Goal: Task Accomplishment & Management: Use online tool/utility

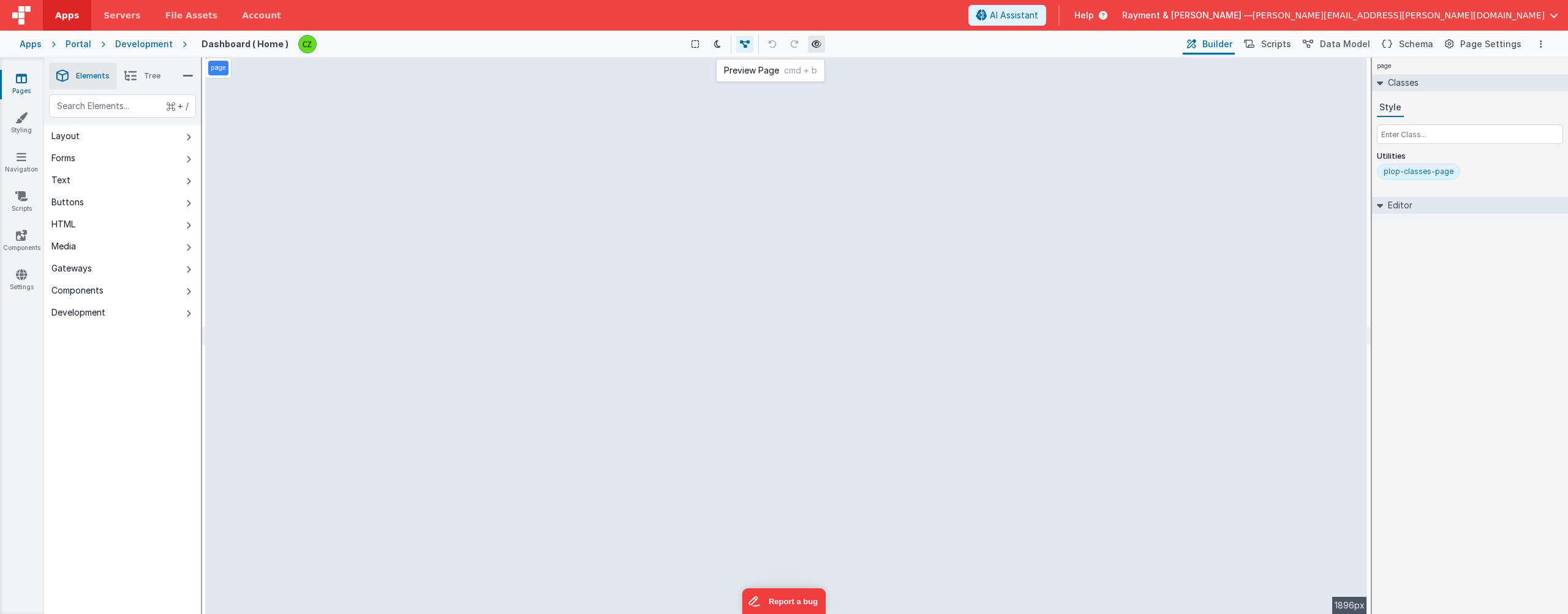
click at [818, 47] on icon at bounding box center [816, 44] width 10 height 9
click at [20, 152] on icon at bounding box center [22, 156] width 10 height 12
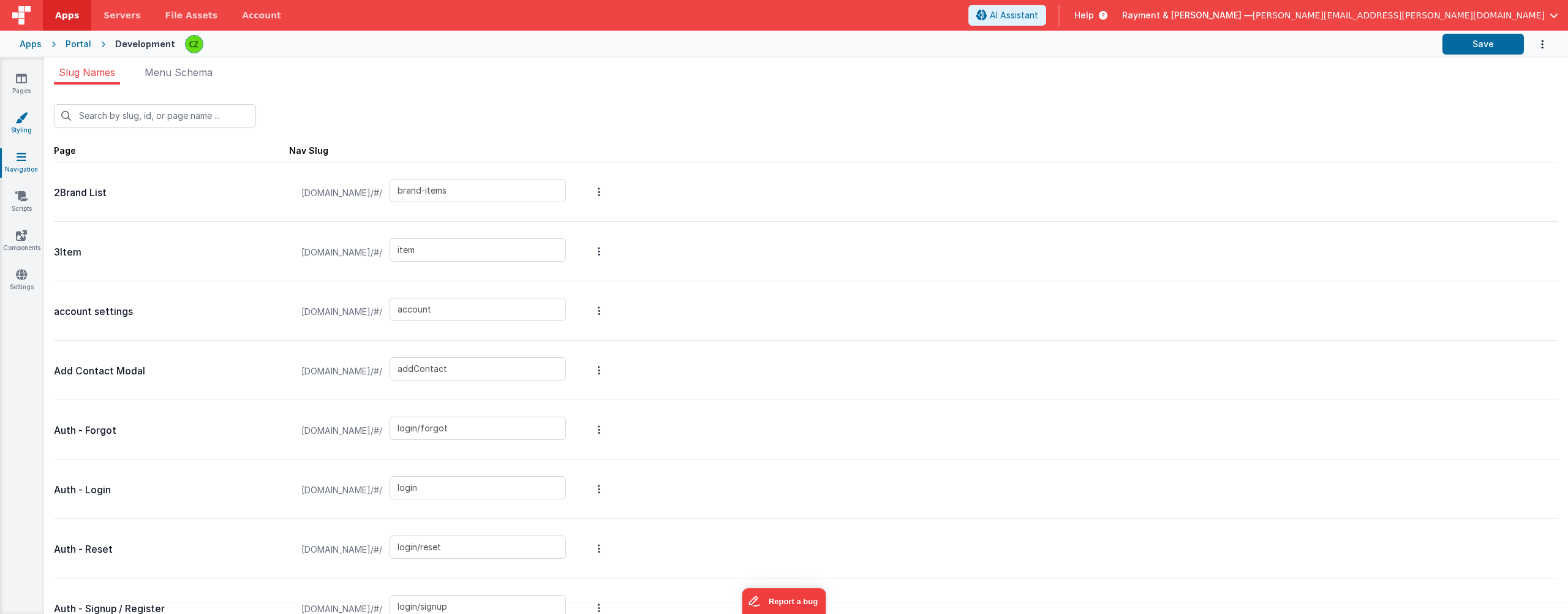
click at [23, 113] on icon at bounding box center [21, 117] width 12 height 12
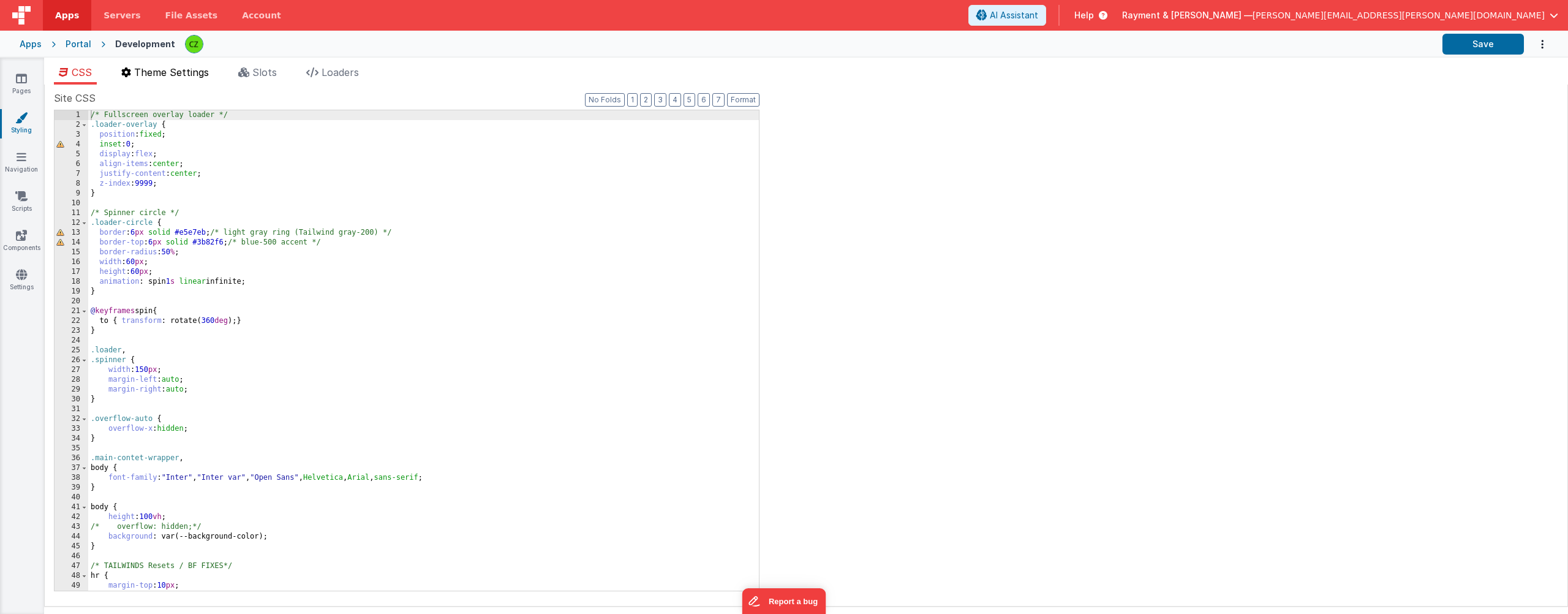
click at [202, 78] on li "Theme Settings" at bounding box center [165, 75] width 98 height 20
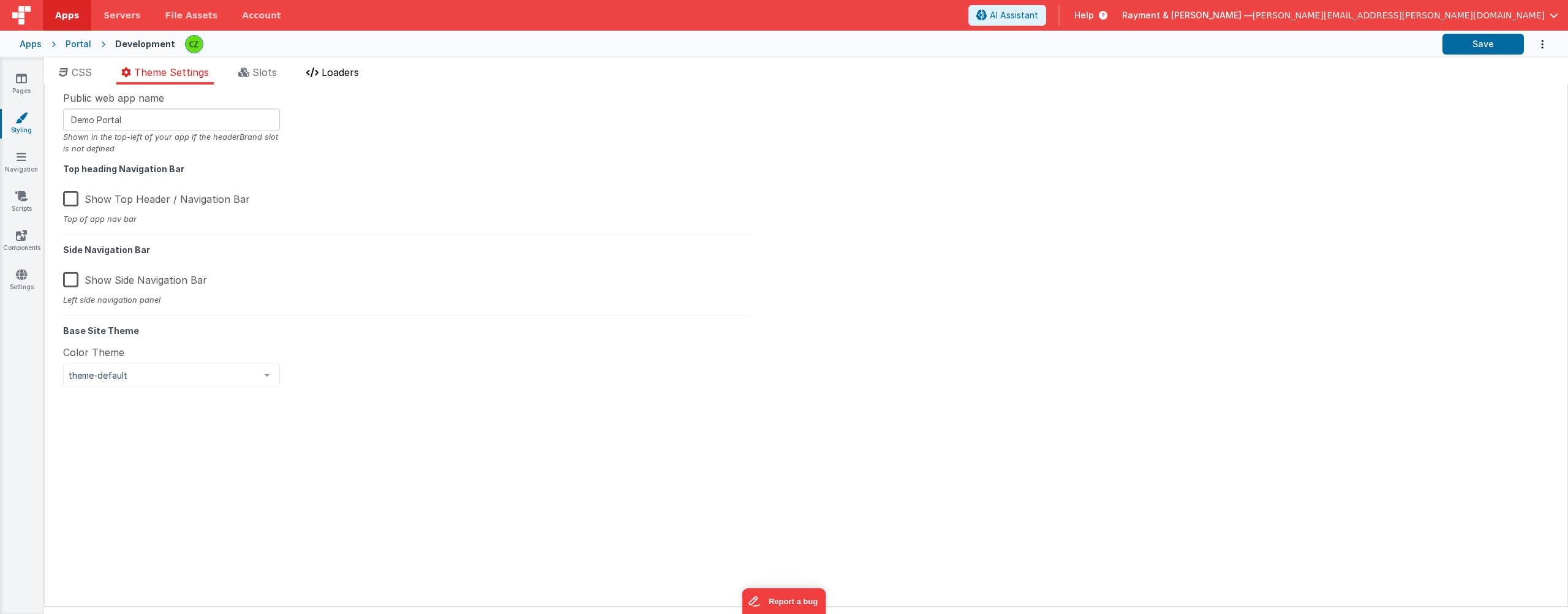
click at [351, 73] on span "Loaders" at bounding box center [340, 72] width 38 height 12
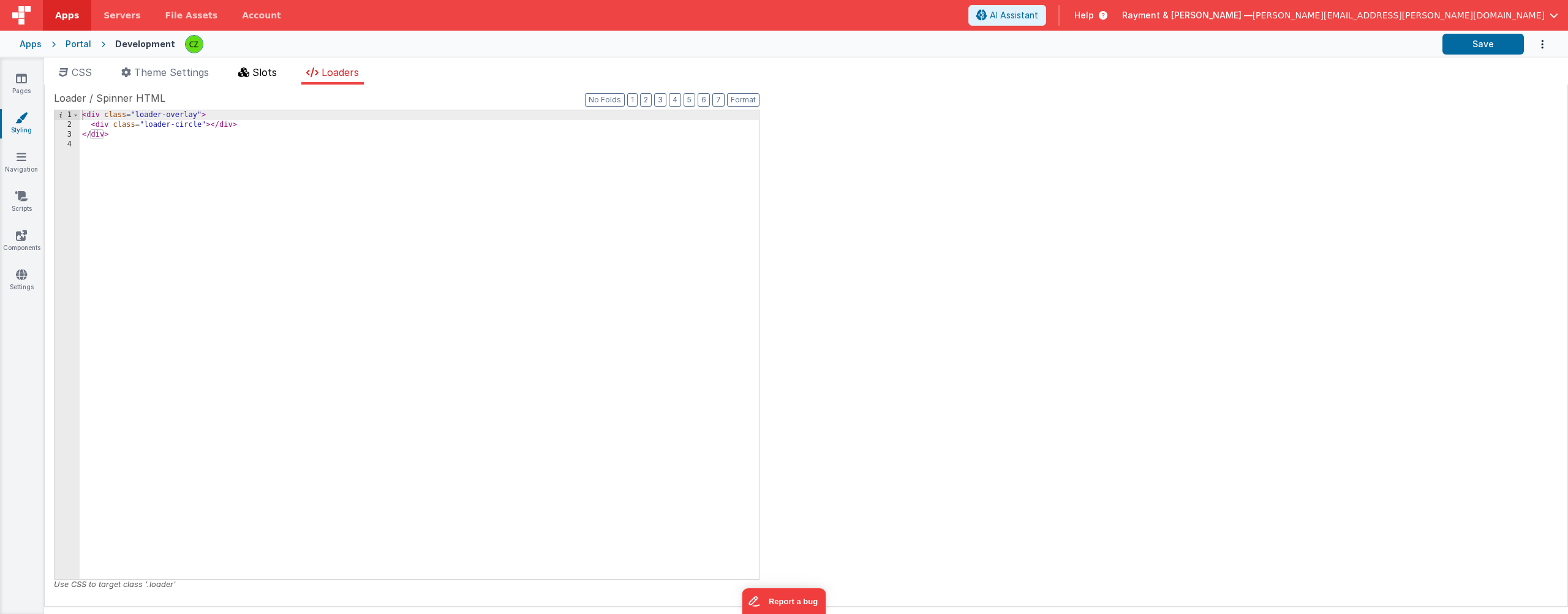
click at [256, 77] on span "Slots" at bounding box center [265, 72] width 25 height 12
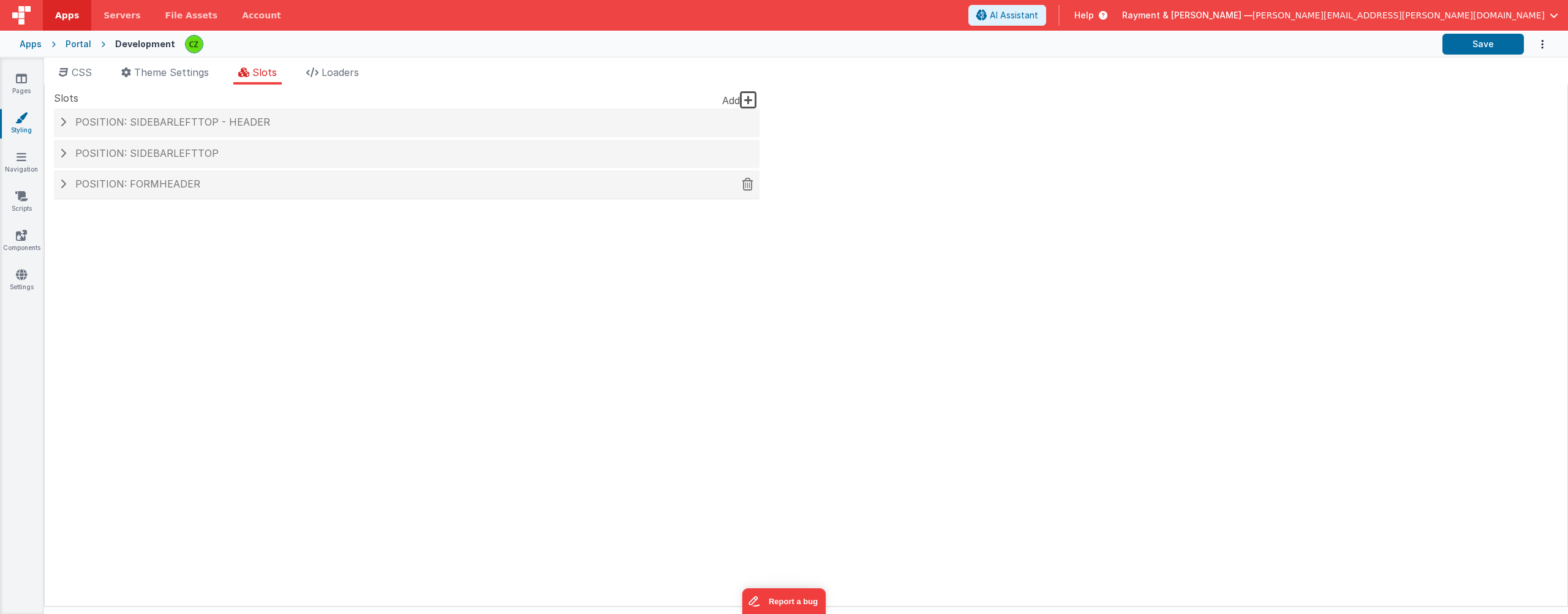
click at [65, 184] on span at bounding box center [63, 184] width 6 height 10
click at [65, 184] on span at bounding box center [63, 184] width 10 height 6
click at [66, 187] on h4 "Position: formHeader" at bounding box center [406, 184] width 694 height 11
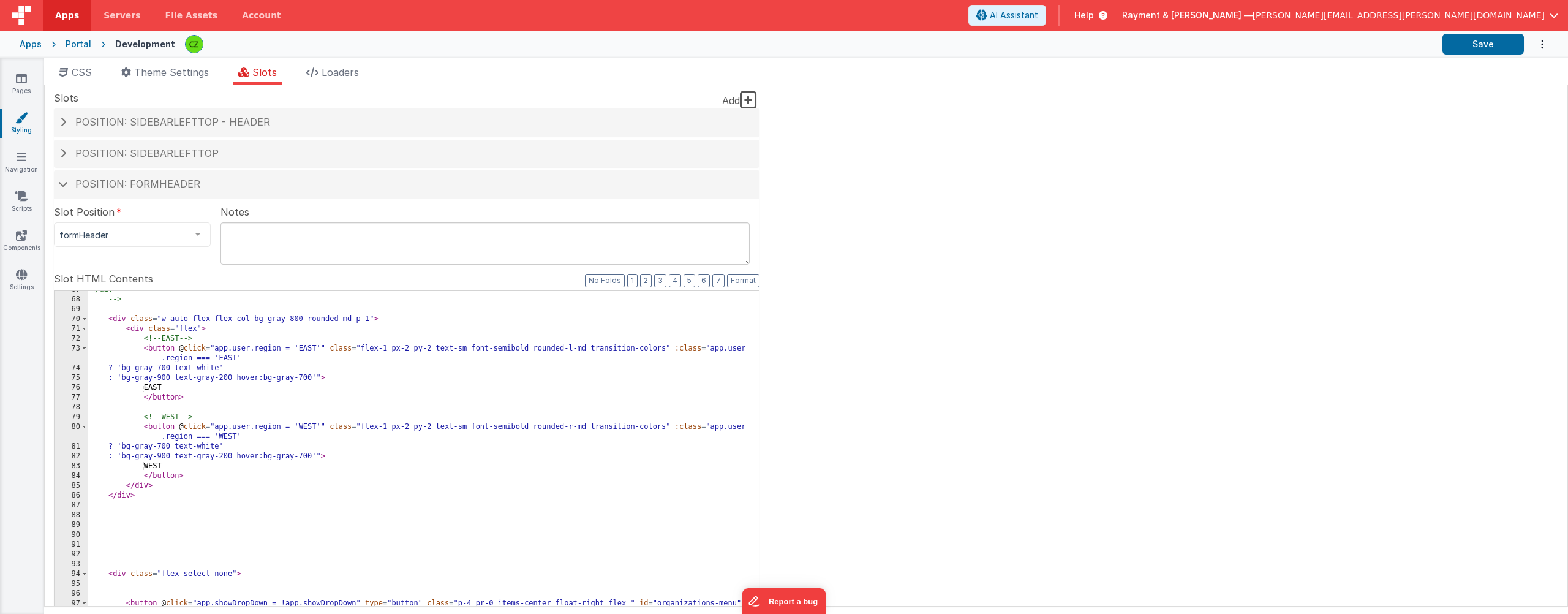
scroll to position [758, 0]
click at [323, 349] on div "</div> --> < div class = "w-auto flex flex-col bg-gray-800 rounded-md p-1" > < …" at bounding box center [424, 500] width 671 height 426
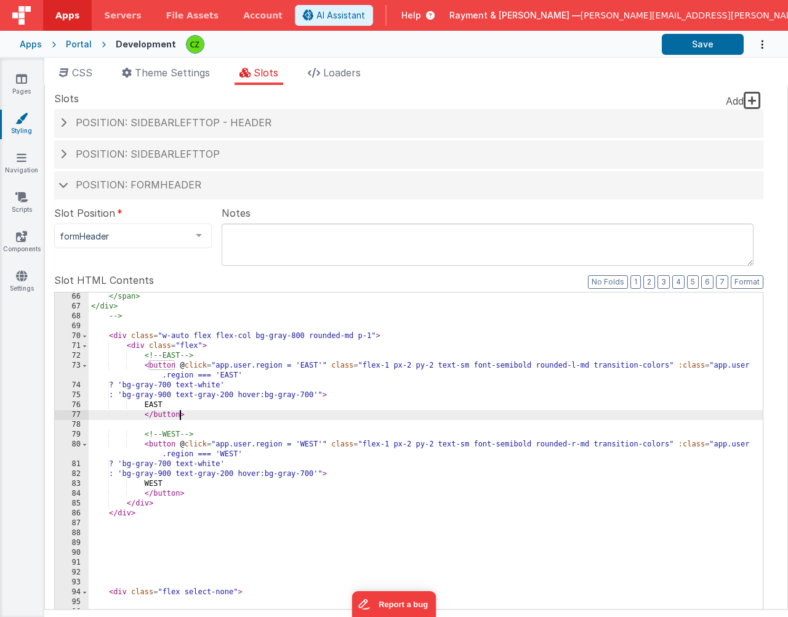
scroll to position [748, 0]
click at [242, 415] on div "</span> </div> --> < div class = "w-auto flex flex-col bg-gray-800 rounded-md p…" at bounding box center [426, 506] width 674 height 428
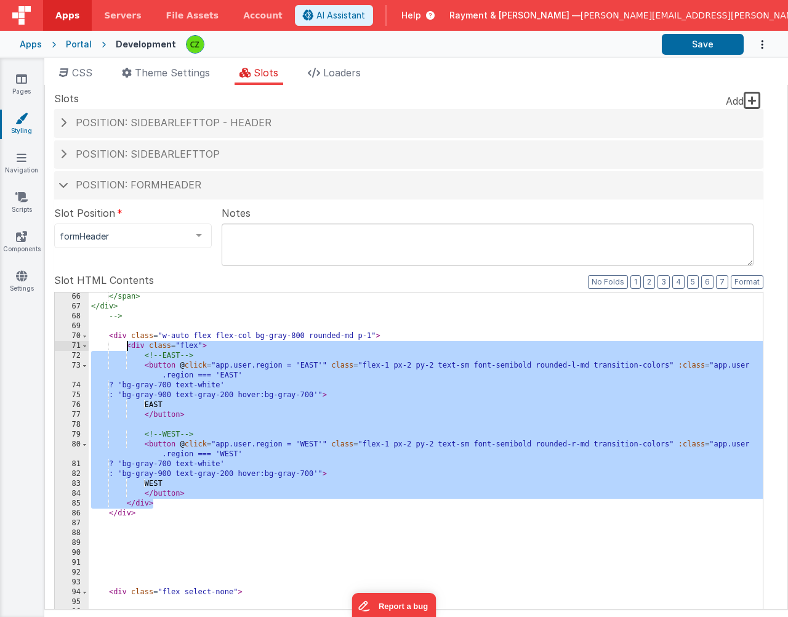
click at [303, 401] on div "</span> </div> --> < div class = "w-auto flex flex-col bg-gray-800 rounded-md p…" at bounding box center [426, 506] width 674 height 428
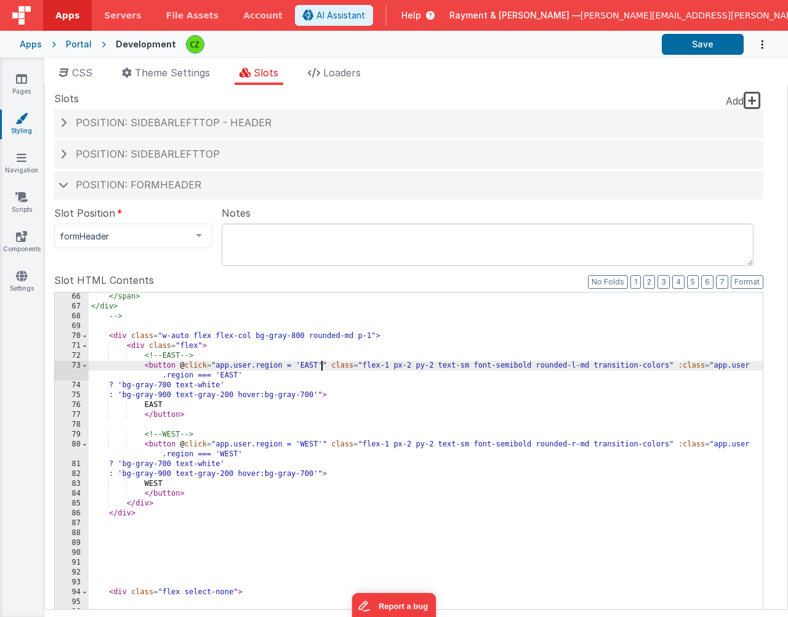
click at [322, 365] on div "</span> </div> --> < div class = "w-auto flex flex-col bg-gray-800 rounded-md p…" at bounding box center [426, 506] width 674 height 428
click at [321, 366] on div "</span> </div> --> < div class = "w-auto flex flex-col bg-gray-800 rounded-md p…" at bounding box center [426, 506] width 674 height 428
click at [324, 366] on div "</span> </div> --> < div class = "w-auto flex flex-col bg-gray-800 rounded-md p…" at bounding box center [426, 506] width 674 height 428
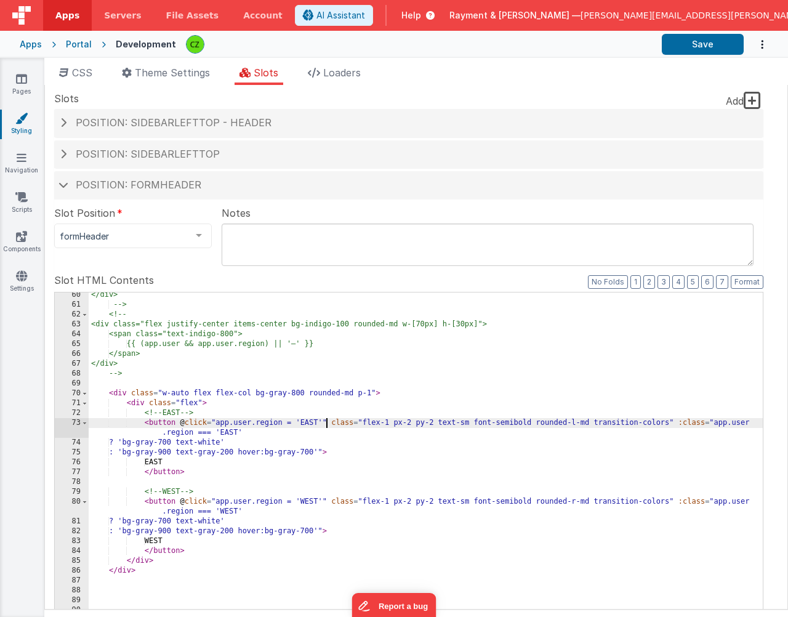
scroll to position [676, 0]
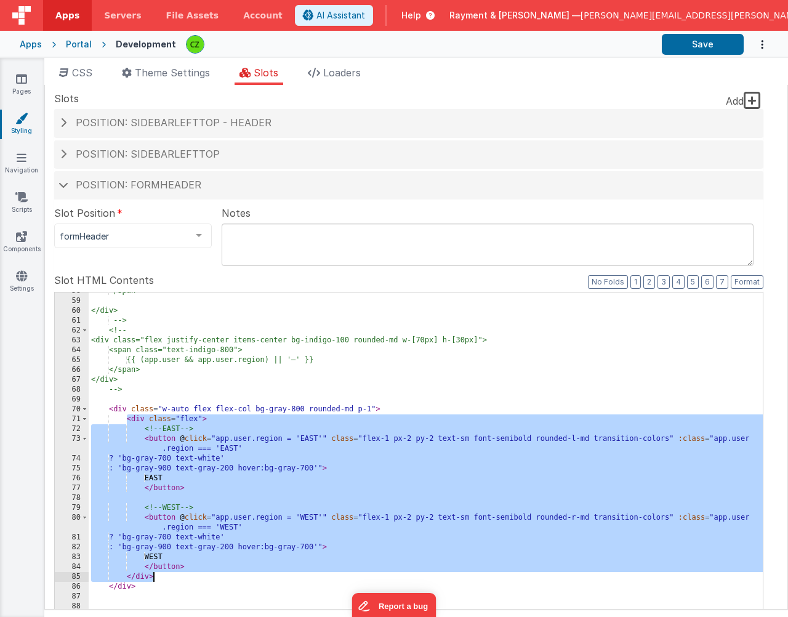
click at [298, 574] on div "</span> </div> --> <!-- <div class="flex justify-center items-center bg-indigo-…" at bounding box center [426, 500] width 674 height 428
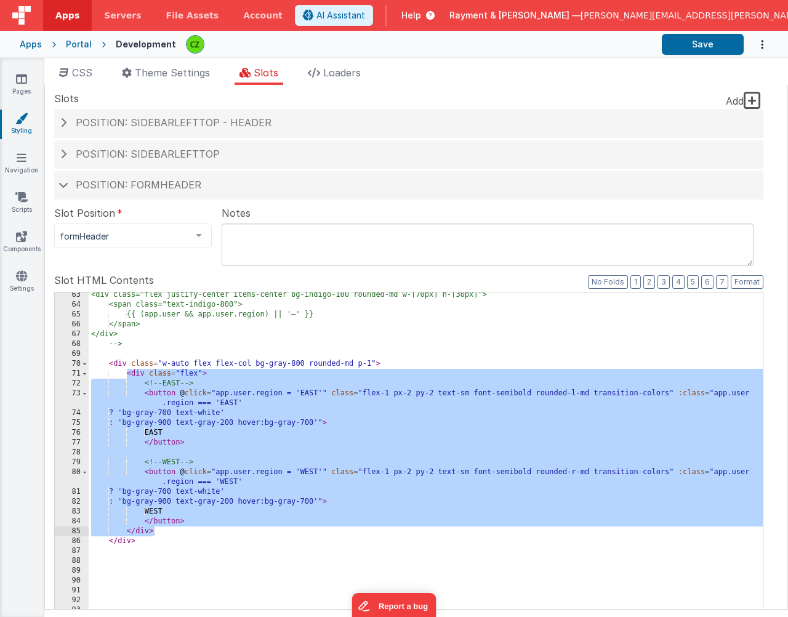
scroll to position [740, 0]
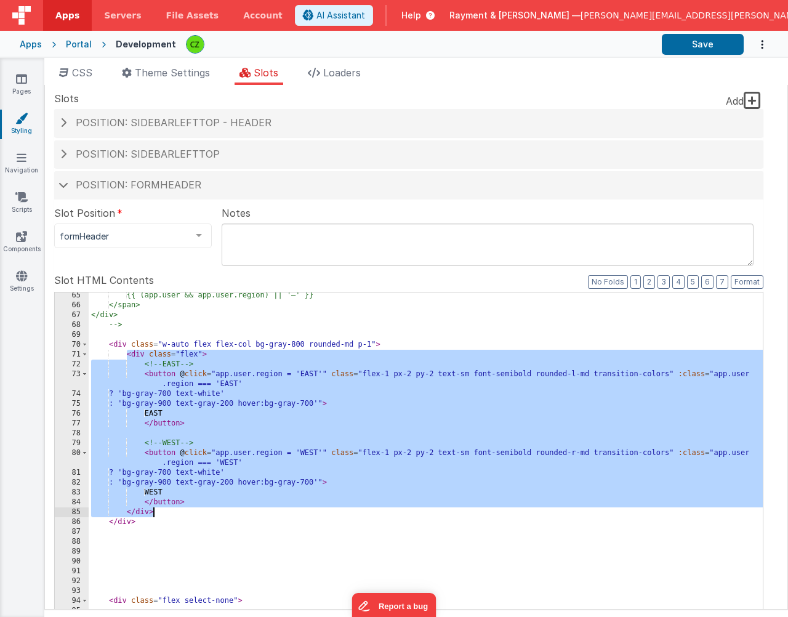
click at [169, 511] on div "{{ (app.user && app.user.region) || '—' }} </span> </div> --> < div class = "w-…" at bounding box center [426, 499] width 674 height 418
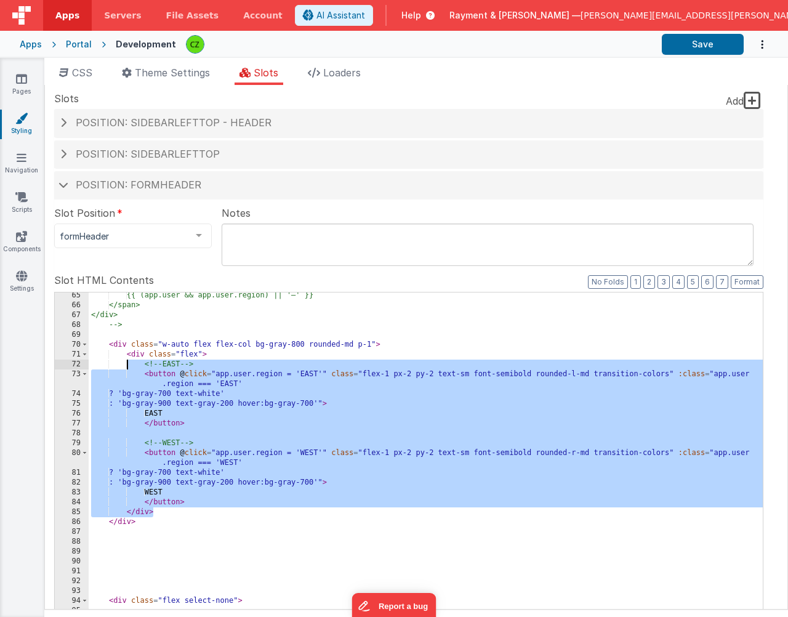
click at [126, 359] on div "{{ (app.user && app.user.region) || '—' }} </span> </div> --> < div class = "w-…" at bounding box center [426, 499] width 674 height 418
click at [126, 356] on div "{{ (app.user && app.user.region) || '—' }} </span> </div> --> < div class = "w-…" at bounding box center [426, 499] width 674 height 418
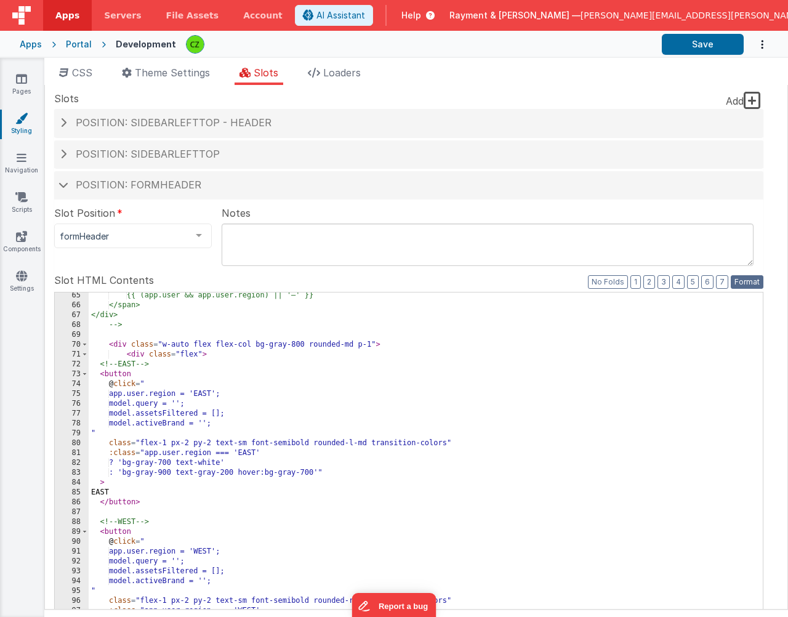
click at [745, 284] on button "Format" at bounding box center [746, 282] width 33 height 14
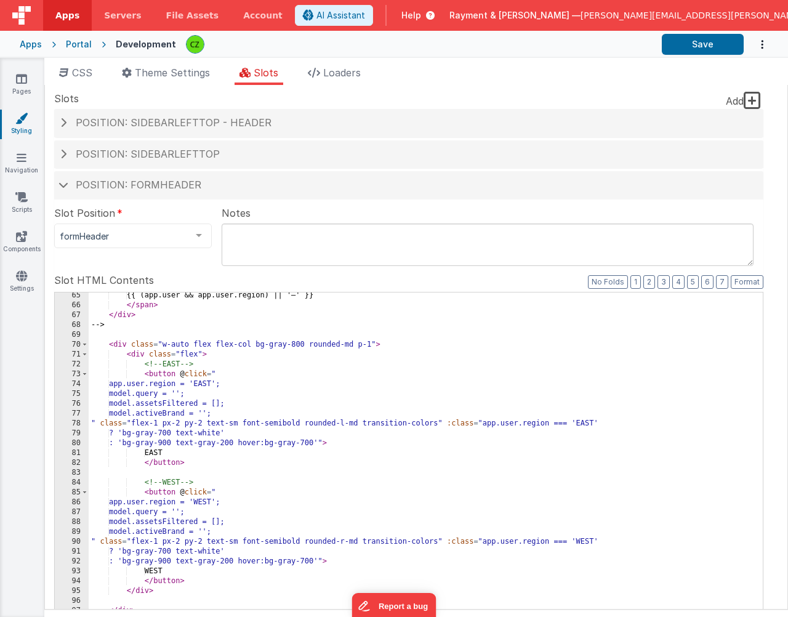
click at [354, 433] on div "{{ (app.user && app.user.region) || '—' }} </ span > </ div > --> < div class =…" at bounding box center [426, 499] width 674 height 418
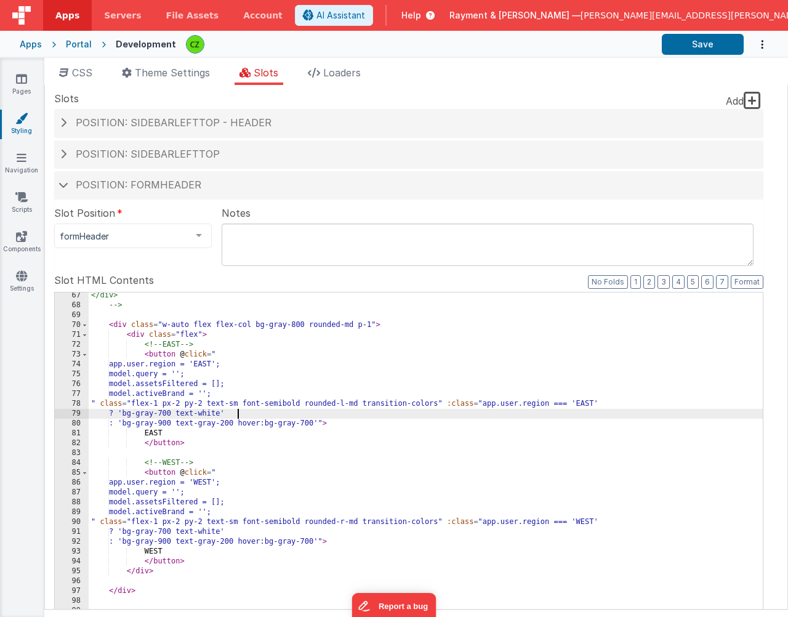
scroll to position [759, 0]
click at [159, 354] on div "</div> --> < div class = "w-auto flex flex-col bg-gray-800 rounded-md p-1" > < …" at bounding box center [426, 504] width 674 height 428
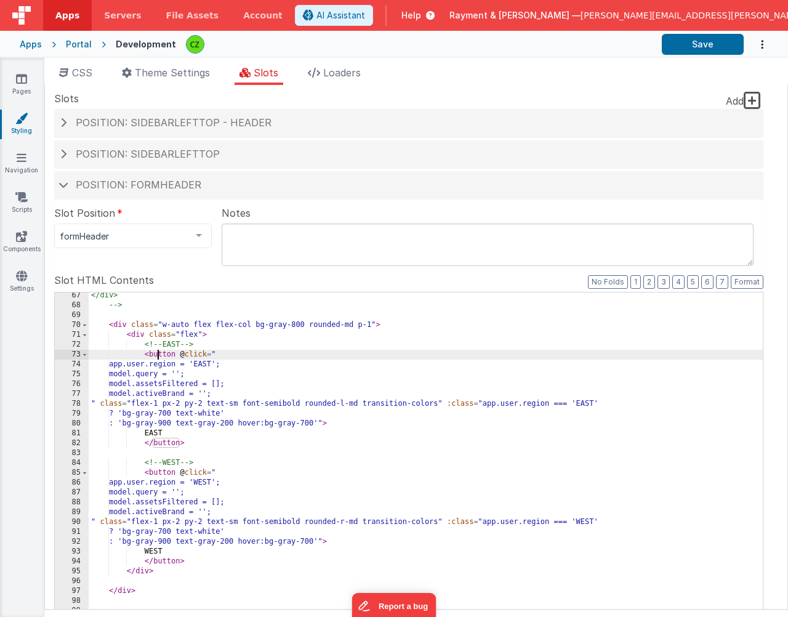
click at [138, 336] on div "</div> --> < div class = "w-auto flex flex-col bg-gray-800 rounded-md p-1" > < …" at bounding box center [426, 504] width 674 height 428
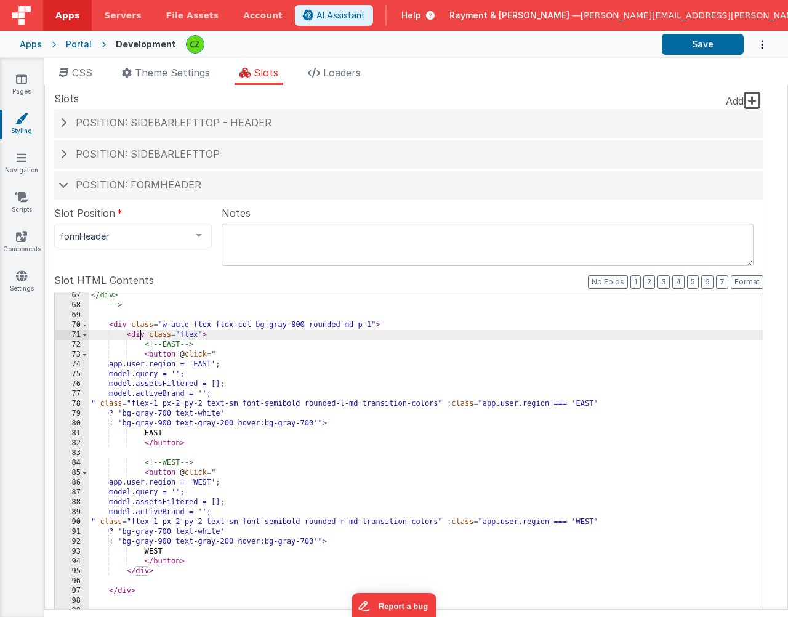
click at [119, 328] on div "</div> --> < div class = "w-auto flex flex-col bg-gray-800 rounded-md p-1" > < …" at bounding box center [426, 504] width 674 height 428
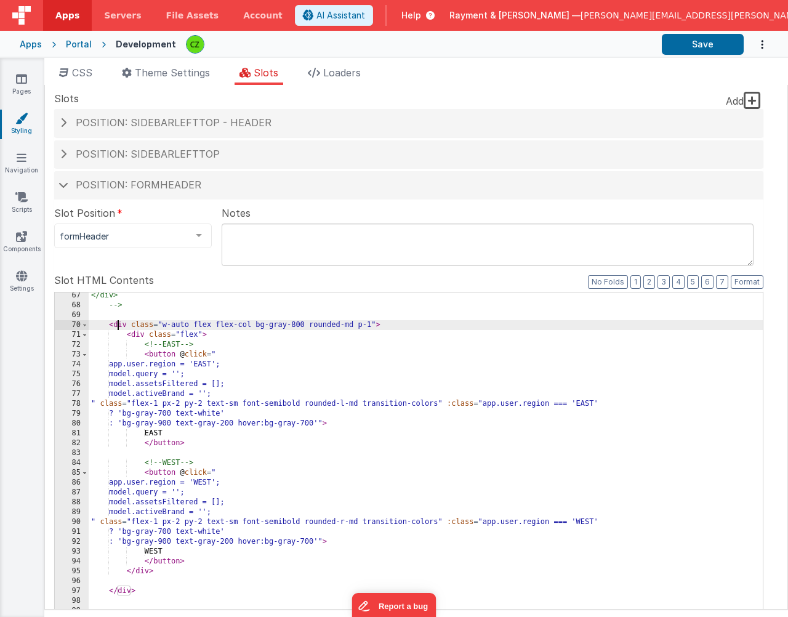
click at [188, 433] on div "</div> --> < div class = "w-auto flex flex-col bg-gray-800 rounded-md p-1" > < …" at bounding box center [426, 504] width 674 height 428
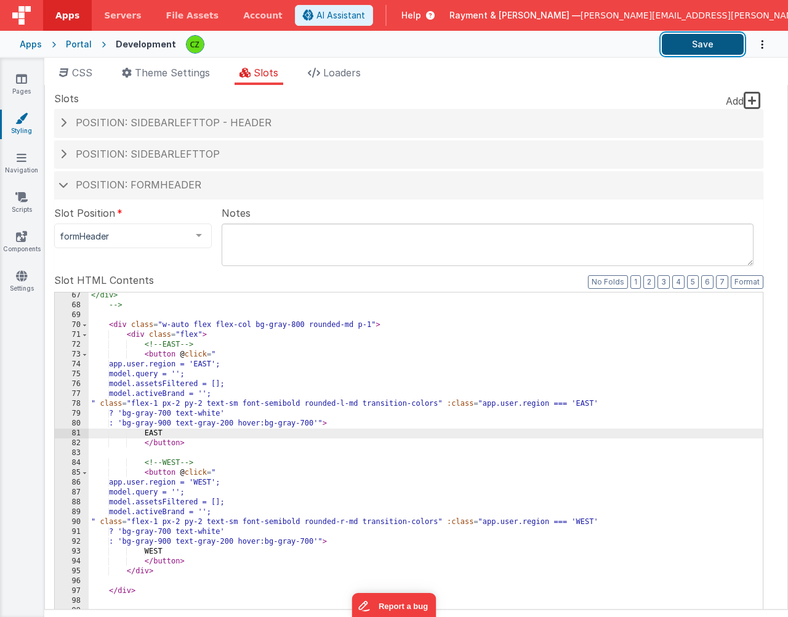
click at [724, 42] on button "Save" at bounding box center [703, 44] width 82 height 21
click at [109, 337] on div "</div> --> < div class = "w-auto flex flex-col bg-gray-800 rounded-md p-1" > < …" at bounding box center [426, 504] width 674 height 428
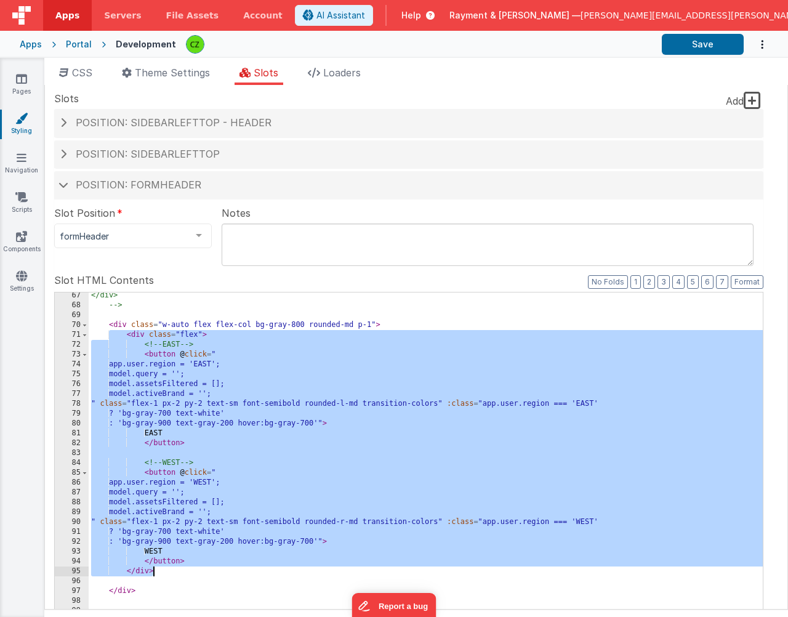
click at [180, 574] on div "</div> --> < div class = "w-auto flex flex-col bg-gray-800 rounded-md p-1" > < …" at bounding box center [426, 504] width 674 height 428
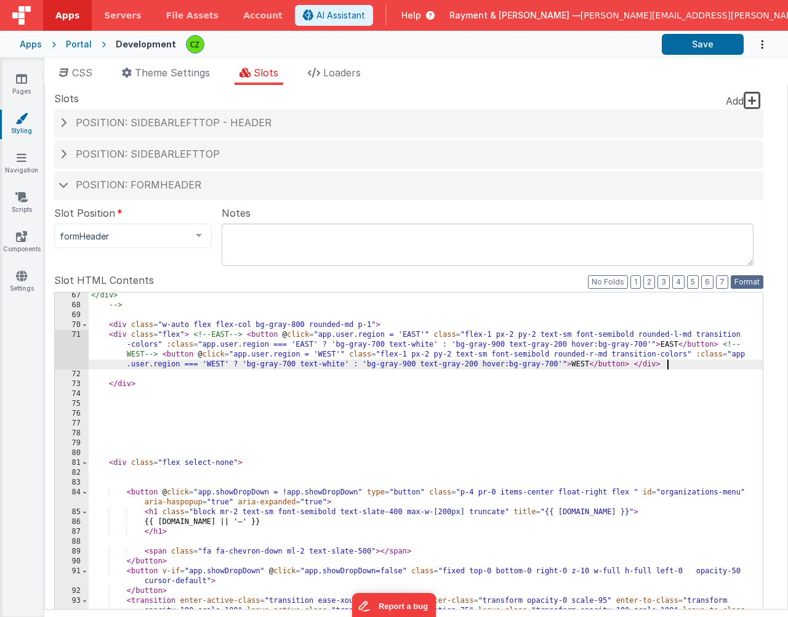
click at [758, 281] on button "Format" at bounding box center [746, 282] width 33 height 14
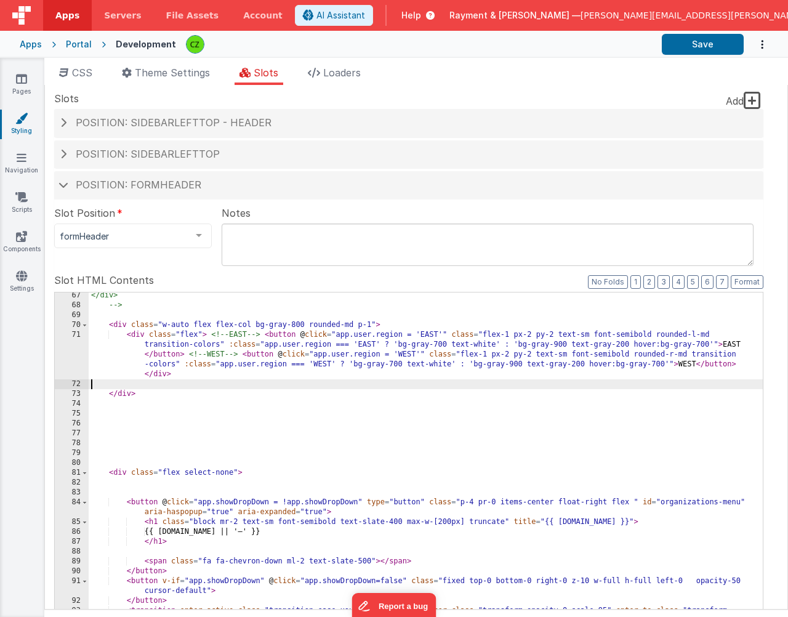
click at [414, 381] on div "</div> --> < div class = "w-auto flex flex-col bg-gray-800 rounded-md p-1" > < …" at bounding box center [426, 499] width 674 height 418
click at [340, 393] on div "</div> --> < div class = "w-auto flex flex-col bg-gray-800 rounded-md p-1" > < …" at bounding box center [426, 499] width 674 height 418
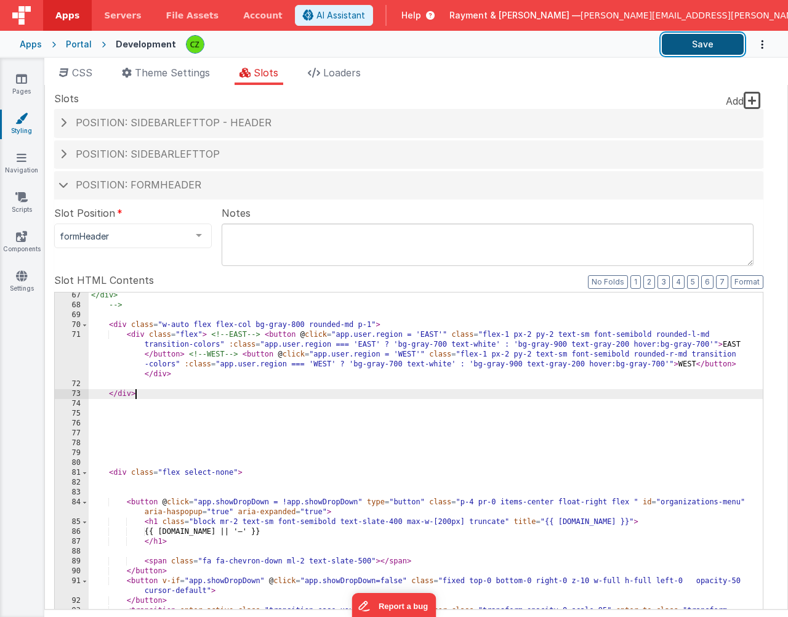
click at [712, 38] on button "Save" at bounding box center [703, 44] width 82 height 21
click at [175, 270] on fieldset "Slot Position formHeader inactive header headerBrandLeft headerBrand headerSide…" at bounding box center [408, 454] width 709 height 496
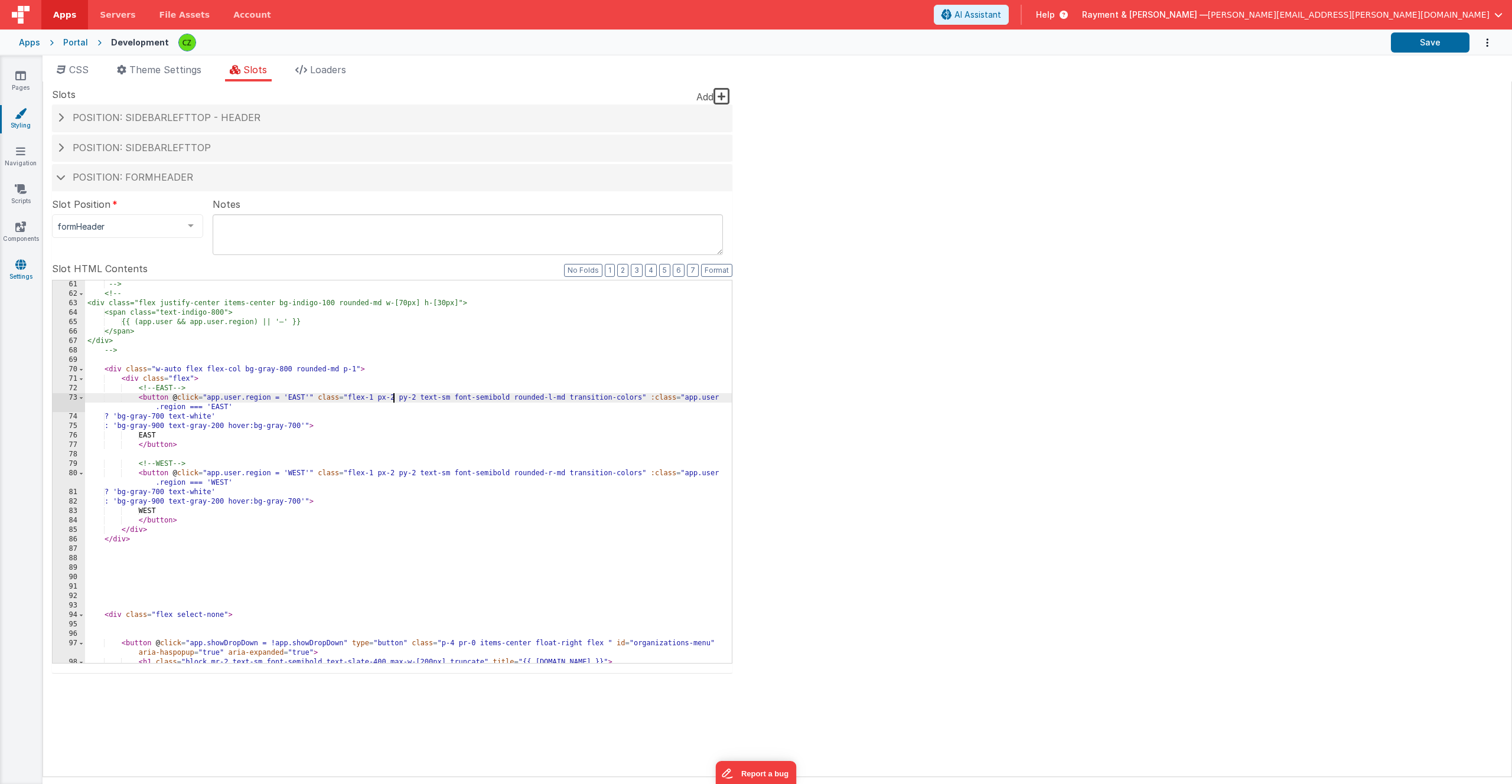
scroll to position [671, 0]
click at [19, 224] on icon at bounding box center [20, 226] width 11 height 12
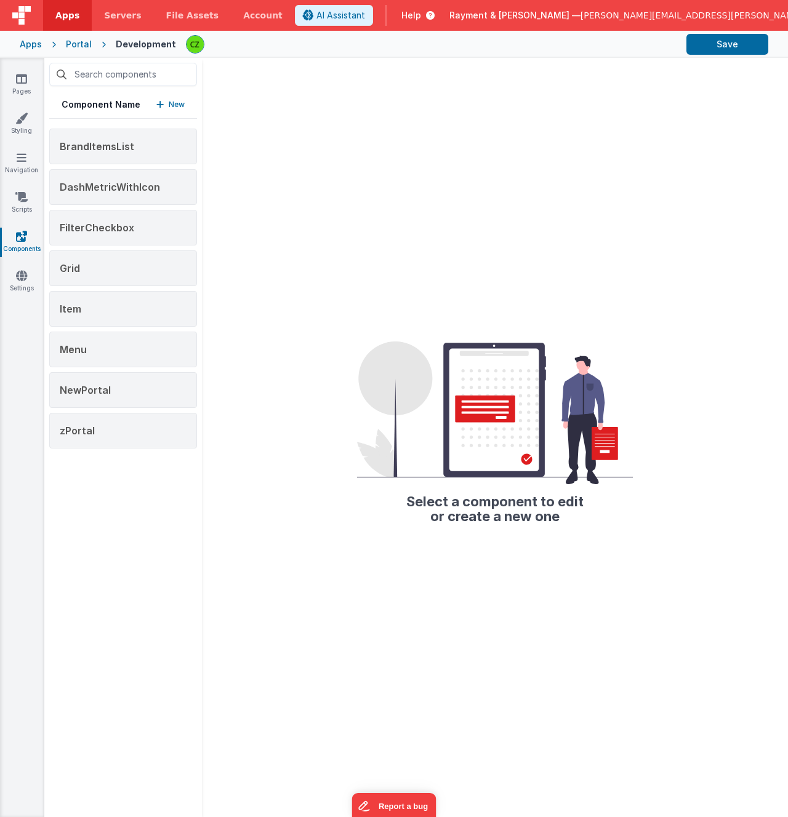
click at [263, 170] on div "Select a component to edit or create a new one" at bounding box center [495, 437] width 586 height 759
click at [87, 384] on span "NewPortal" at bounding box center [85, 390] width 51 height 12
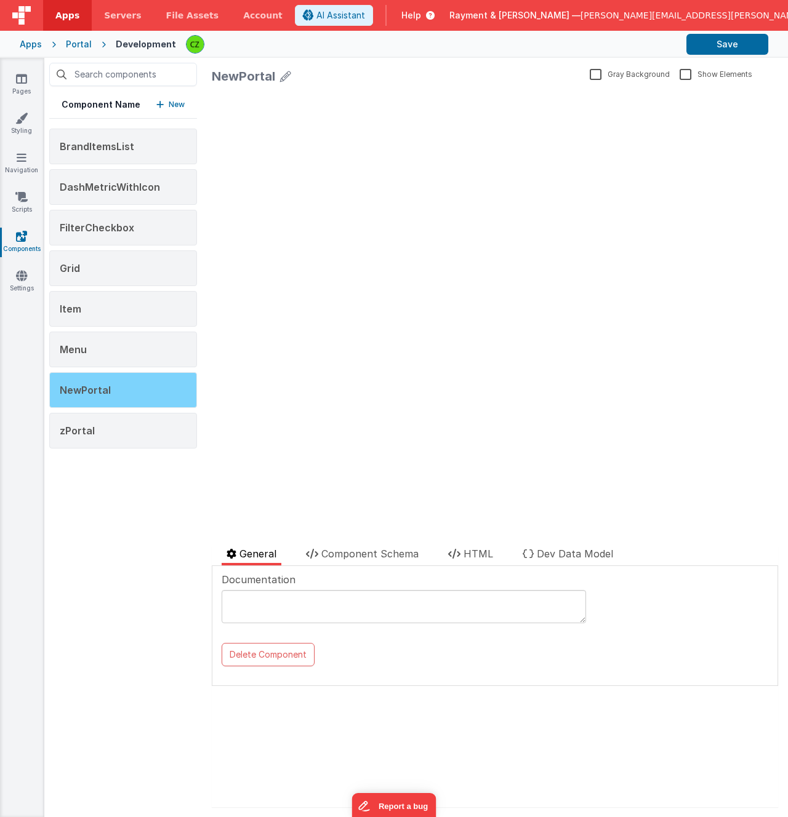
click at [123, 386] on div "NewPortal" at bounding box center [123, 390] width 148 height 36
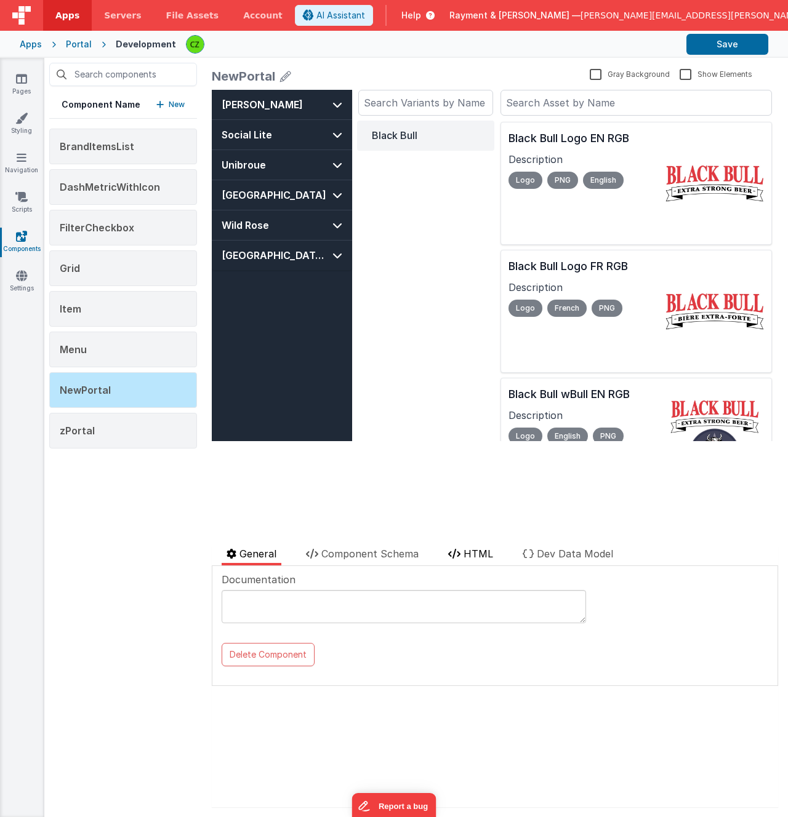
click at [485, 551] on span "HTML" at bounding box center [478, 554] width 30 height 12
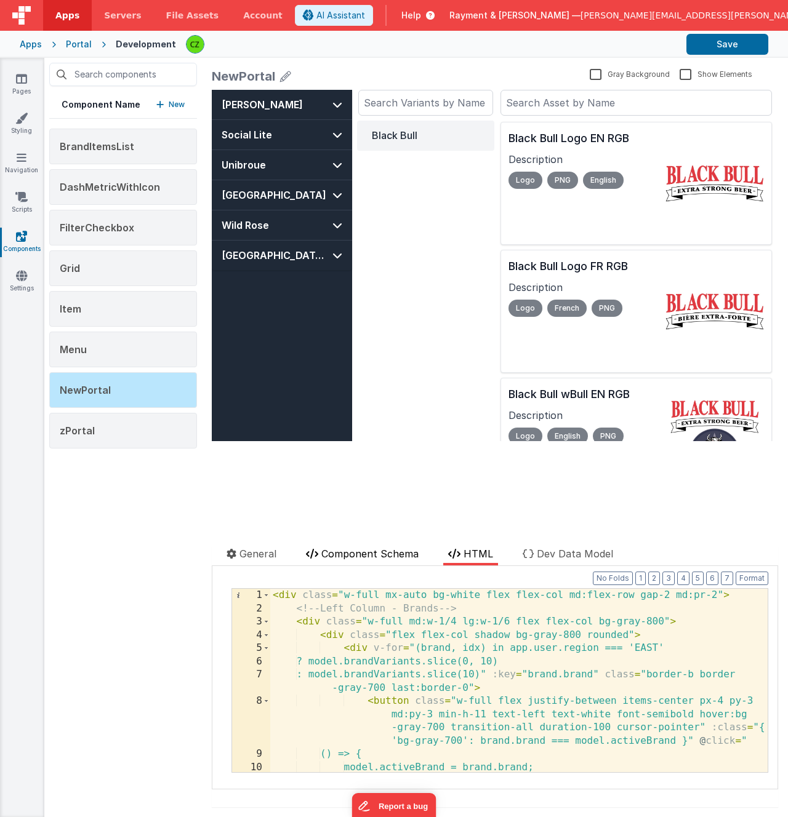
click at [375, 548] on span "Component Schema" at bounding box center [369, 554] width 97 height 12
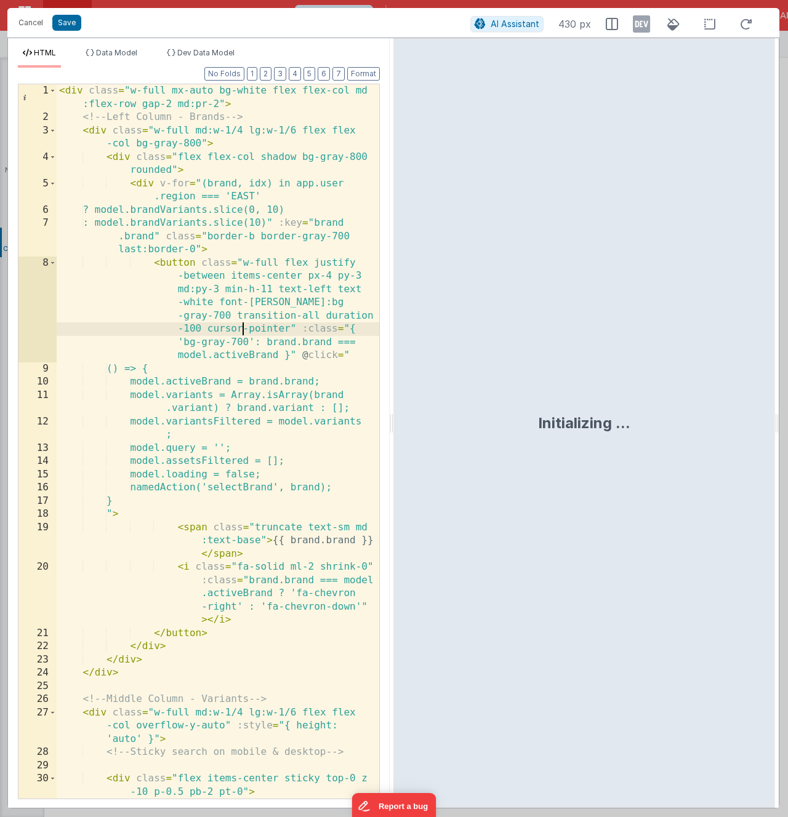
click at [239, 330] on div "< div class = "w-full mx-auto bg-white flex flex-col md :flex-row gap-2 md:pr-2…" at bounding box center [218, 494] width 322 height 820
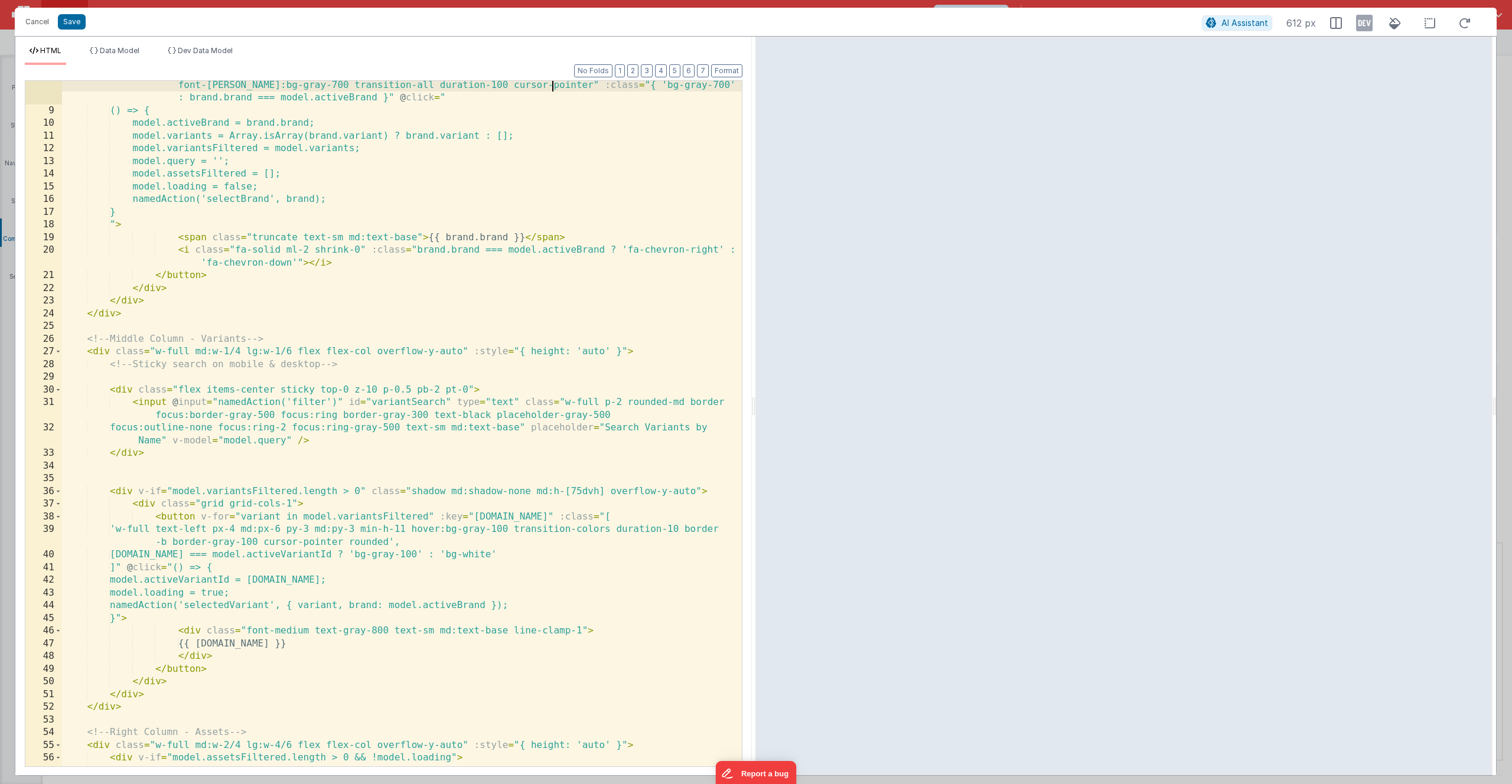
scroll to position [104, 0]
click at [322, 176] on div "< button class = "w-full flex justify-between items-center px-4 py-3 md:py-3 mi…" at bounding box center [402, 434] width 680 height 736
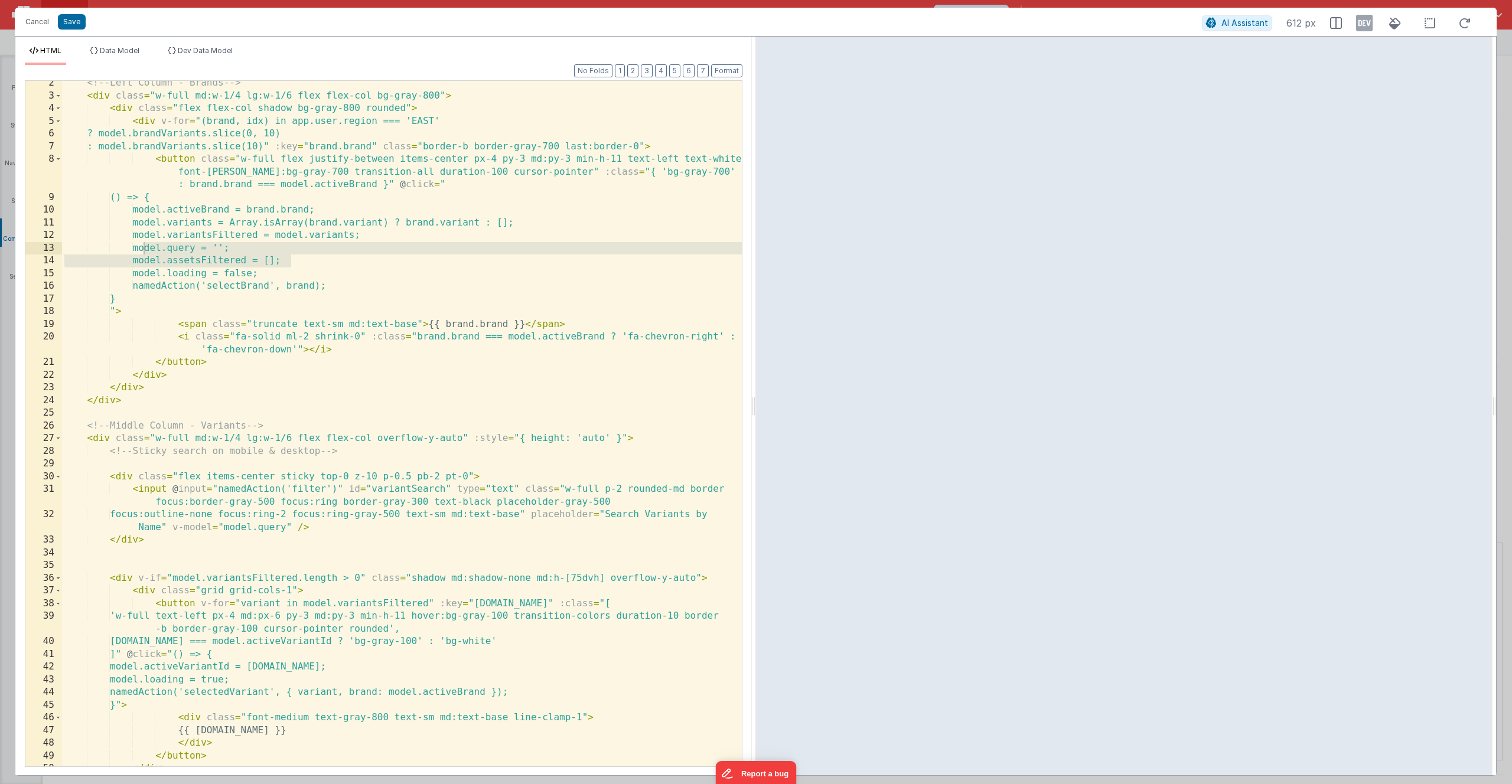
scroll to position [12, 0]
click at [419, 191] on div "< div class = "w-full mx-auto bg-white flex flex-col md:flex-row gap-2 md:pr-2"…" at bounding box center [402, 423] width 680 height 711
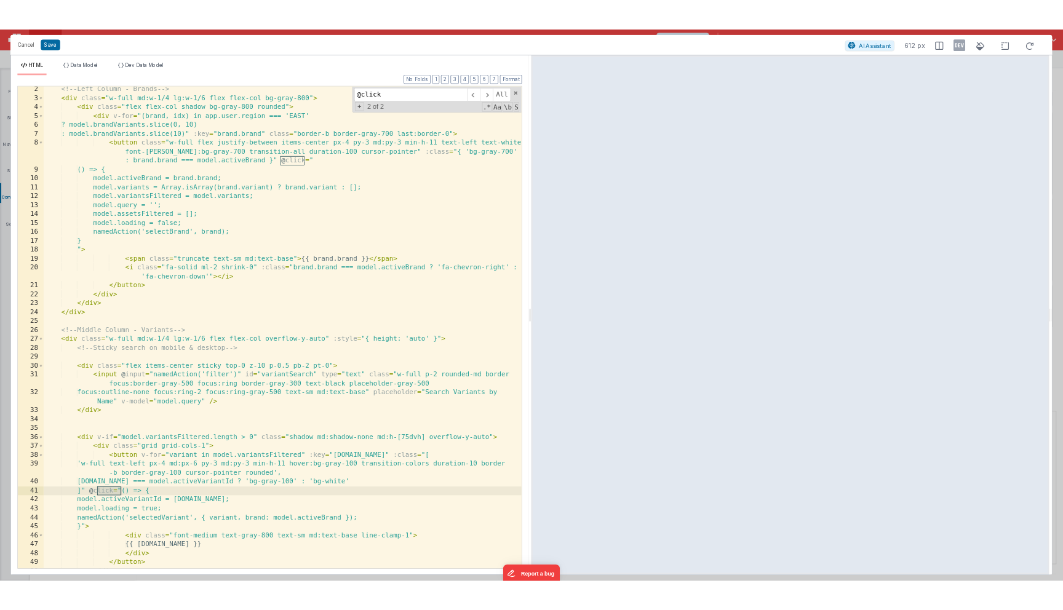
scroll to position [17, 0]
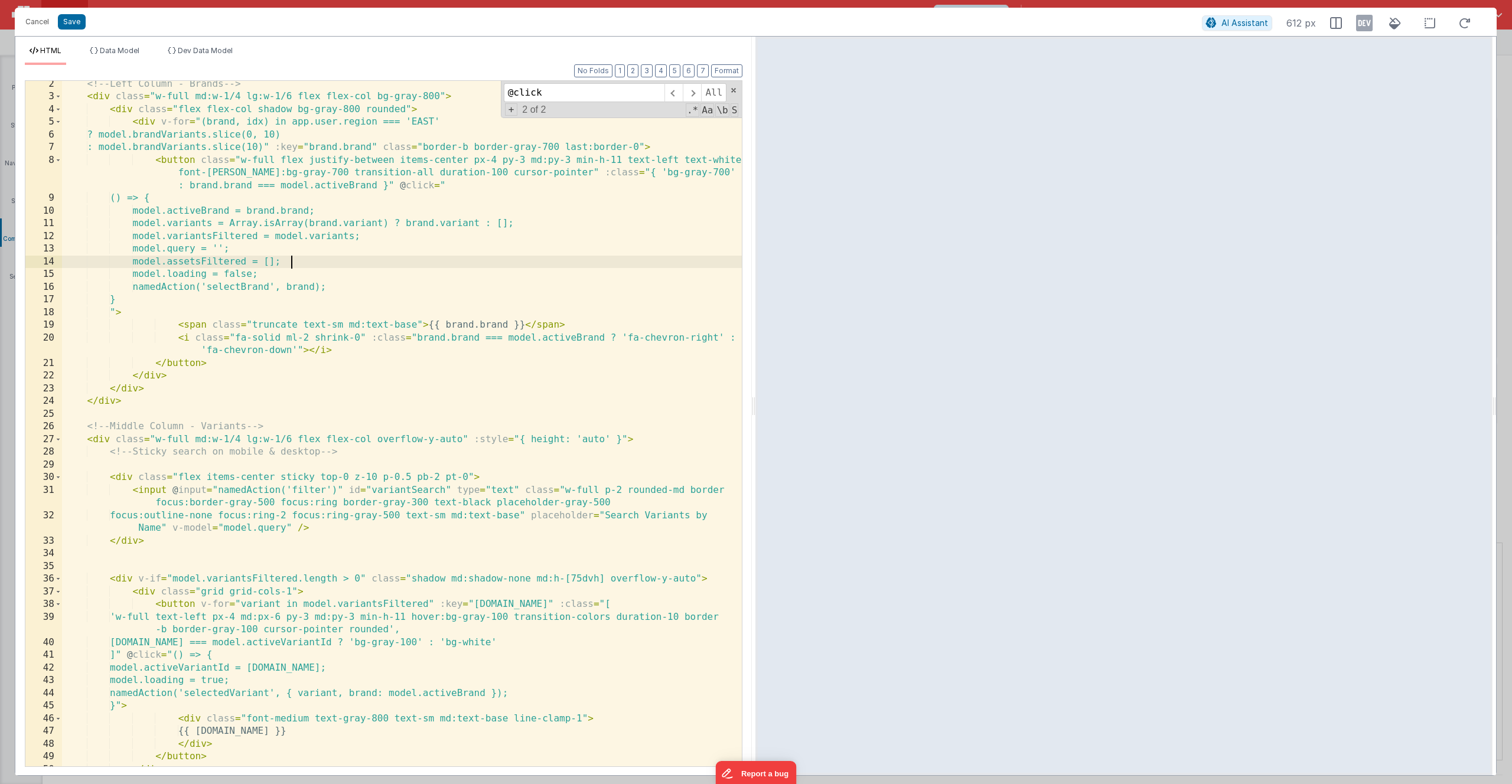
click at [321, 268] on div "<!-- Left Column - Brands --> < div class = "w-full md:w-1/4 lg:w-1/6 flex flex…" at bounding box center [402, 433] width 680 height 711
click at [354, 203] on div "<!-- Left Column - Brands --> < div class = "w-full md:w-1/4 lg:w-1/6 flex flex…" at bounding box center [402, 433] width 680 height 711
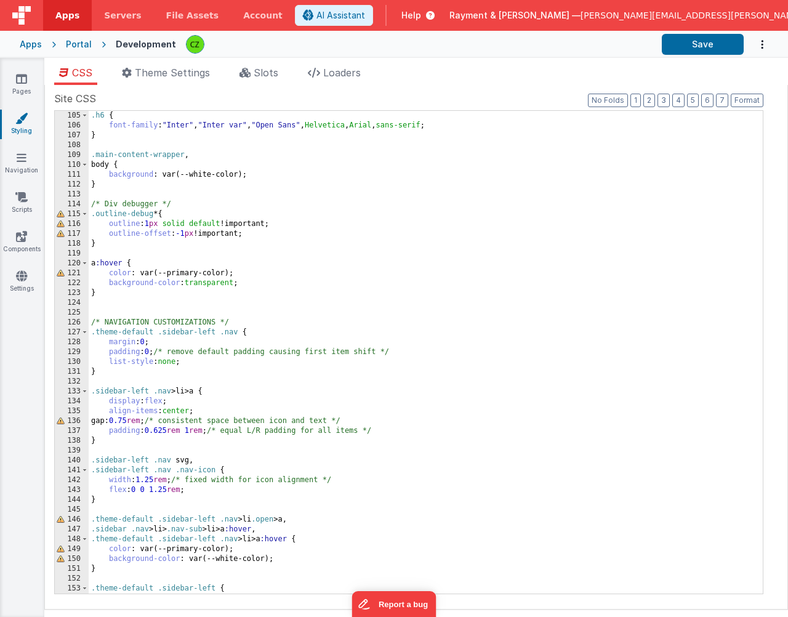
scroll to position [1024, 0]
click at [242, 63] on div "CSS Theme Settings Slots Loaders Site CSS Format 7 6 5 4 3 2 1 No Folds 105 106…" at bounding box center [415, 340] width 743 height 564
click at [250, 71] on icon at bounding box center [244, 73] width 11 height 10
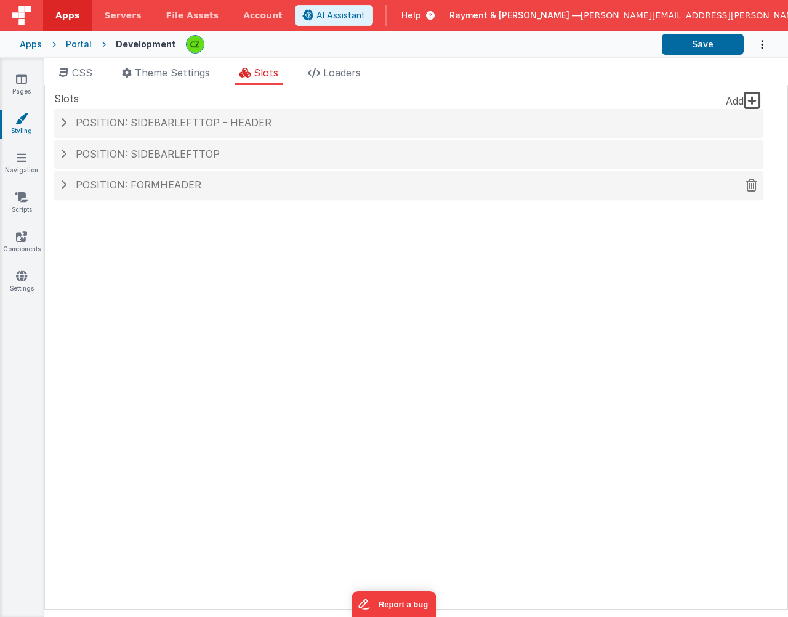
click at [95, 181] on span "Position: formHeader" at bounding box center [139, 184] width 126 height 12
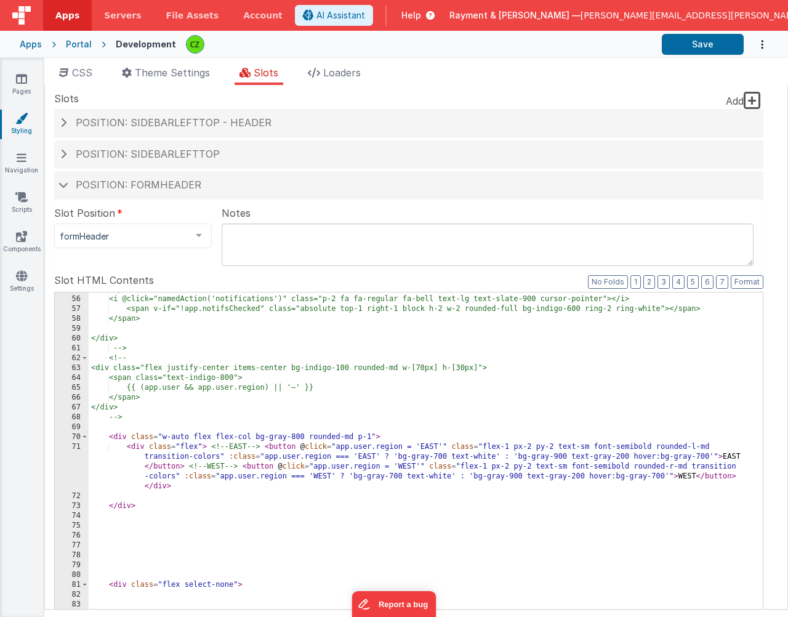
scroll to position [654, 0]
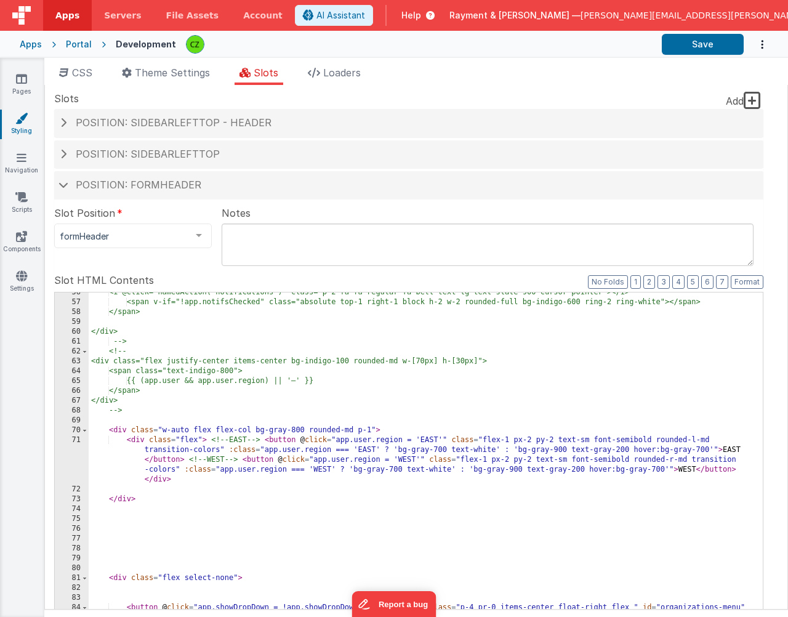
click at [273, 442] on div "<i @click="namedAction('notifications')" class="p-2 fa fa-regular fa-bell text-…" at bounding box center [426, 501] width 674 height 428
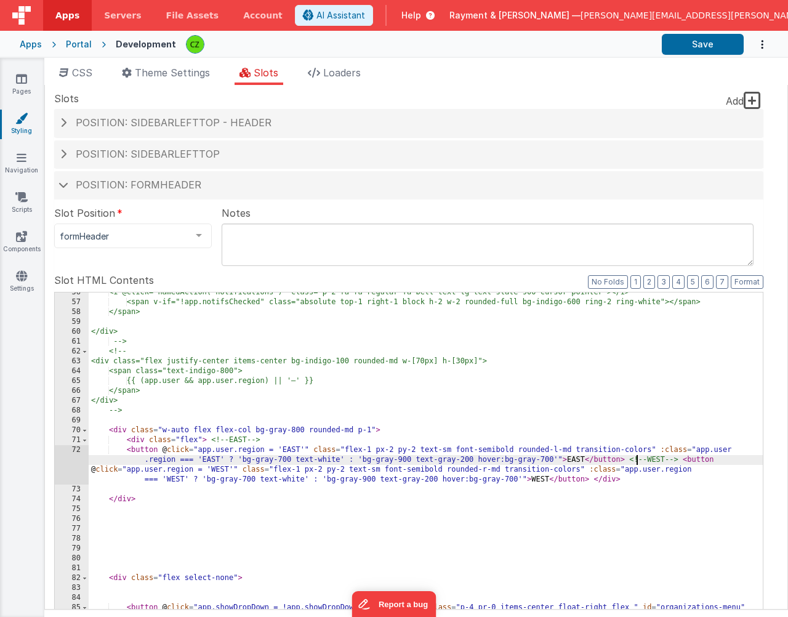
click at [637, 461] on div "<i @click="namedAction('notifications')" class="p-2 fa fa-regular fa-bell text-…" at bounding box center [426, 501] width 674 height 428
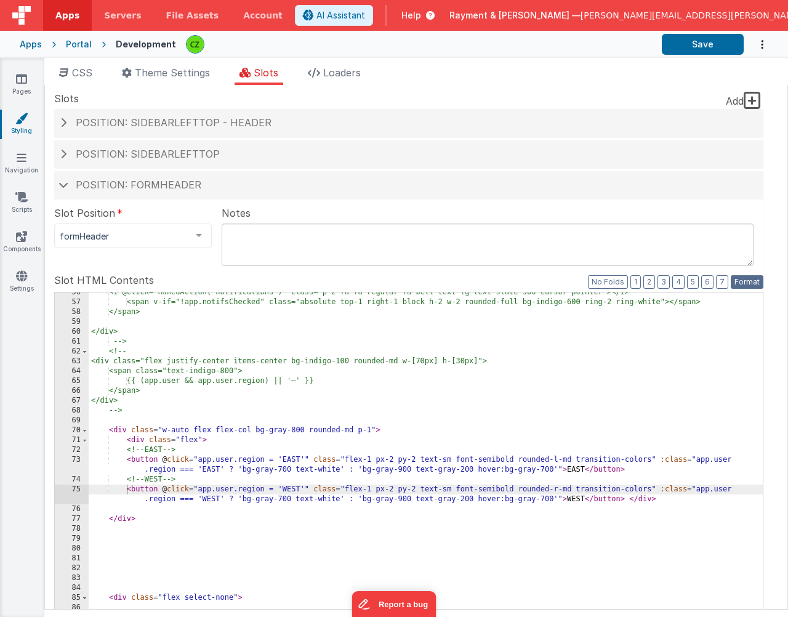
click at [756, 278] on button "Format" at bounding box center [746, 282] width 33 height 14
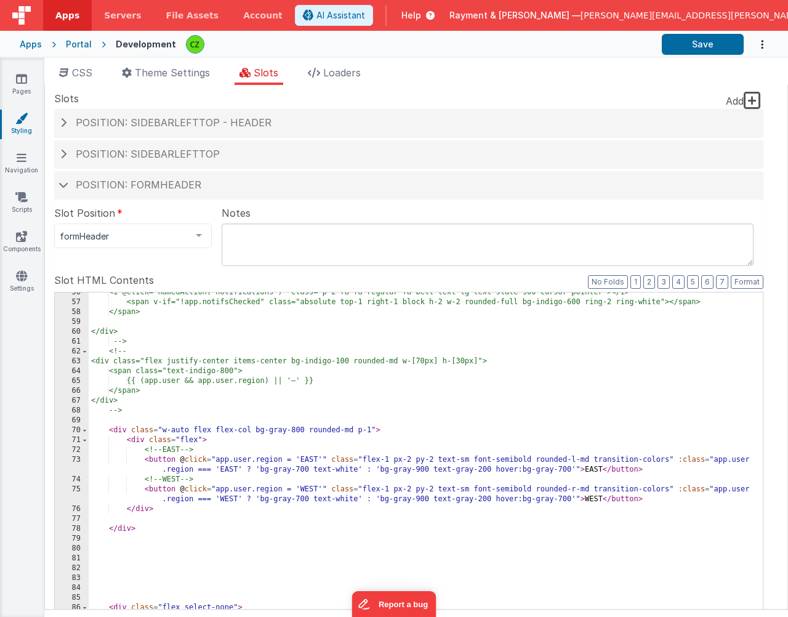
click at [609, 468] on div "<i @click="namedAction('notifications')" class="p-2 fa fa-regular fa-bell text-…" at bounding box center [426, 496] width 674 height 418
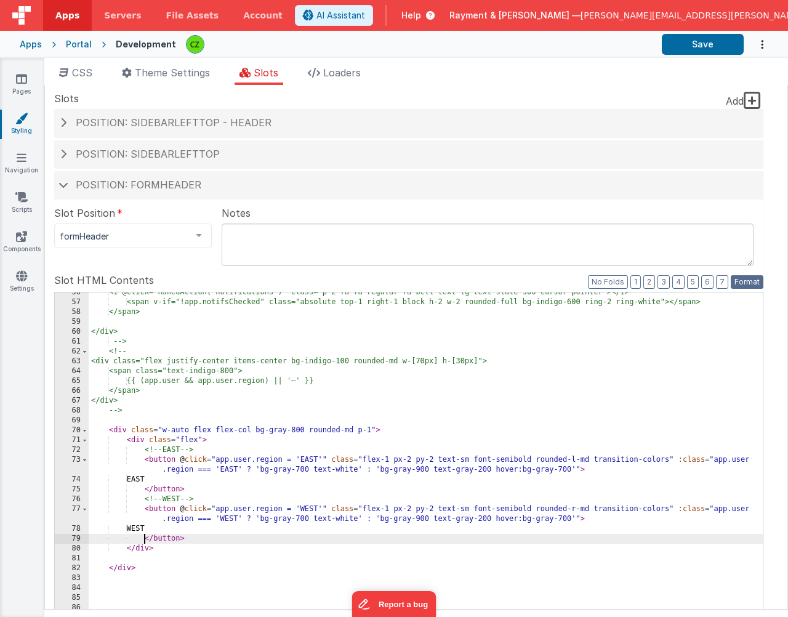
click at [758, 278] on button "Format" at bounding box center [746, 282] width 33 height 14
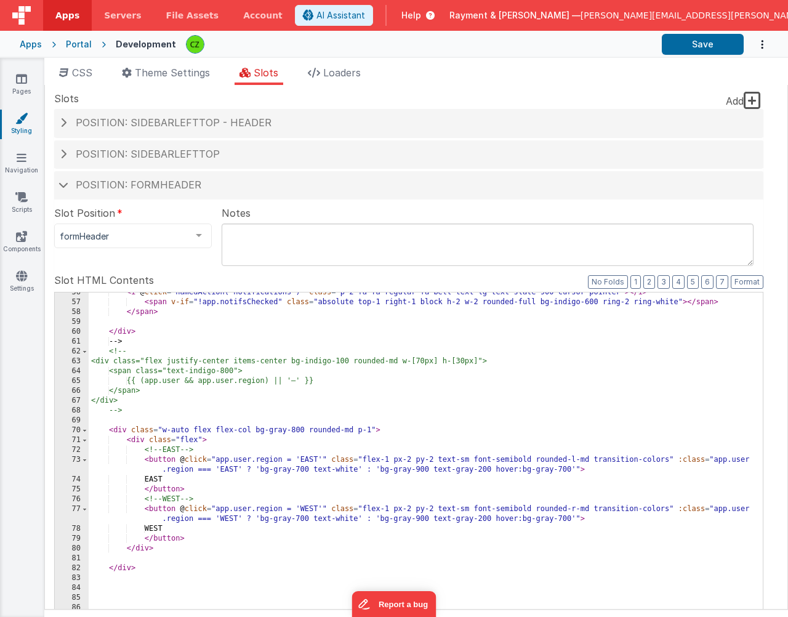
click at [365, 466] on div "< i @ click = "namedAction('notifications')" class = "p-2 fa fa-regular fa-bell…" at bounding box center [426, 496] width 674 height 418
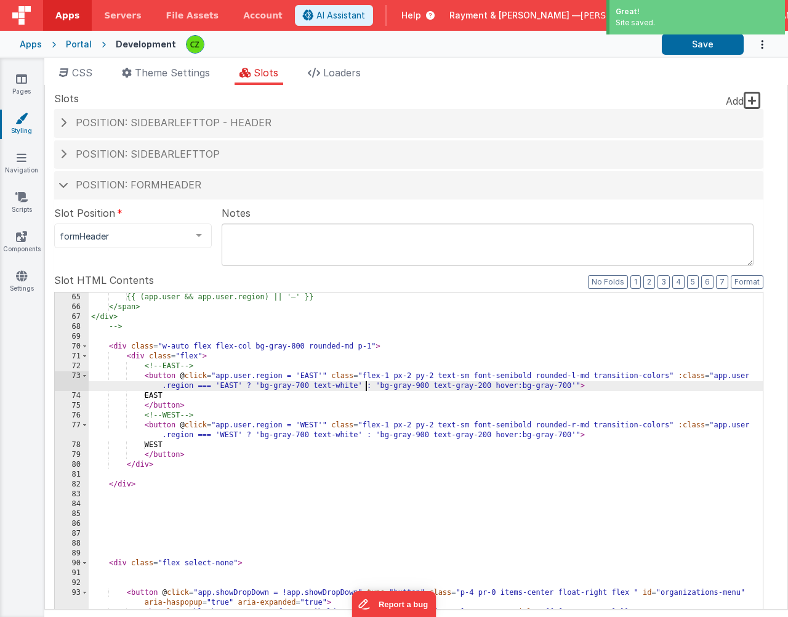
scroll to position [737, 0]
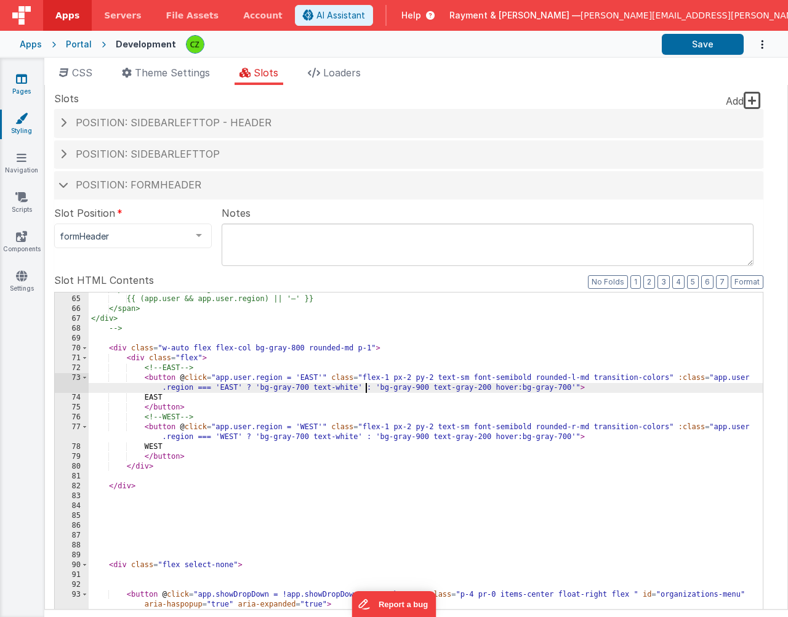
click at [21, 83] on icon at bounding box center [21, 79] width 11 height 12
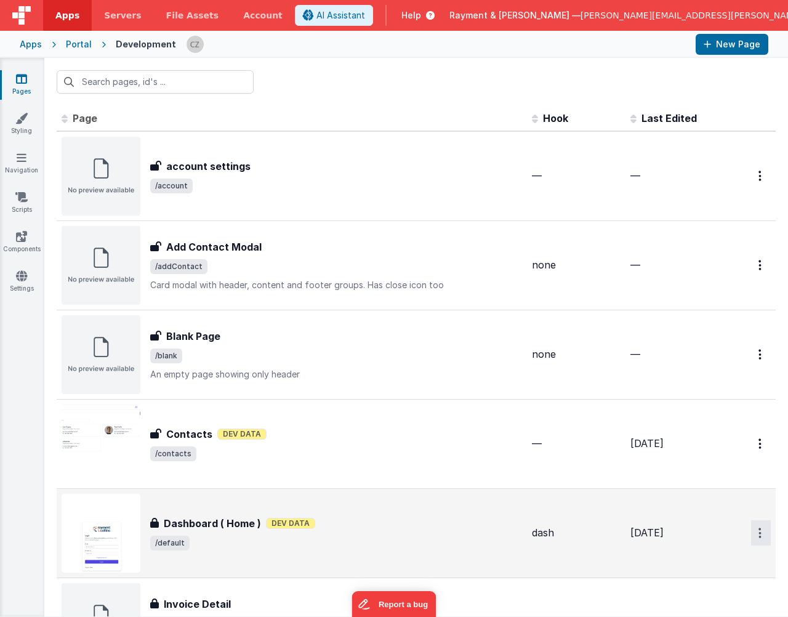
click at [759, 539] on button "Options" at bounding box center [761, 532] width 20 height 25
click at [697, 588] on link "Preview" at bounding box center [716, 583] width 108 height 22
click at [397, 535] on span "/default" at bounding box center [336, 542] width 372 height 15
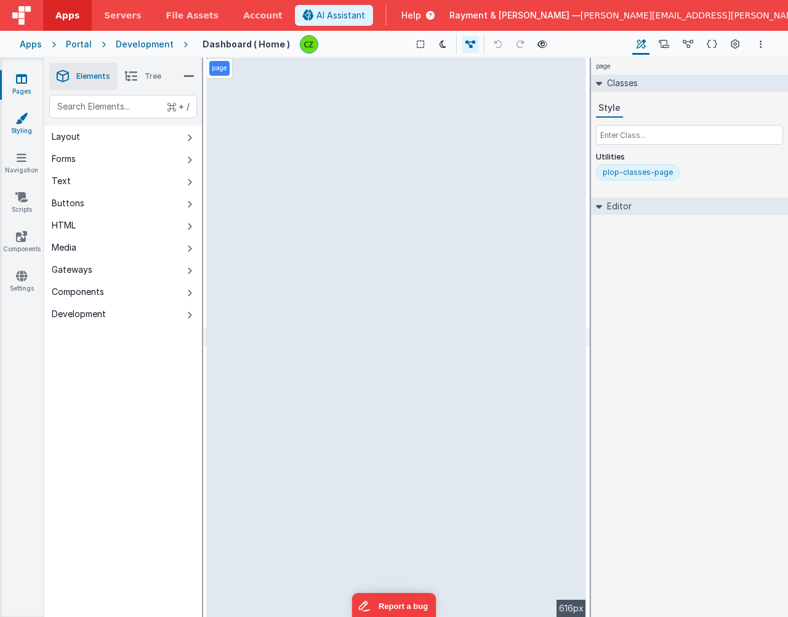
click at [20, 131] on link "Styling" at bounding box center [21, 124] width 44 height 25
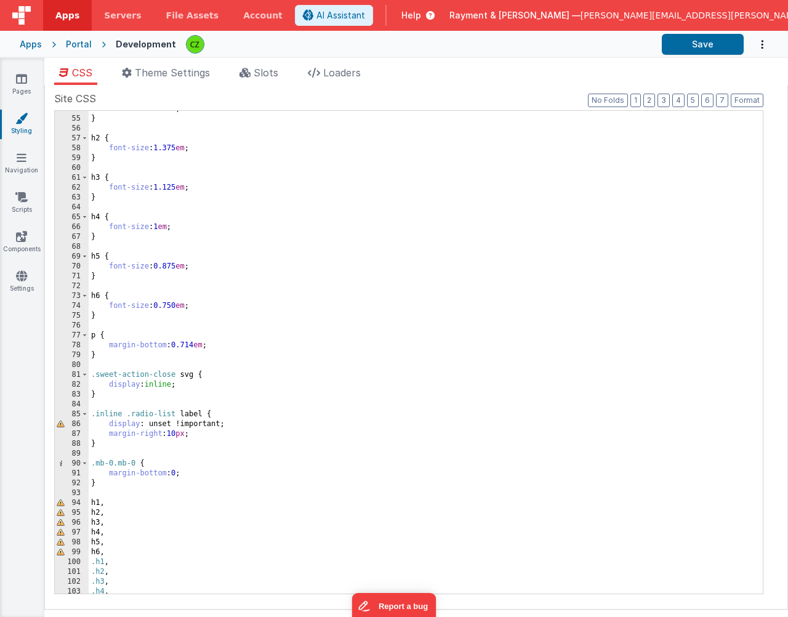
scroll to position [532, 0]
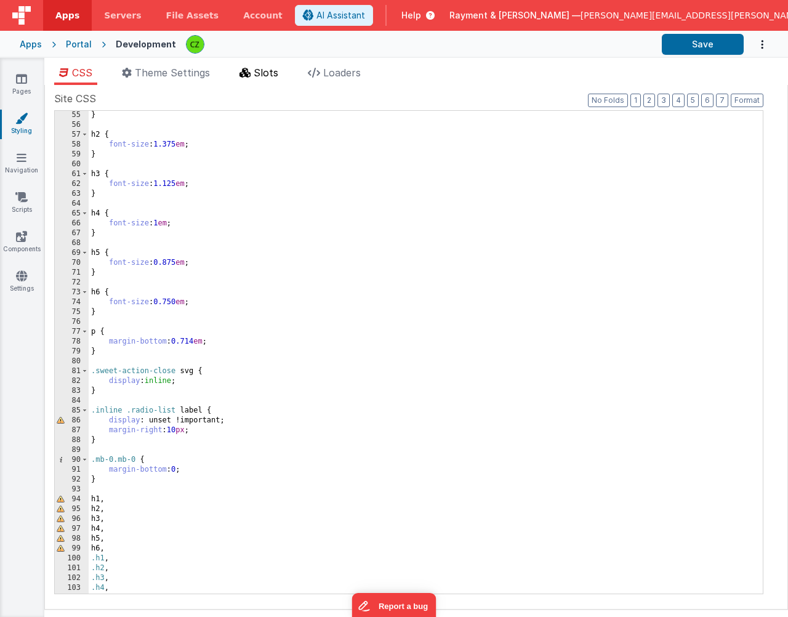
click at [259, 66] on li "Slots" at bounding box center [258, 75] width 49 height 20
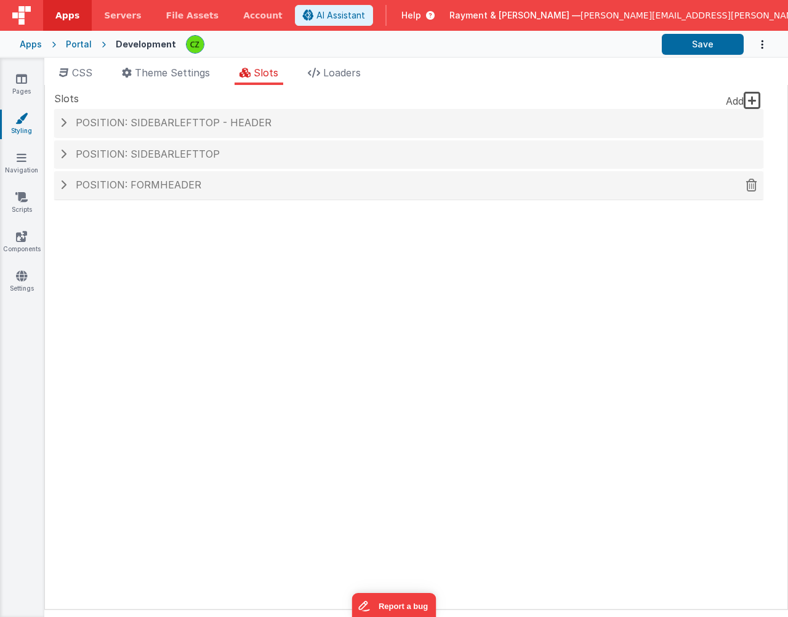
click at [214, 190] on h4 "Position: formHeader" at bounding box center [408, 185] width 697 height 11
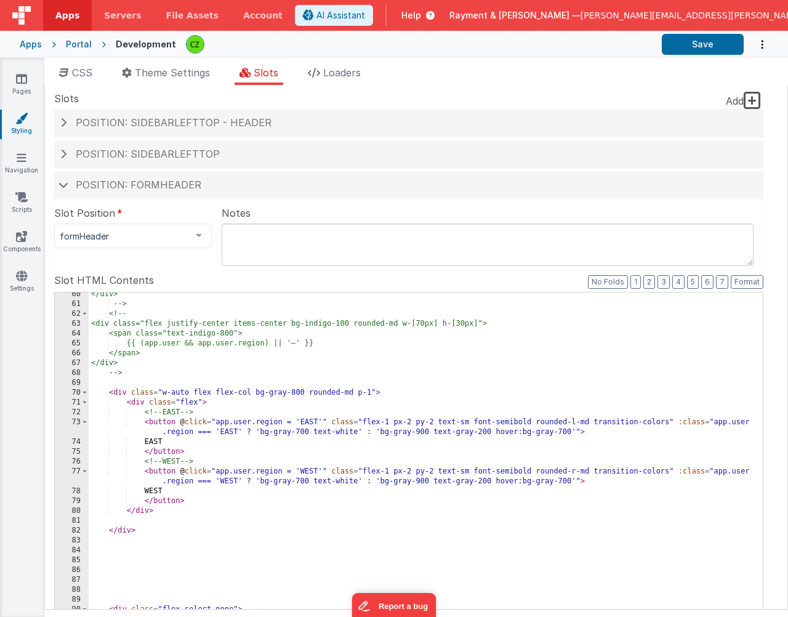
scroll to position [726, 0]
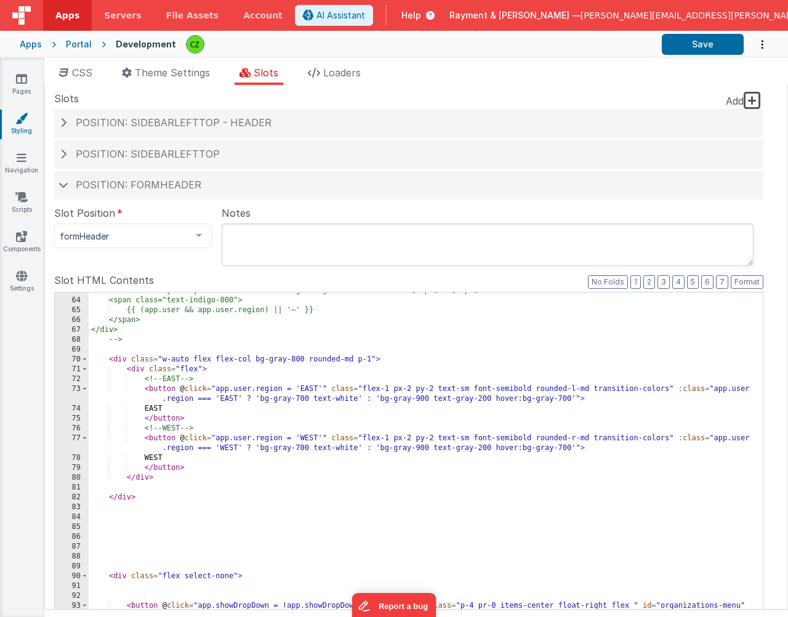
click at [252, 412] on div "<div class="flex justify-center items-center bg-indigo-100 rounded-md w-[70px] …" at bounding box center [426, 500] width 674 height 428
click at [256, 423] on div "<div class="flex justify-center items-center bg-indigo-100 rounded-md w-[70px] …" at bounding box center [426, 500] width 674 height 428
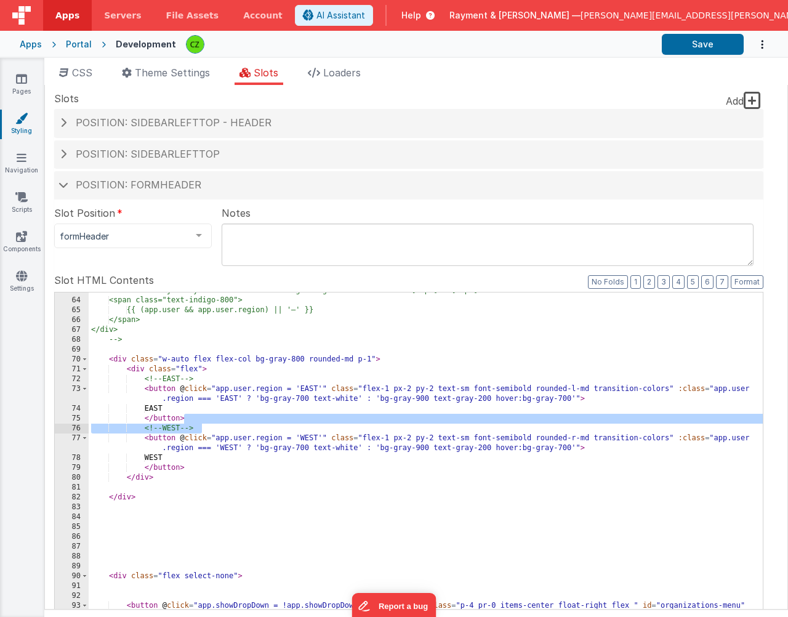
click at [258, 415] on div "<div class="flex justify-center items-center bg-indigo-100 rounded-md w-[70px] …" at bounding box center [426, 500] width 674 height 428
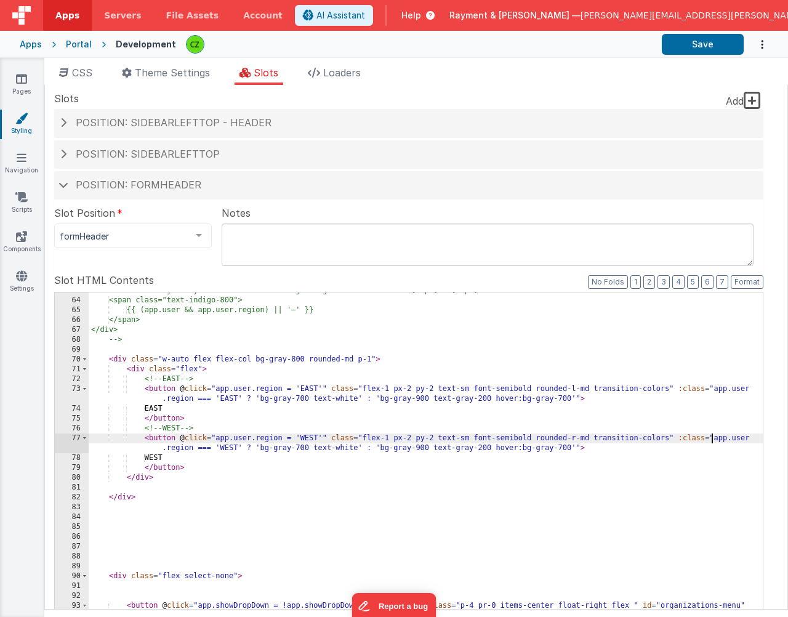
click at [713, 440] on div "<div class="flex justify-center items-center bg-indigo-100 rounded-md w-[70px] …" at bounding box center [426, 500] width 674 height 428
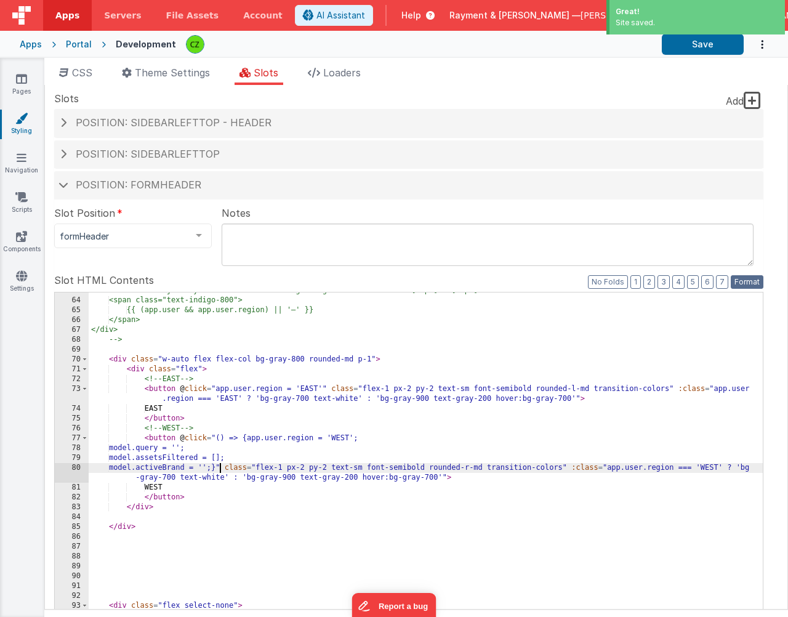
click at [751, 278] on button "Format" at bounding box center [746, 282] width 33 height 14
click at [750, 280] on button "Format" at bounding box center [746, 282] width 33 height 14
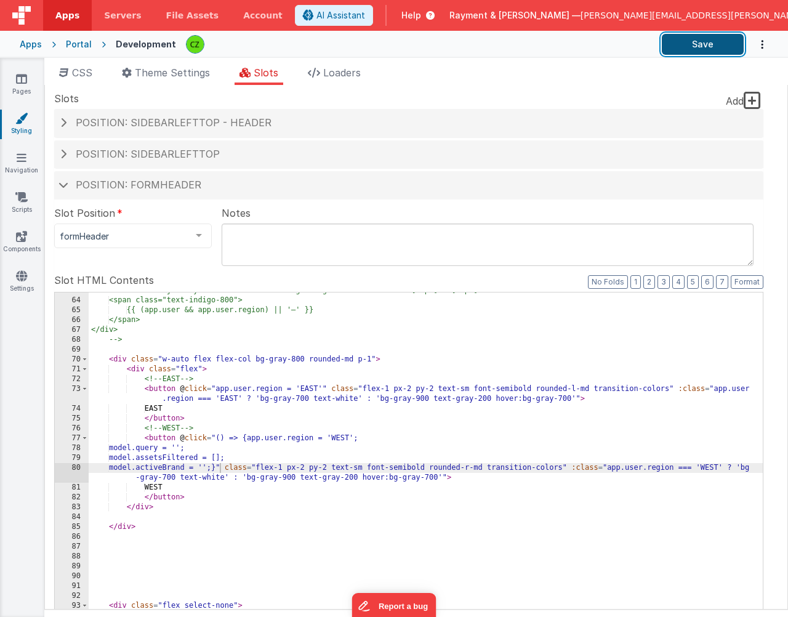
click at [681, 47] on button "Save" at bounding box center [703, 44] width 82 height 21
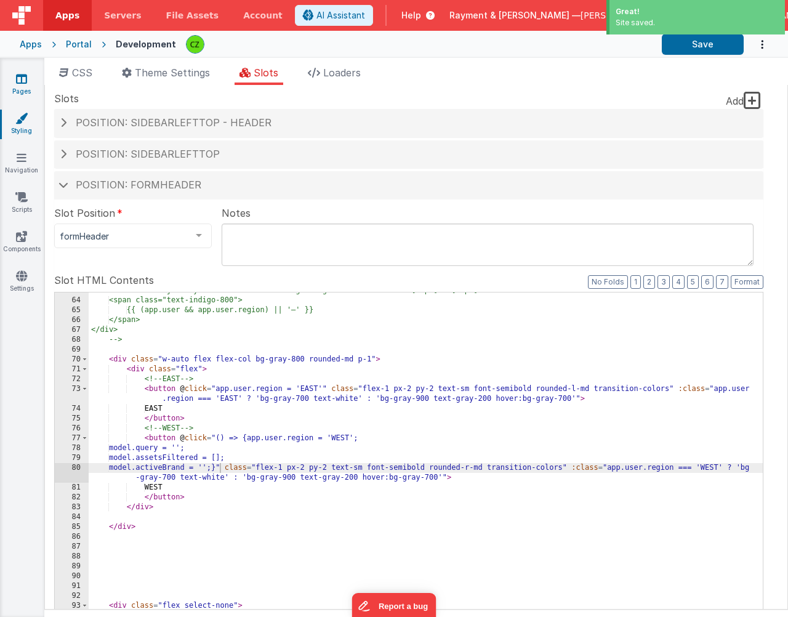
click at [23, 86] on link "Pages" at bounding box center [21, 85] width 44 height 25
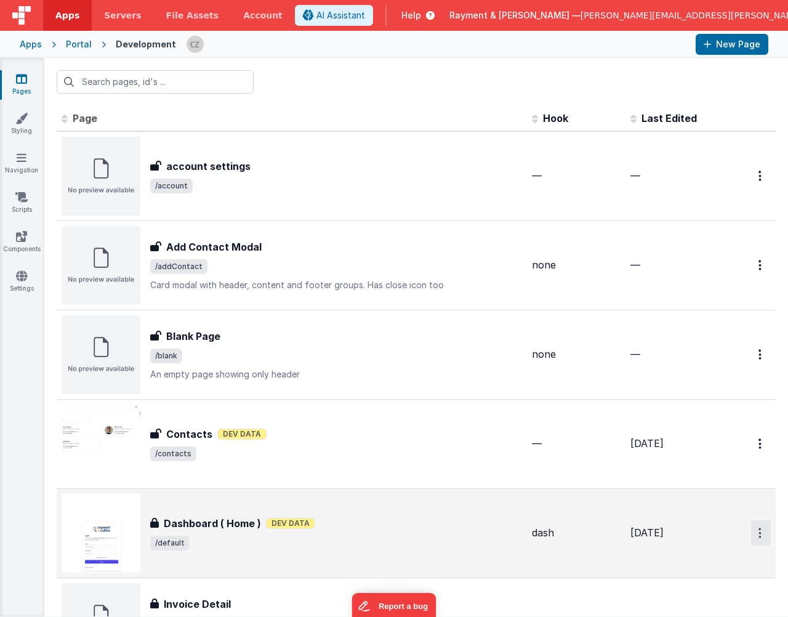
click at [764, 536] on button "Options" at bounding box center [761, 532] width 20 height 25
click at [689, 580] on link "Preview" at bounding box center [716, 583] width 108 height 22
click at [21, 115] on icon at bounding box center [21, 118] width 12 height 12
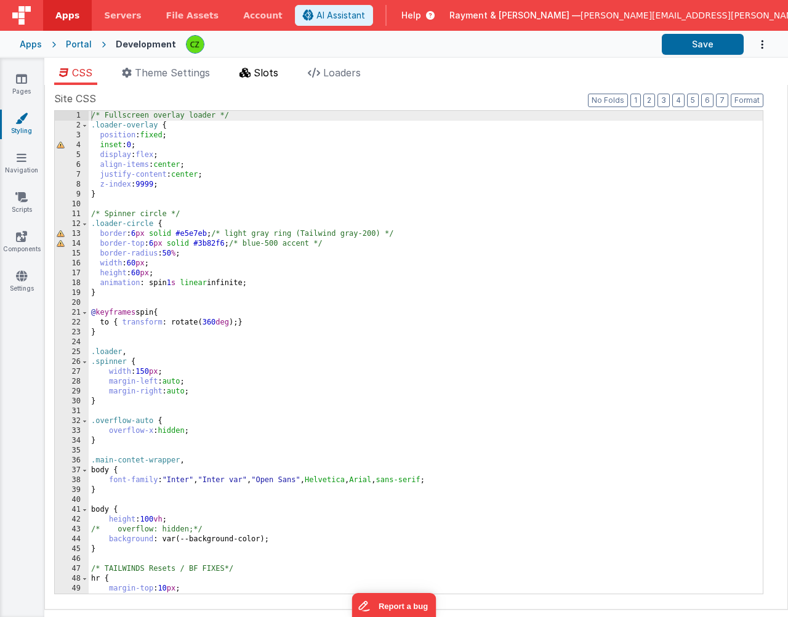
click at [271, 68] on span "Slots" at bounding box center [266, 72] width 25 height 12
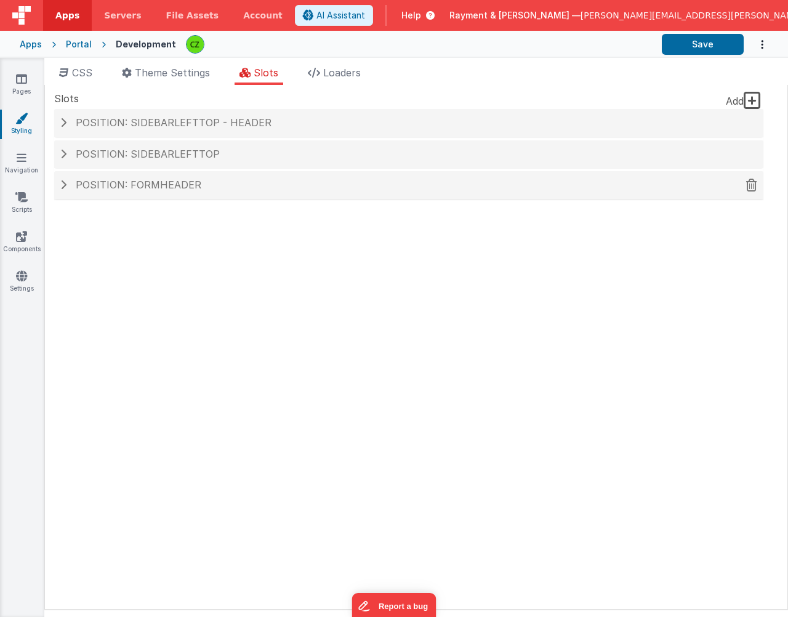
click at [239, 195] on div "Position: formHeader" at bounding box center [408, 185] width 709 height 28
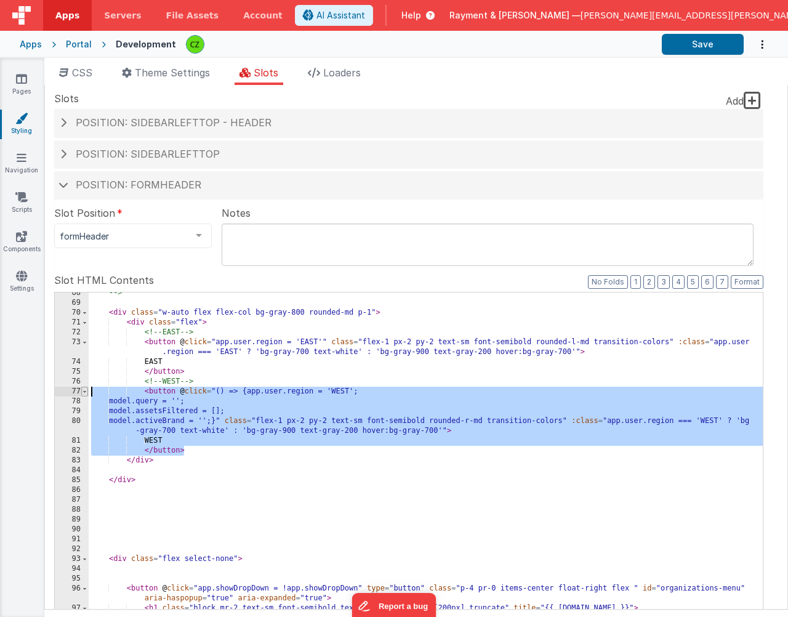
drag, startPoint x: 190, startPoint y: 453, endPoint x: 82, endPoint y: 395, distance: 122.2
click at [82, 395] on div "68 69 70 71 72 73 74 75 76 77 78 79 80 81 82 83 84 85 86 87 88 89 90 91 92 93 9…" at bounding box center [408, 492] width 709 height 400
click at [194, 446] on div "--> < div class = "w-auto flex flex-col bg-gray-800 rounded-md p-1" > < div cla…" at bounding box center [426, 507] width 674 height 438
click at [217, 433] on div "--> < div class = "w-auto flex flex-col bg-gray-800 rounded-md p-1" > < div cla…" at bounding box center [426, 507] width 674 height 438
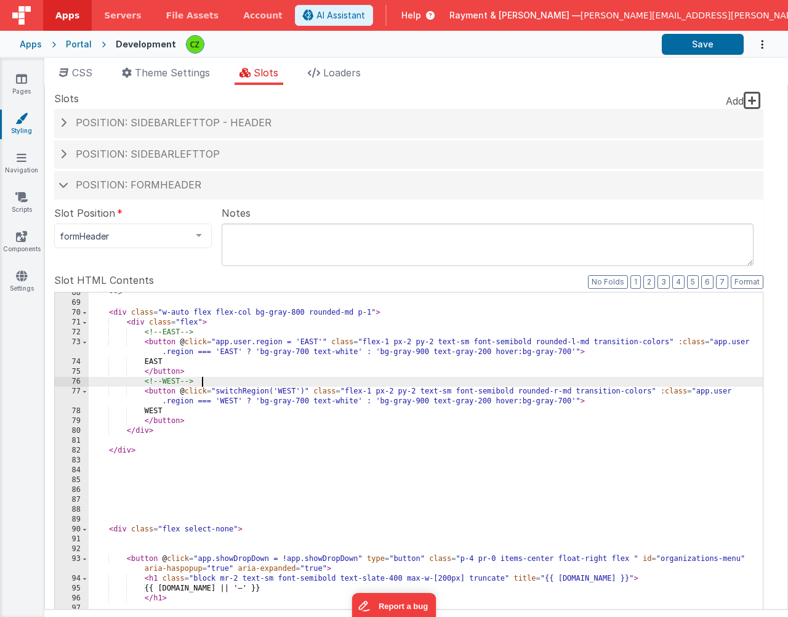
click at [222, 395] on div "--> < div class = "w-auto flex flex-col bg-gray-800 rounded-md p-1" > < div cla…" at bounding box center [426, 497] width 674 height 418
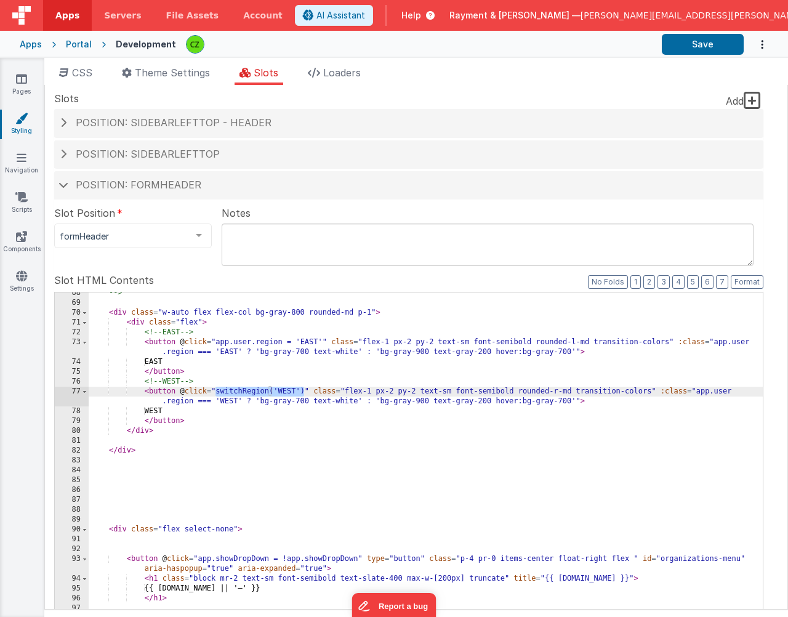
click at [217, 344] on div "--> < div class = "w-auto flex flex-col bg-gray-800 rounded-md p-1" > < div cla…" at bounding box center [426, 497] width 674 height 418
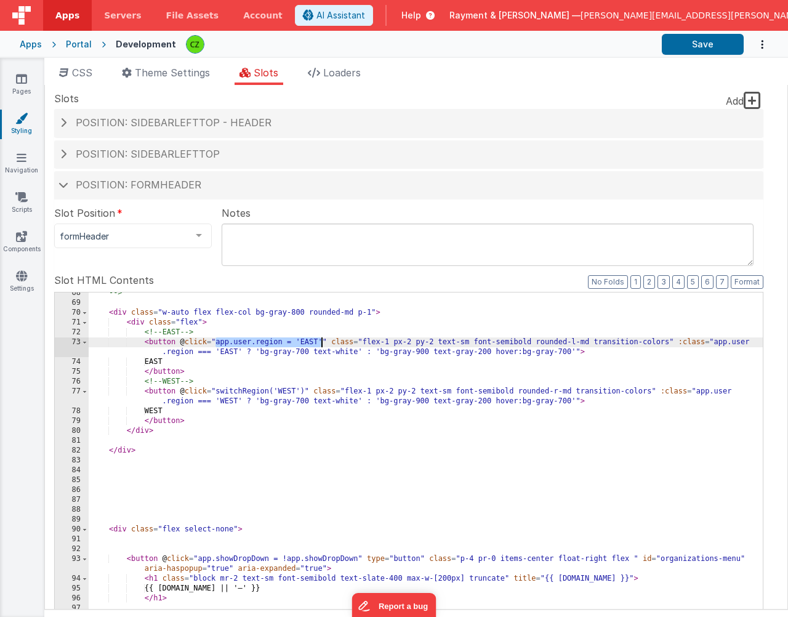
paste textarea
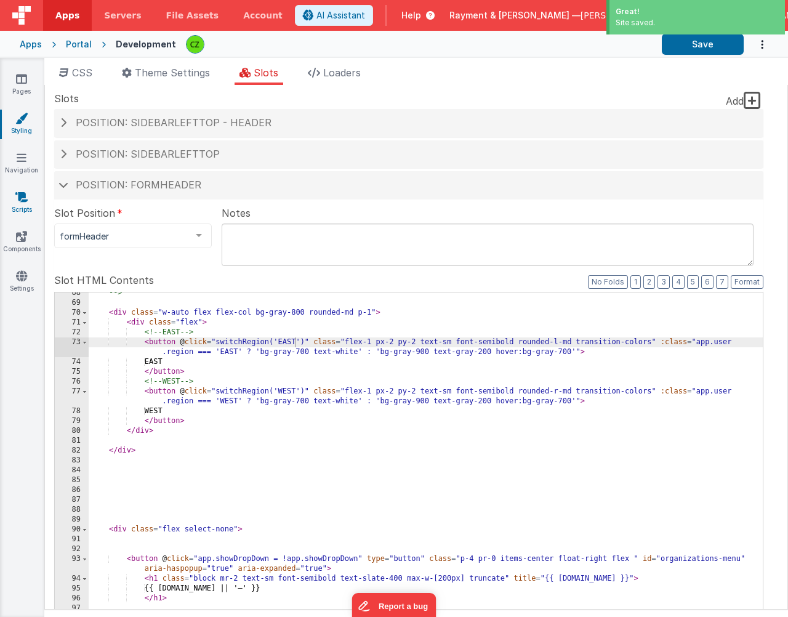
click at [25, 198] on icon at bounding box center [21, 197] width 12 height 12
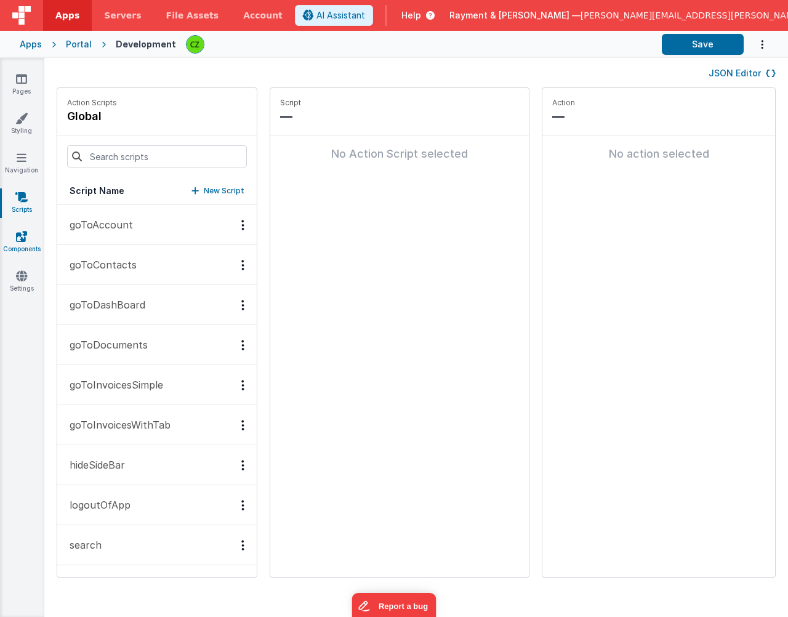
click at [22, 231] on icon at bounding box center [21, 236] width 11 height 12
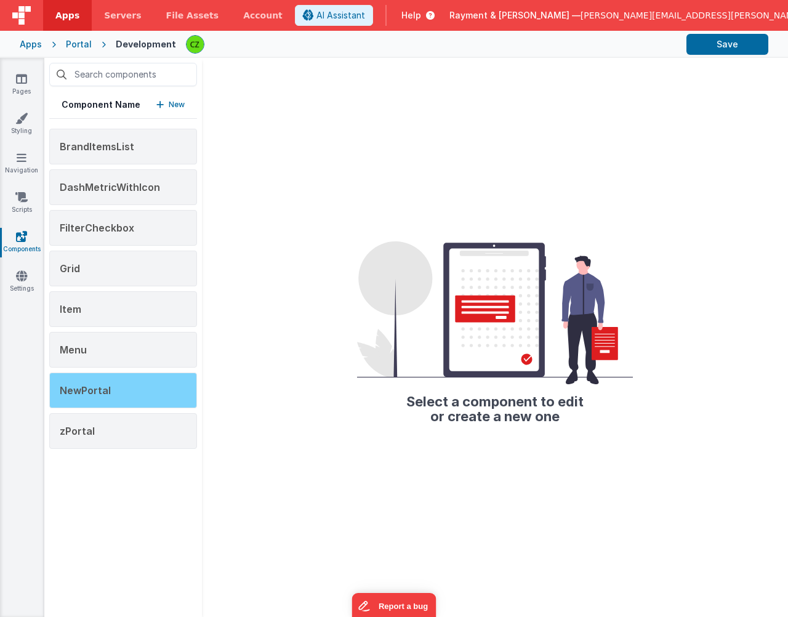
click at [118, 386] on div "NewPortal" at bounding box center [123, 390] width 148 height 36
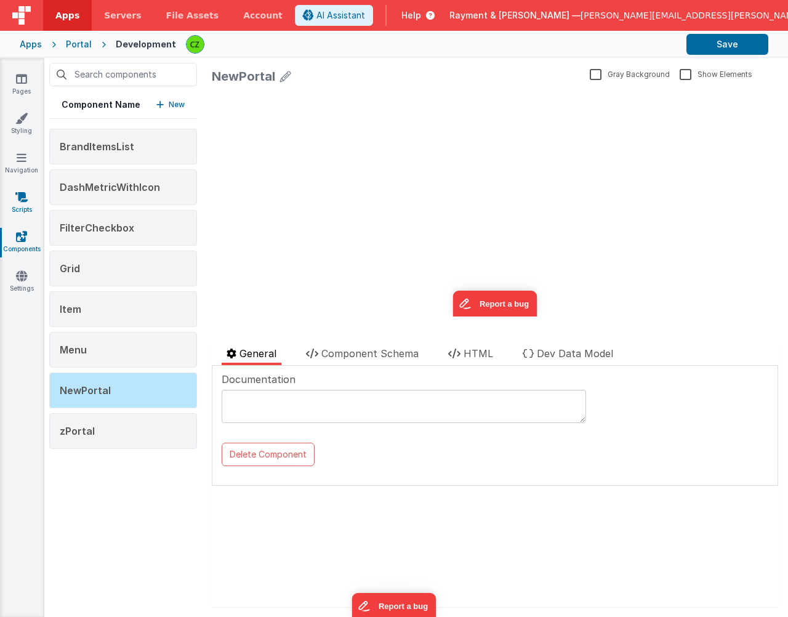
click at [24, 214] on link "Scripts" at bounding box center [21, 203] width 44 height 25
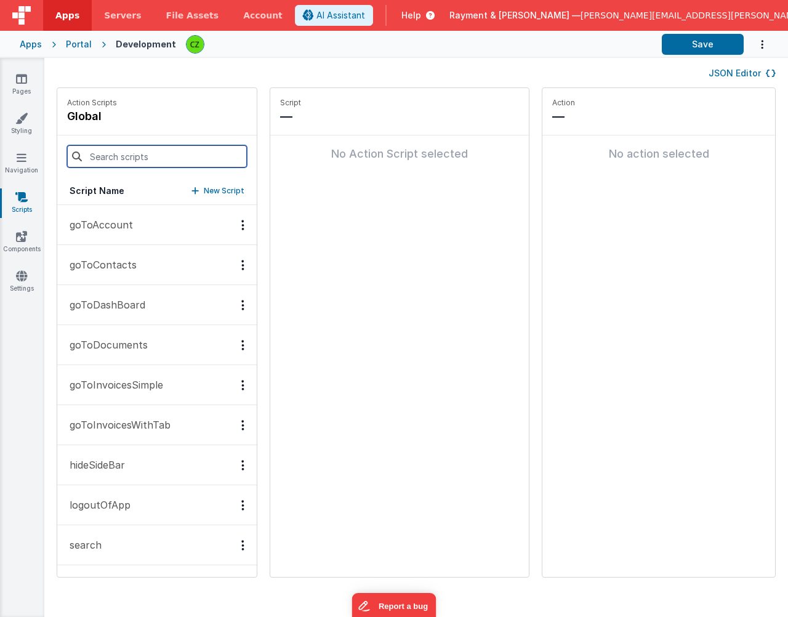
click at [114, 159] on input at bounding box center [157, 156] width 180 height 22
type input "sw"
click at [204, 190] on p "New Script" at bounding box center [224, 191] width 41 height 12
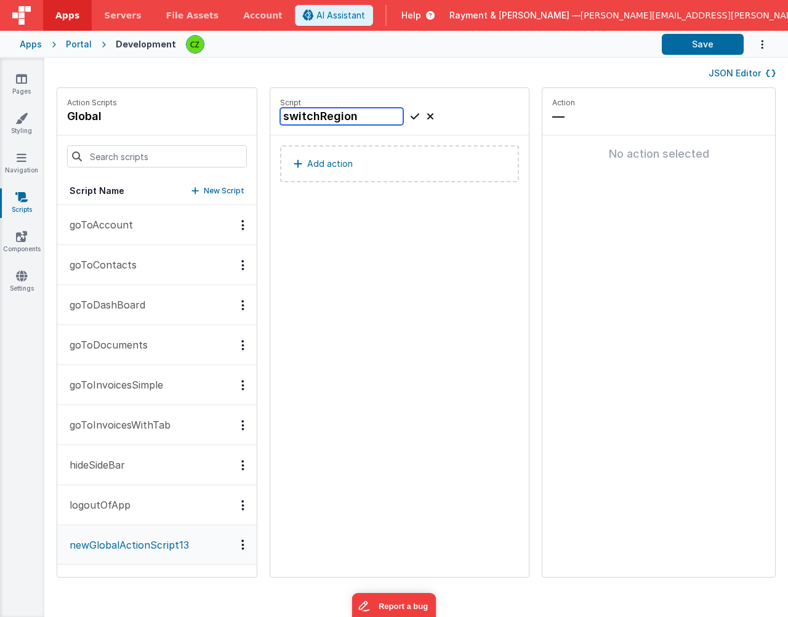
type input "switchRegion"
click at [410, 114] on icon at bounding box center [414, 116] width 9 height 15
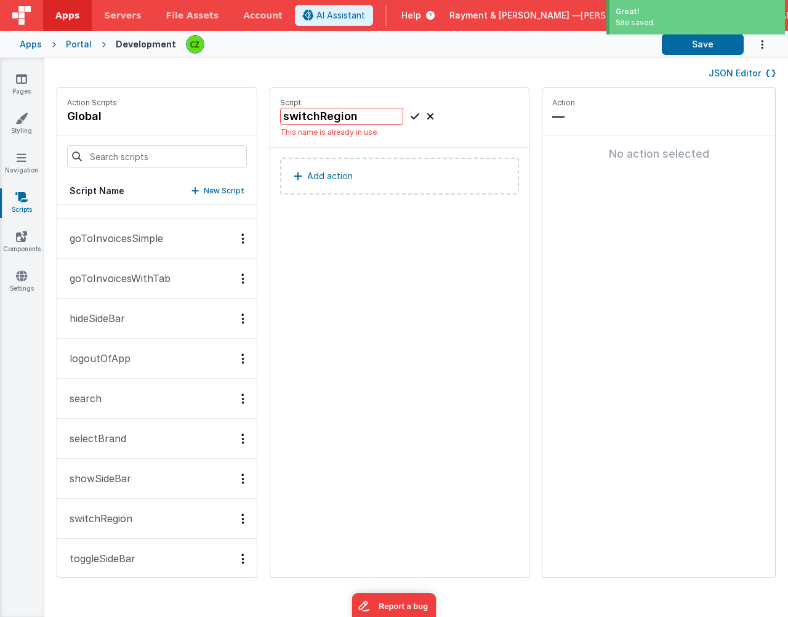
scroll to position [158, 0]
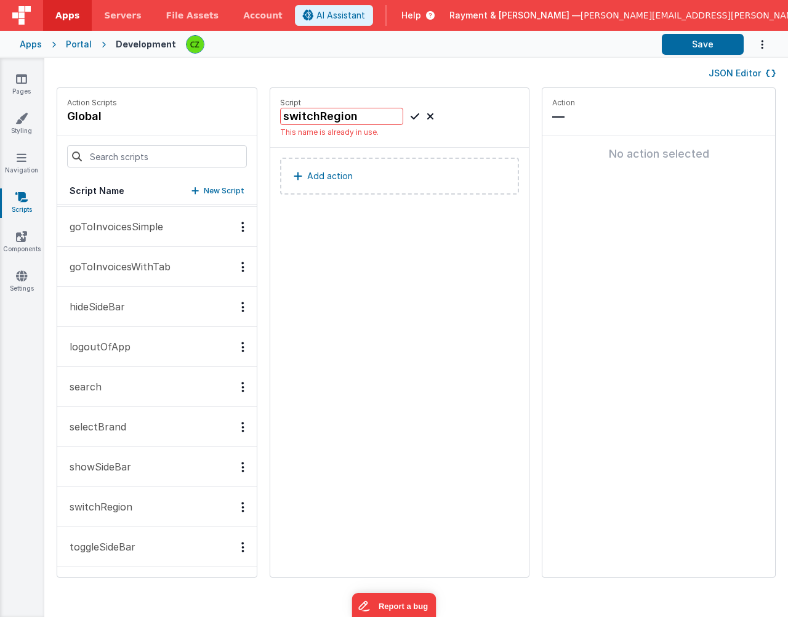
click at [102, 513] on p "switchRegion" at bounding box center [97, 506] width 70 height 15
click at [105, 502] on p "switchRegion" at bounding box center [97, 507] width 70 height 15
click at [307, 162] on p "Add action" at bounding box center [330, 163] width 46 height 15
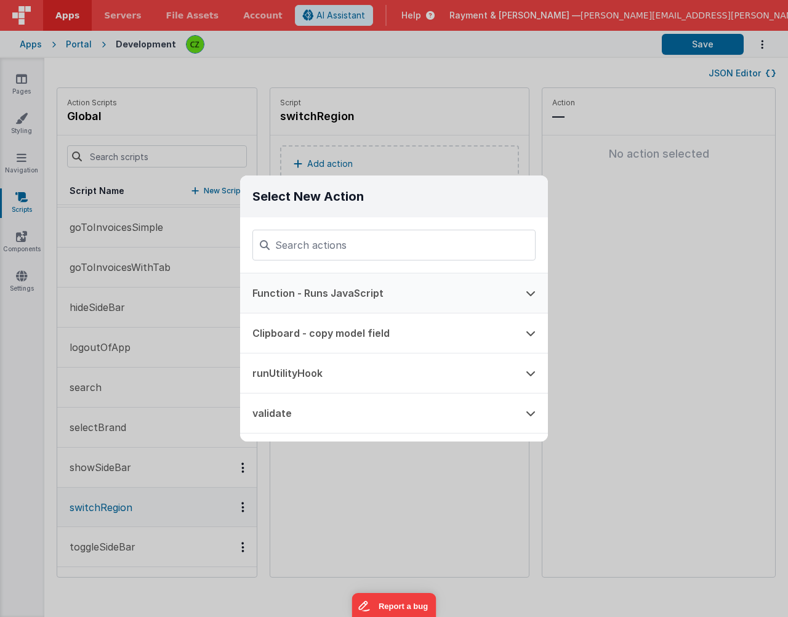
click at [350, 296] on button "Function - Runs JavaScript" at bounding box center [376, 292] width 273 height 39
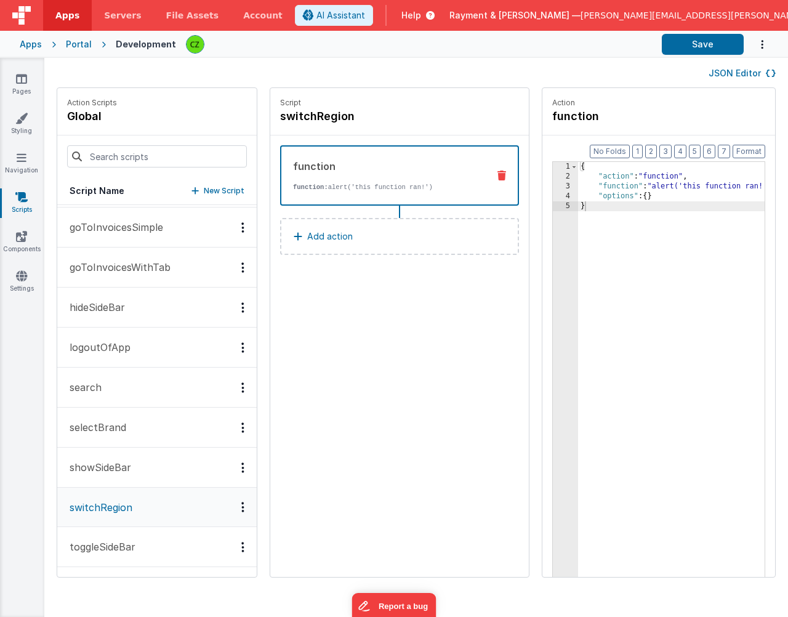
click at [663, 255] on div "{ "action" : "function" , "function" : "alert('this function ran!')" , "options…" at bounding box center [689, 398] width 223 height 473
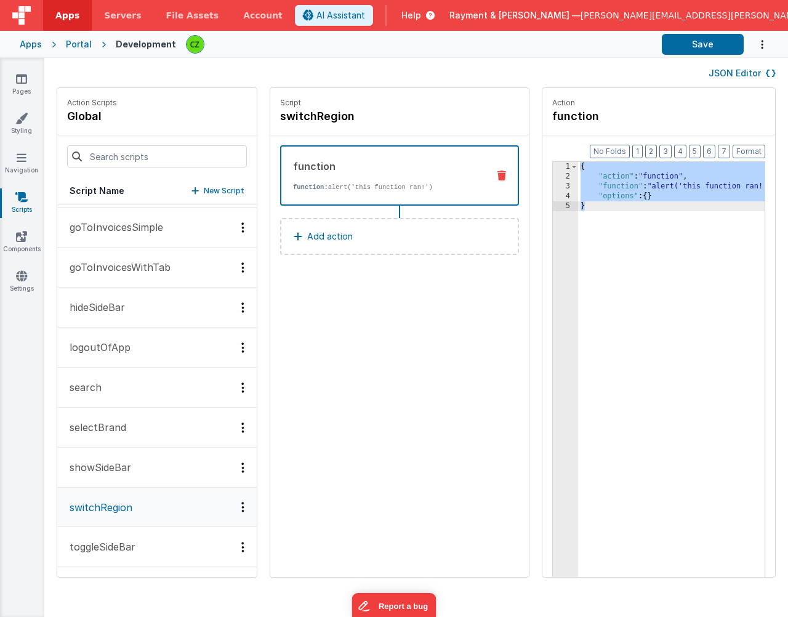
scroll to position [0, 0]
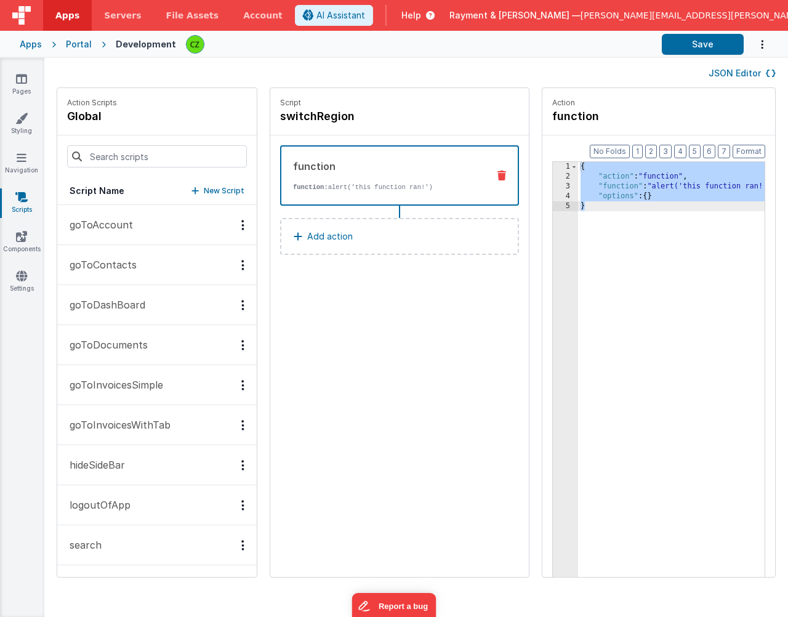
click at [110, 225] on p "goToAccount" at bounding box center [97, 224] width 71 height 15
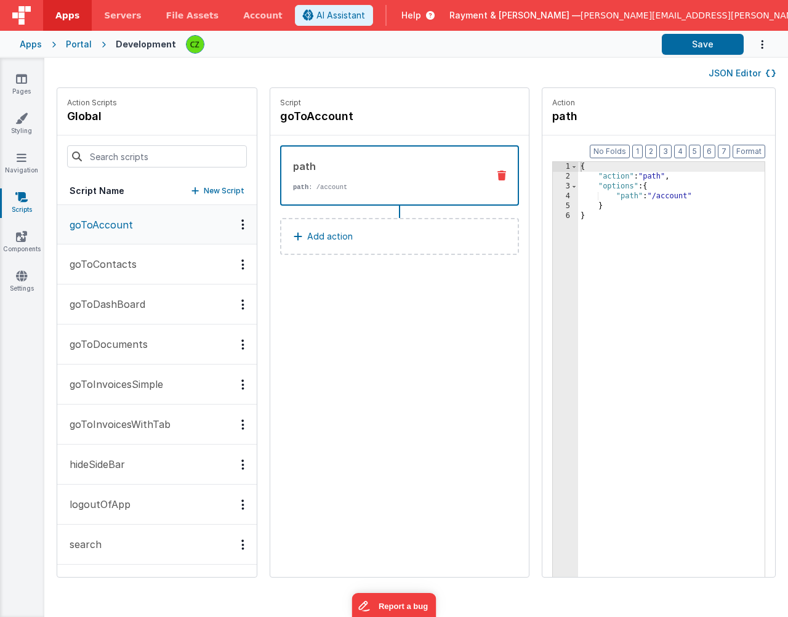
click at [113, 252] on button "goToContacts" at bounding box center [156, 264] width 199 height 40
click at [122, 313] on button "goToDashBoard" at bounding box center [156, 304] width 199 height 40
click at [127, 343] on p "goToDocuments" at bounding box center [105, 344] width 86 height 15
click at [129, 377] on p "goToInvoicesSimple" at bounding box center [112, 384] width 101 height 15
click at [128, 428] on p "goToInvoicesWithTab" at bounding box center [116, 424] width 108 height 15
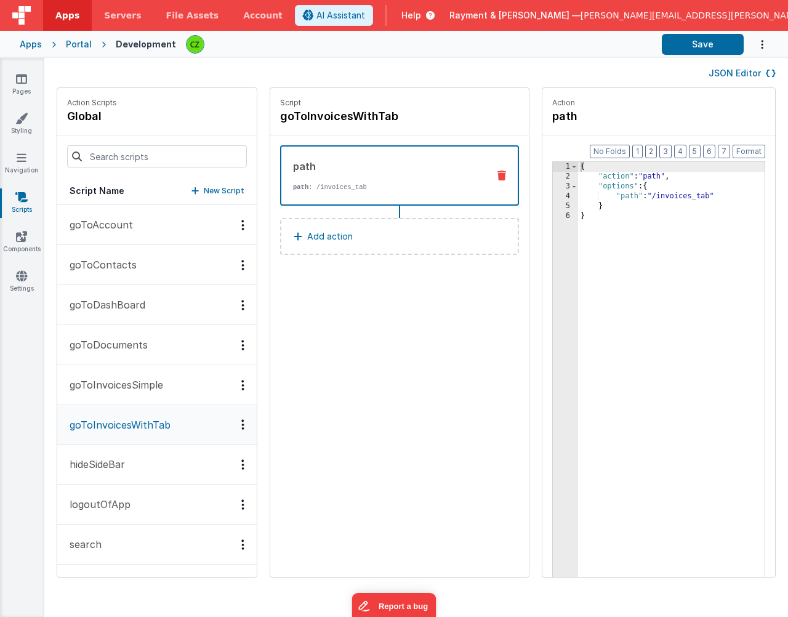
click at [129, 468] on button "hideSideBar" at bounding box center [156, 464] width 199 height 40
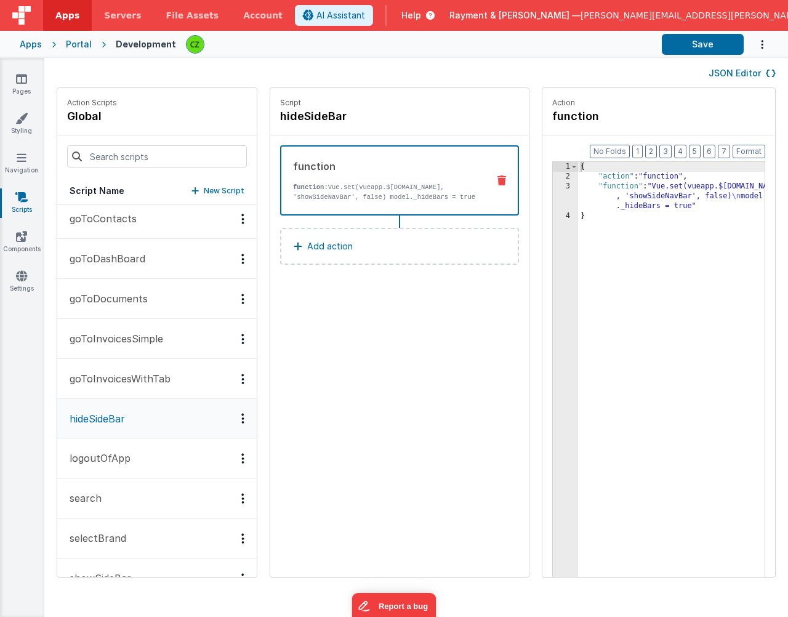
scroll to position [44, 0]
click at [663, 312] on div "{ "action" : "function" , "function" : "Vue.set(vueapp.$store.state.site , 'sho…" at bounding box center [689, 398] width 223 height 473
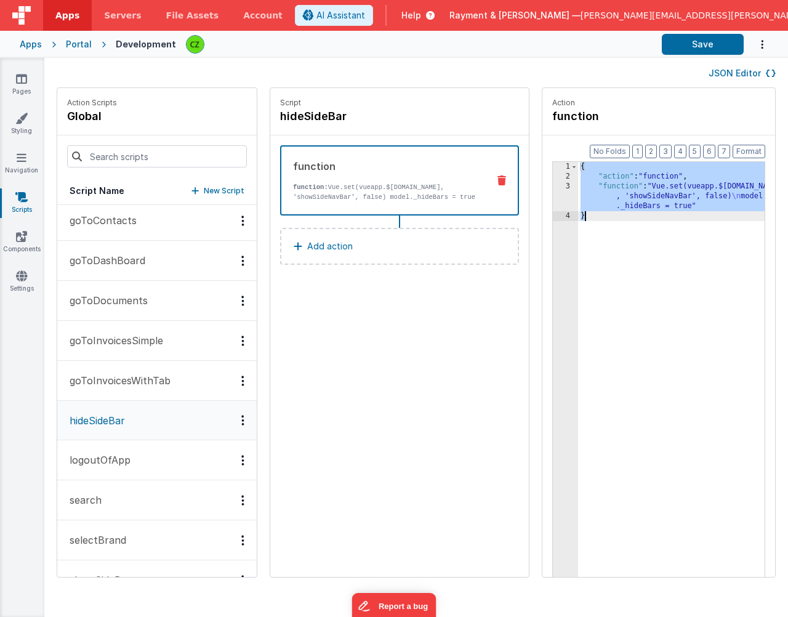
scroll to position [158, 0]
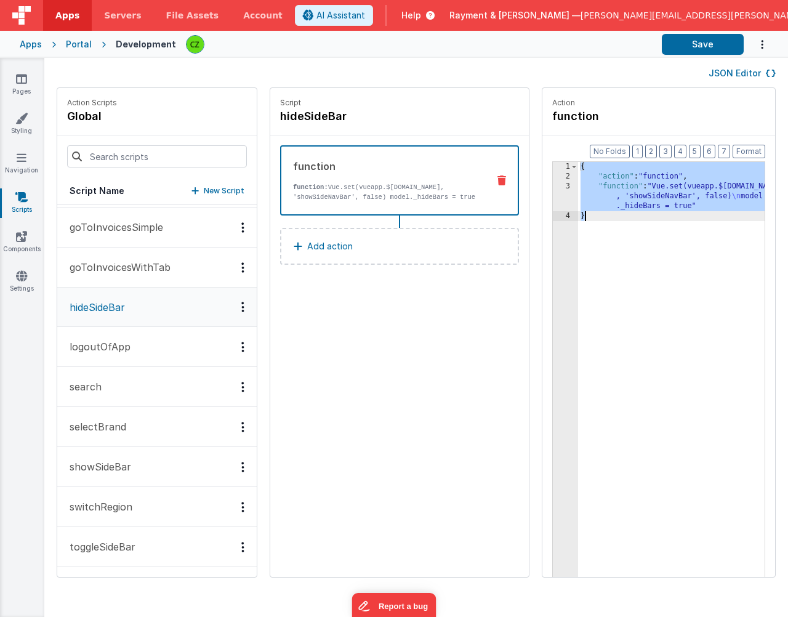
click at [119, 496] on button "switchRegion" at bounding box center [156, 507] width 199 height 40
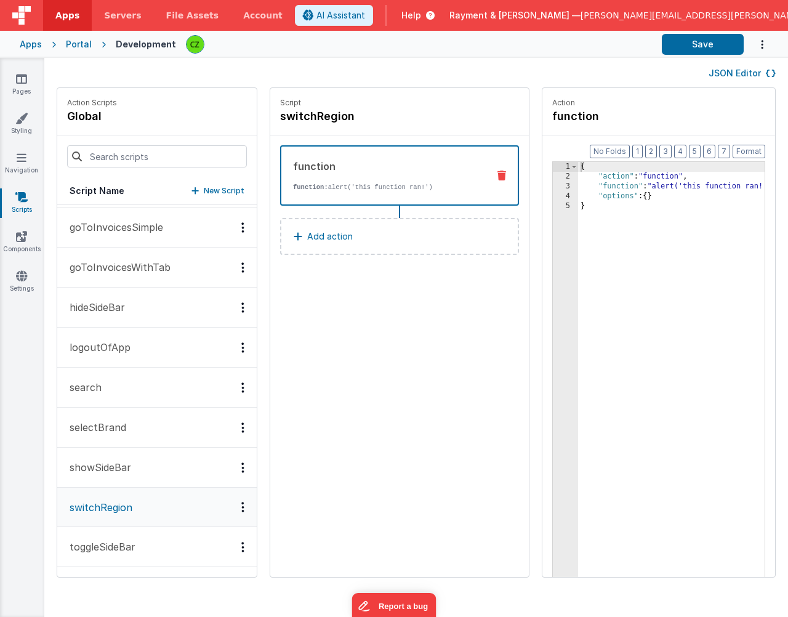
click at [648, 321] on div "{ "action" : "function" , "function" : "alert('this function ran!')" , "options…" at bounding box center [689, 398] width 223 height 473
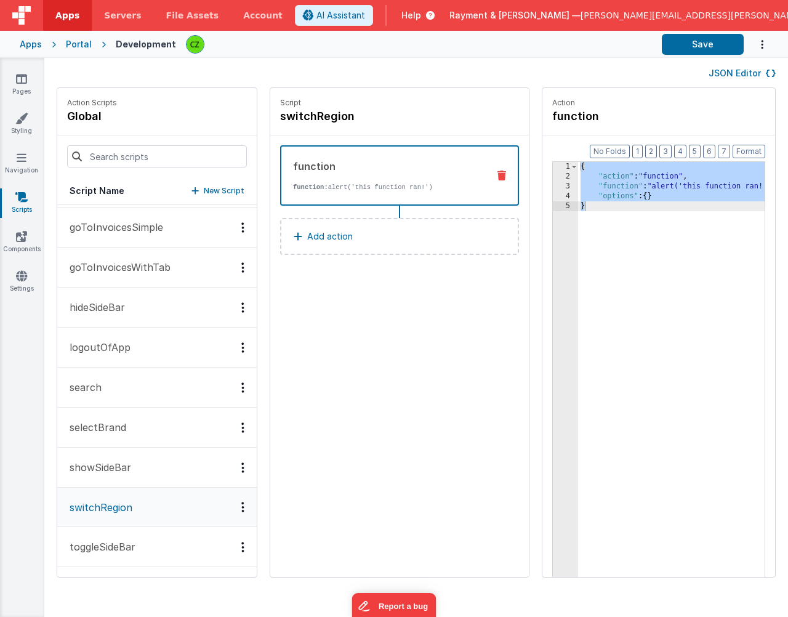
click at [129, 302] on button "hideSideBar" at bounding box center [156, 307] width 199 height 40
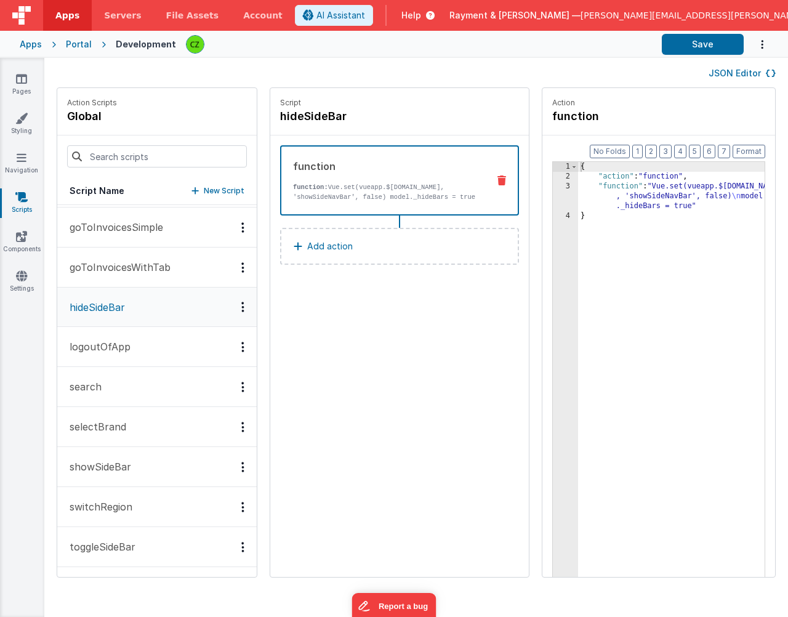
click at [673, 311] on div "{ "action" : "function" , "function" : "Vue.set(vueapp.$store.state.site , 'sho…" at bounding box center [689, 398] width 223 height 473
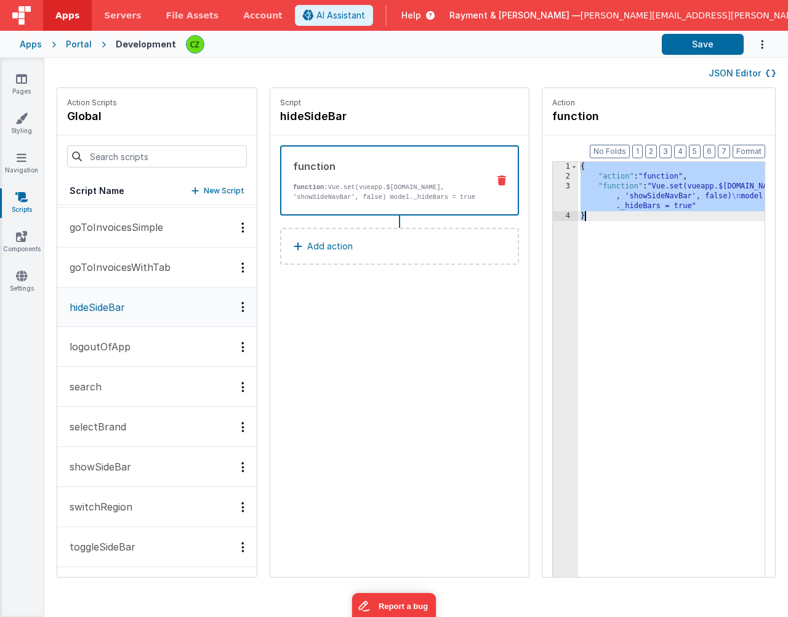
click at [553, 188] on div "3" at bounding box center [565, 197] width 25 height 30
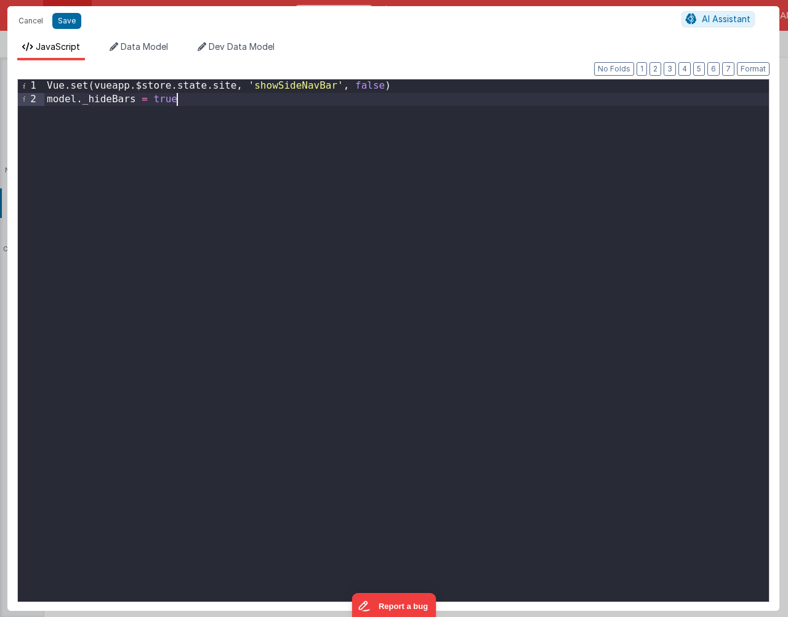
click at [491, 309] on div "Vue . set ( vueapp . $store . state . site , 'showSideNavBar' , false ) model .…" at bounding box center [406, 352] width 724 height 547
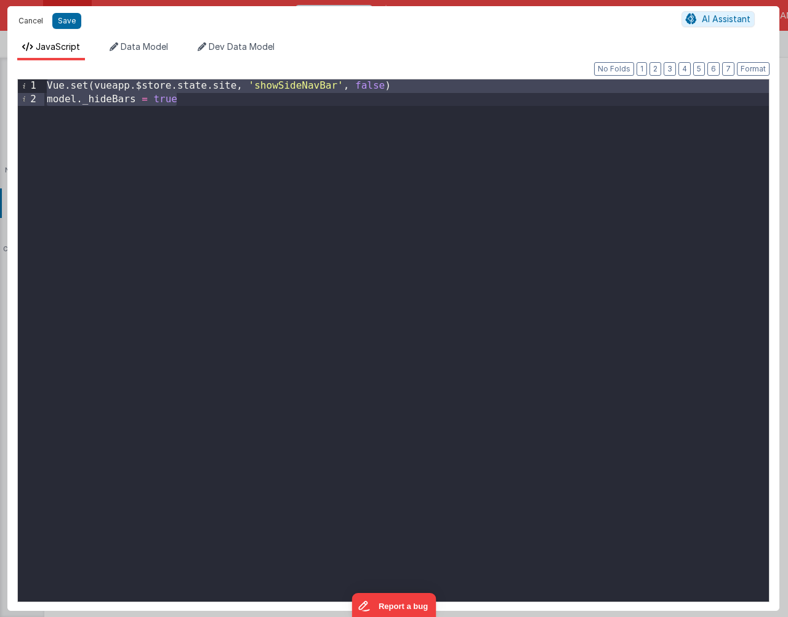
click at [28, 21] on button "Cancel" at bounding box center [30, 20] width 37 height 17
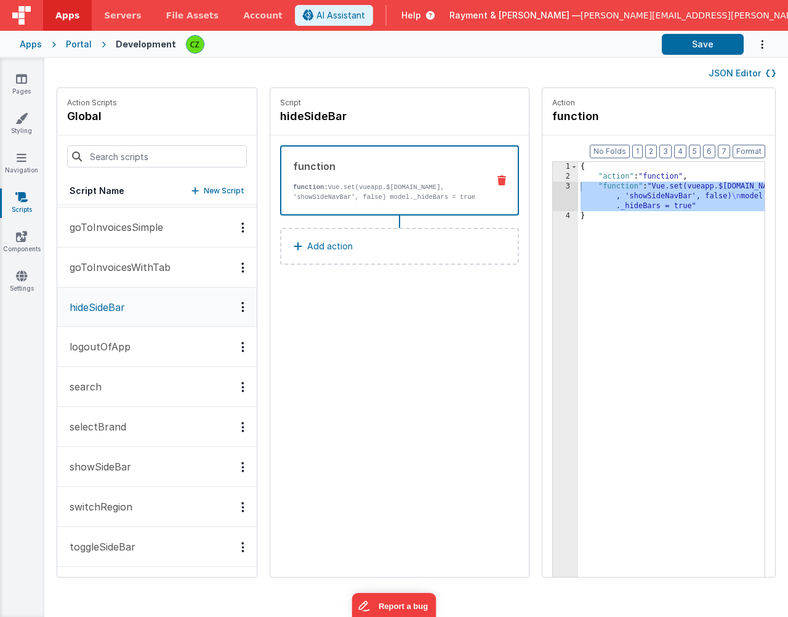
click at [121, 506] on p "switchRegion" at bounding box center [97, 506] width 70 height 15
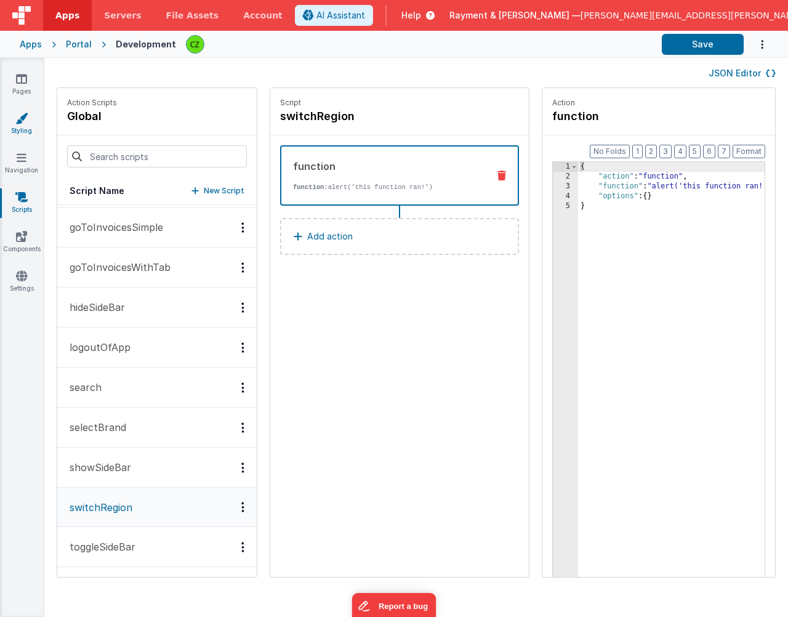
click at [23, 118] on icon at bounding box center [21, 118] width 12 height 12
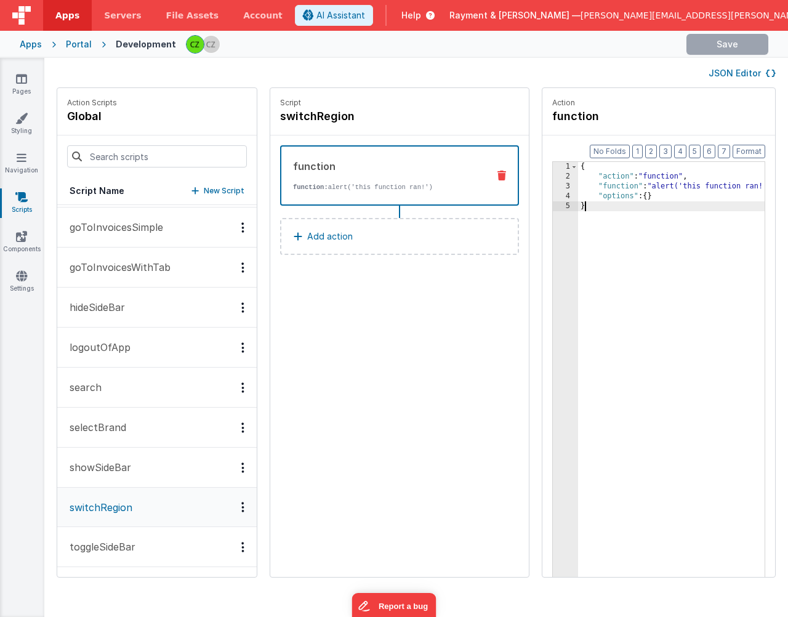
click at [620, 216] on div "{ "action" : "function" , "function" : "alert('this function ran!')" , "options…" at bounding box center [689, 398] width 223 height 473
click at [553, 184] on div "3" at bounding box center [565, 187] width 25 height 10
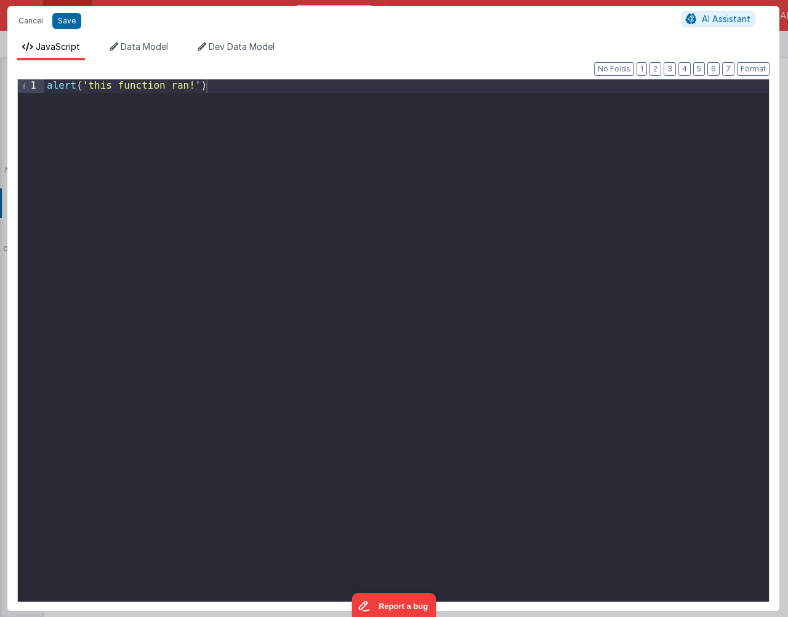
click at [431, 255] on div "alert ( 'this function ran!' )" at bounding box center [406, 353] width 724 height 548
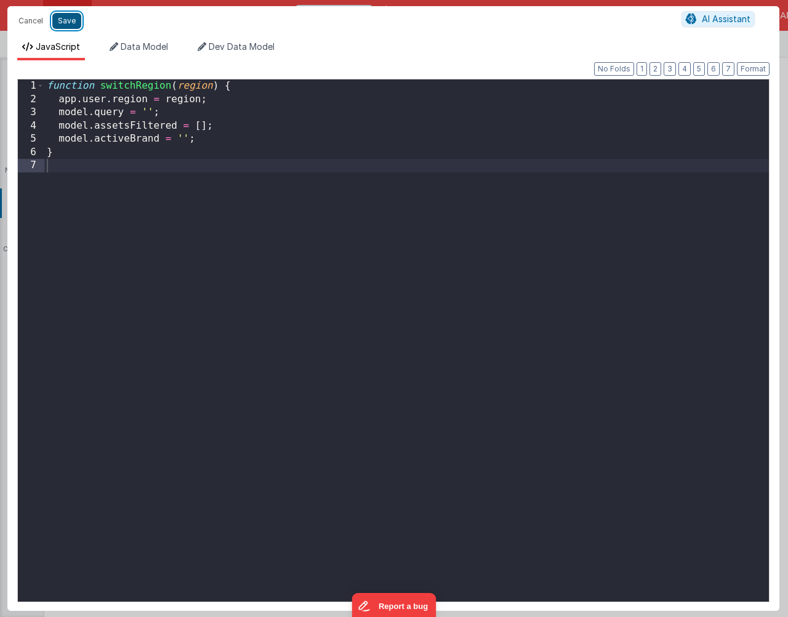
click at [61, 16] on button "Save" at bounding box center [66, 21] width 29 height 16
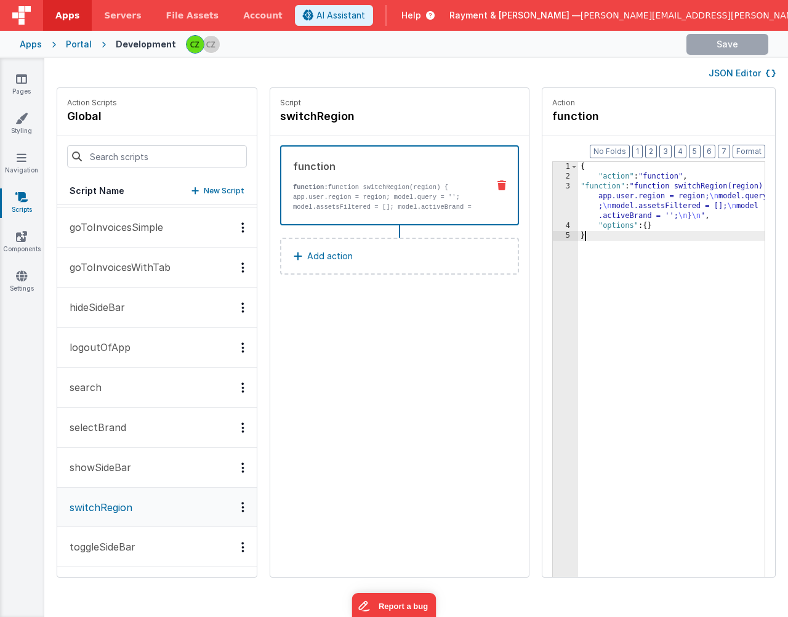
click at [658, 335] on div "{ "action" : "function" , "function" : "function switchRegion(region) { \n app.…" at bounding box center [689, 398] width 223 height 473
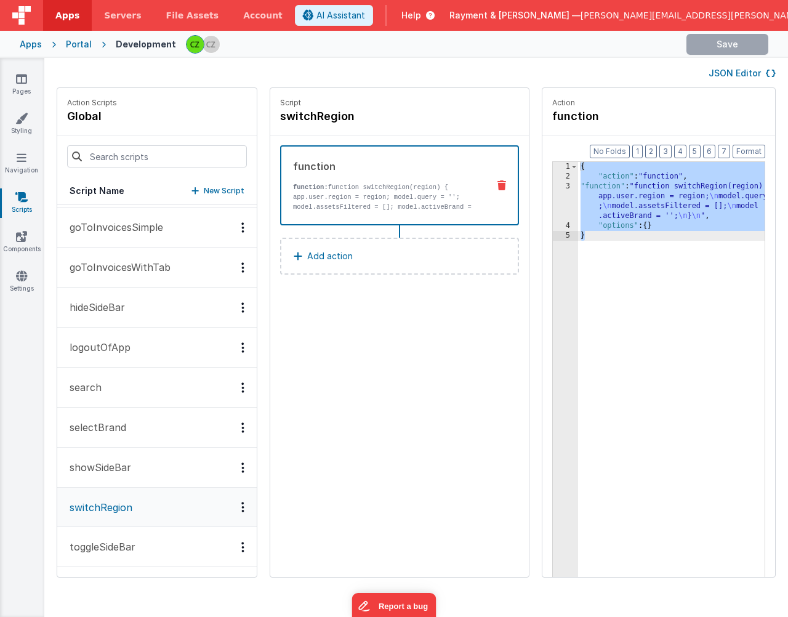
click at [612, 47] on div at bounding box center [431, 44] width 490 height 21
click at [609, 225] on div "{ "action" : "function" , "function" : "function switchRegion(region) { \n app.…" at bounding box center [689, 398] width 223 height 473
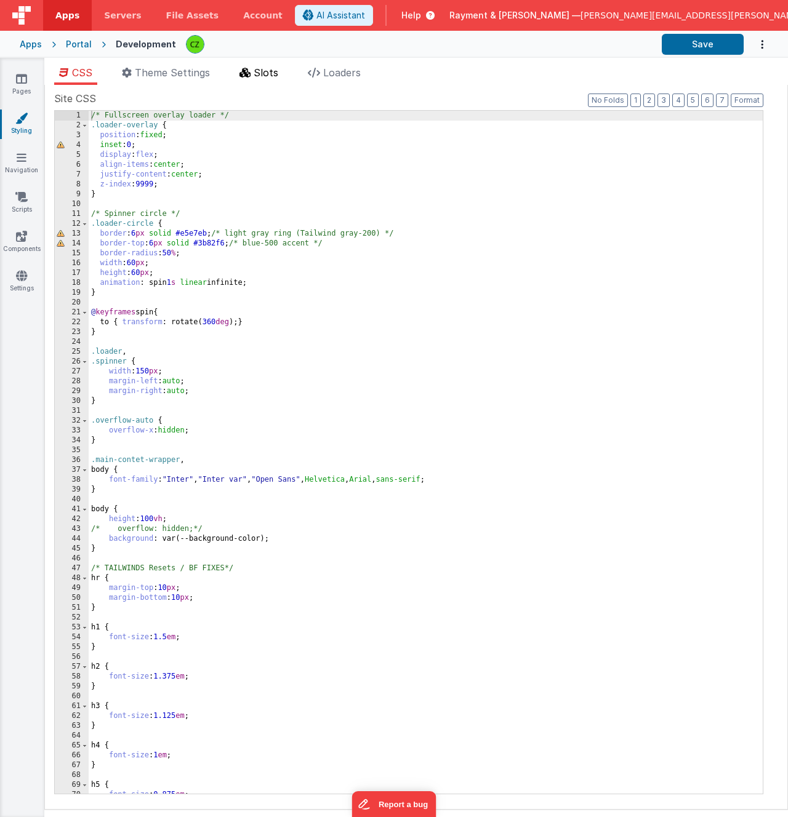
click at [265, 71] on span "Slots" at bounding box center [266, 72] width 25 height 12
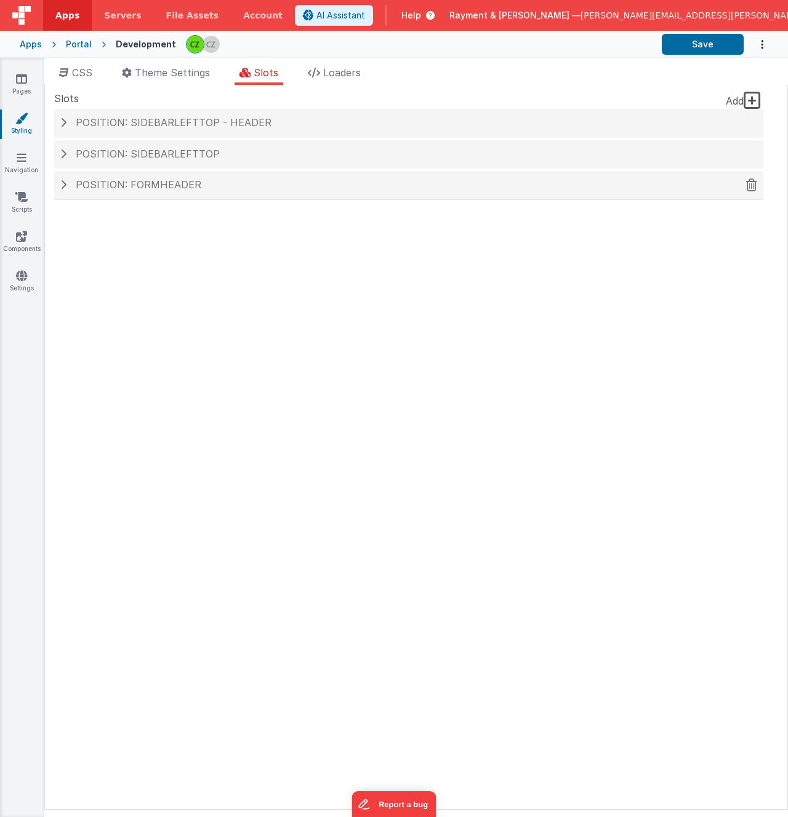
click at [217, 186] on h4 "Position: formHeader" at bounding box center [408, 185] width 697 height 11
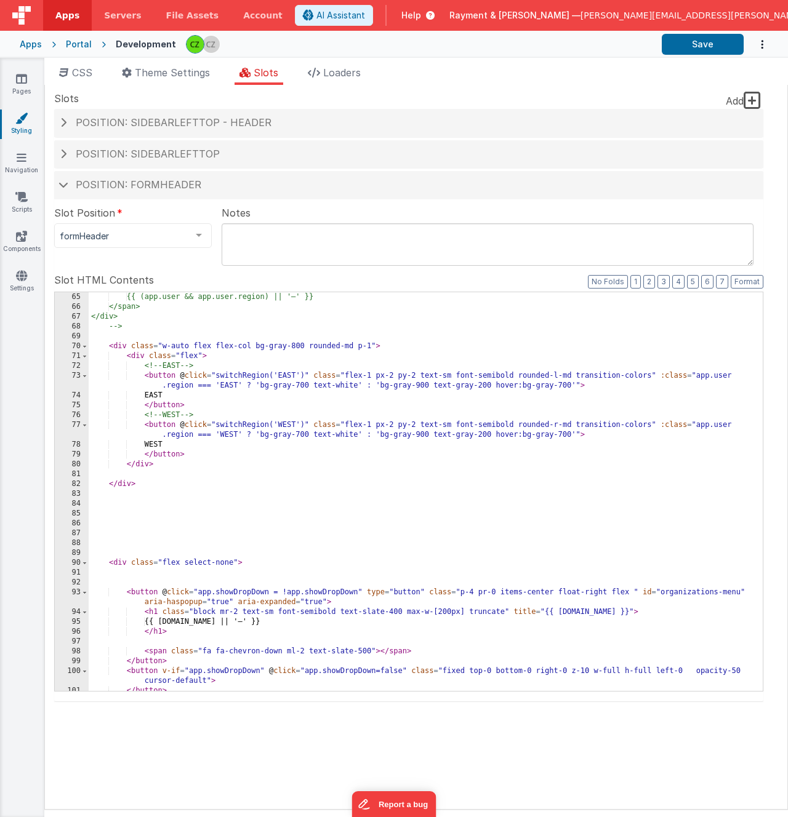
scroll to position [737, 0]
click at [233, 493] on div "<span class="text-indigo-800"> {{ (app.user && app.user.region) || '—' }} </spa…" at bounding box center [426, 493] width 674 height 418
click at [304, 427] on div "<span class="text-indigo-800"> {{ (app.user && app.user.region) || '—' }} </spa…" at bounding box center [426, 493] width 674 height 418
click at [177, 426] on div "<span class="text-indigo-800"> {{ (app.user && app.user.region) || '—' }} </spa…" at bounding box center [426, 493] width 674 height 418
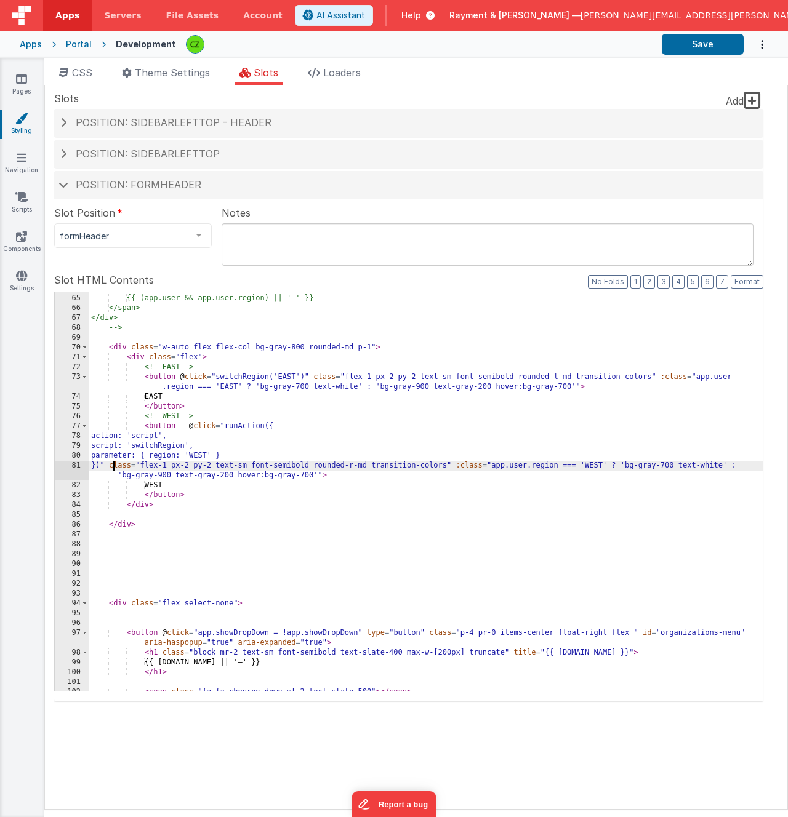
click at [178, 377] on div "<span class="text-indigo-800"> {{ (app.user && app.user.region) || '—' }} </spa…" at bounding box center [426, 493] width 674 height 418
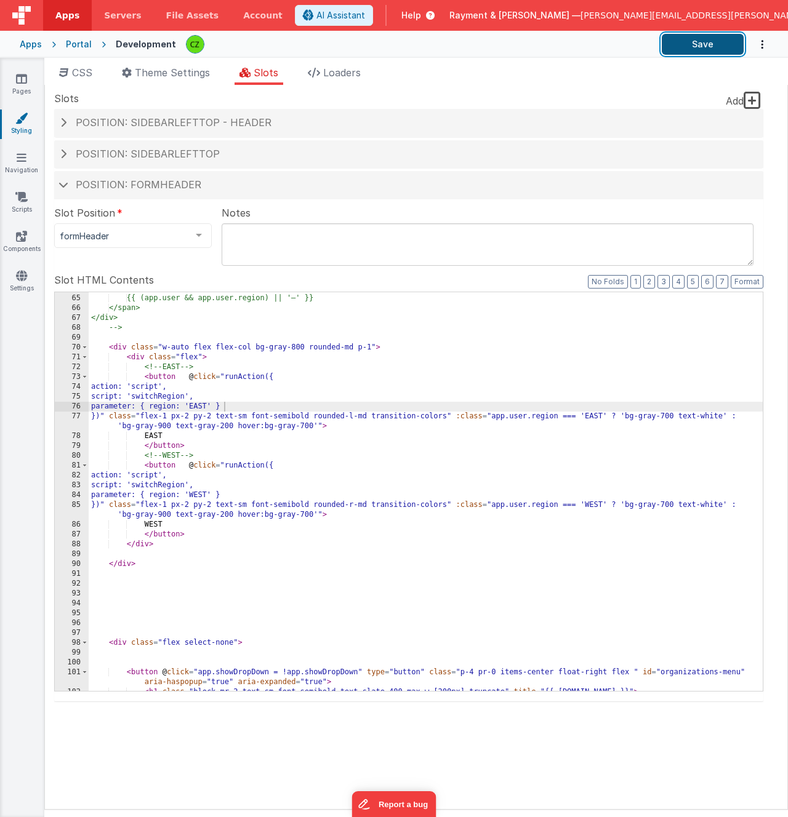
click at [713, 41] on button "Save" at bounding box center [703, 44] width 82 height 21
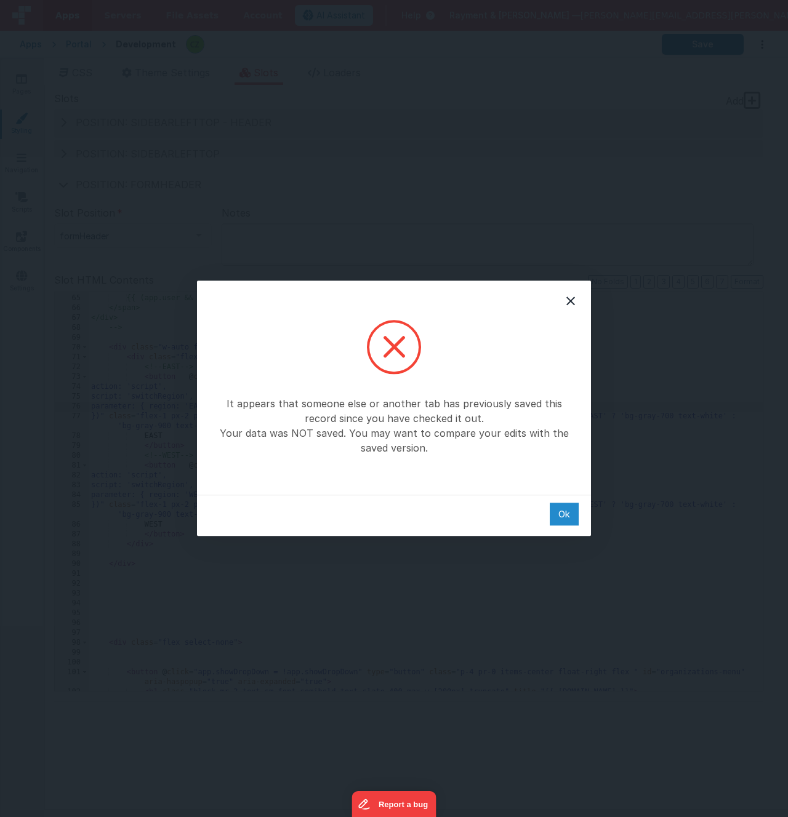
click at [559, 514] on div "Ok" at bounding box center [564, 514] width 29 height 23
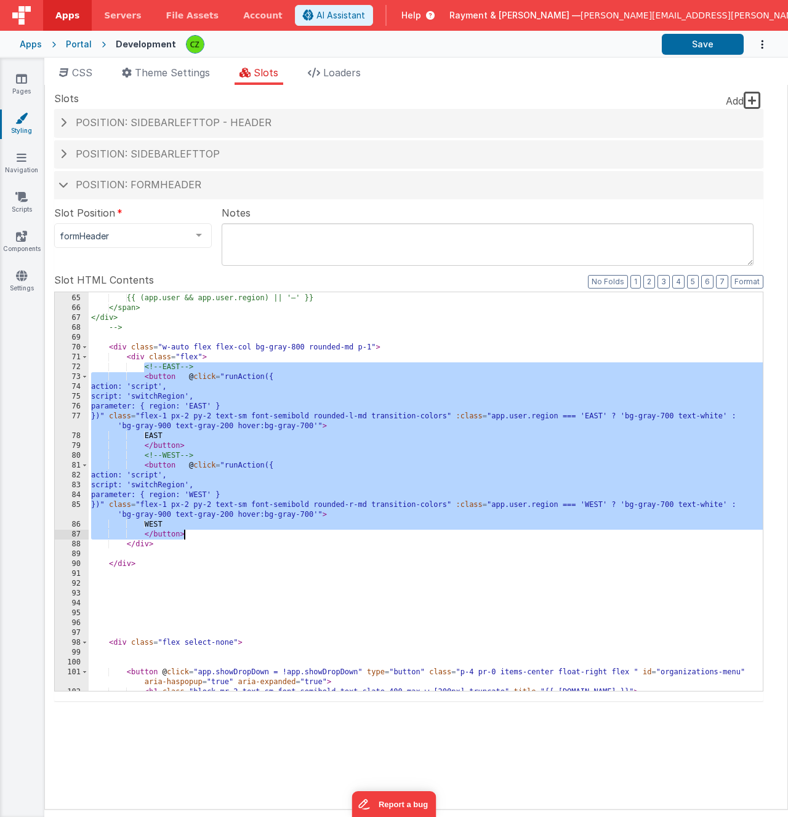
drag, startPoint x: 144, startPoint y: 369, endPoint x: 207, endPoint y: 530, distance: 173.2
click at [207, 530] on div "<span class="text-indigo-800"> {{ (app.user && app.user.region) || '—' }} </spa…" at bounding box center [426, 493] width 674 height 418
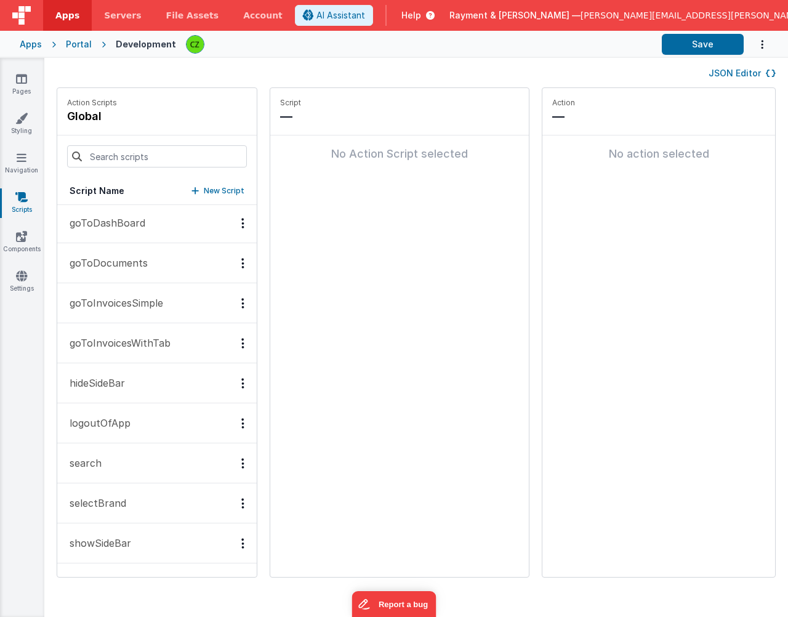
scroll to position [158, 0]
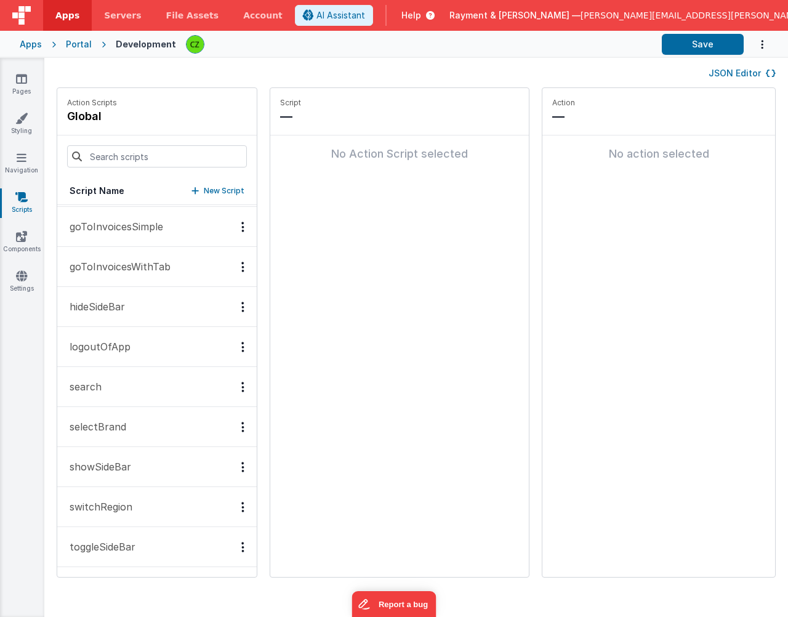
click at [131, 497] on button "switchRegion" at bounding box center [156, 507] width 199 height 40
click at [307, 164] on p "Add action" at bounding box center [330, 163] width 46 height 15
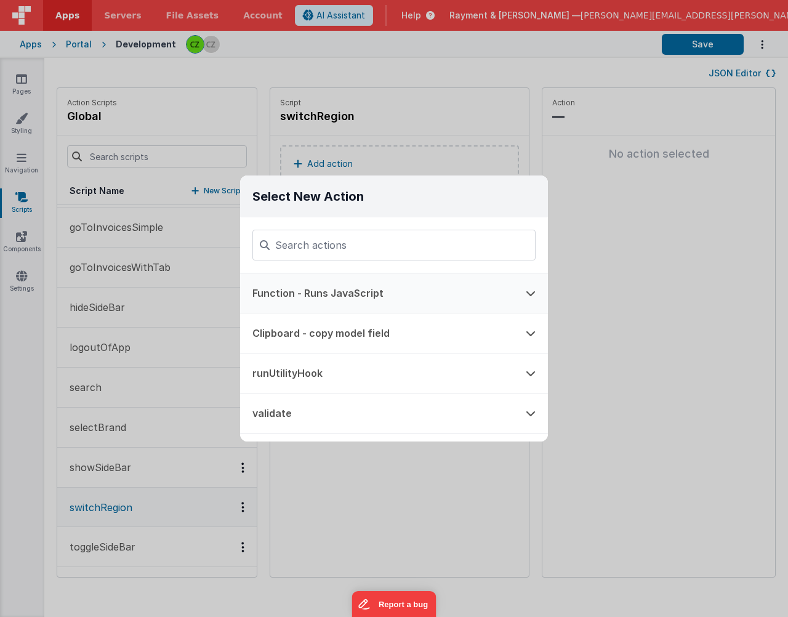
click at [345, 297] on button "Function - Runs JavaScript" at bounding box center [376, 292] width 273 height 39
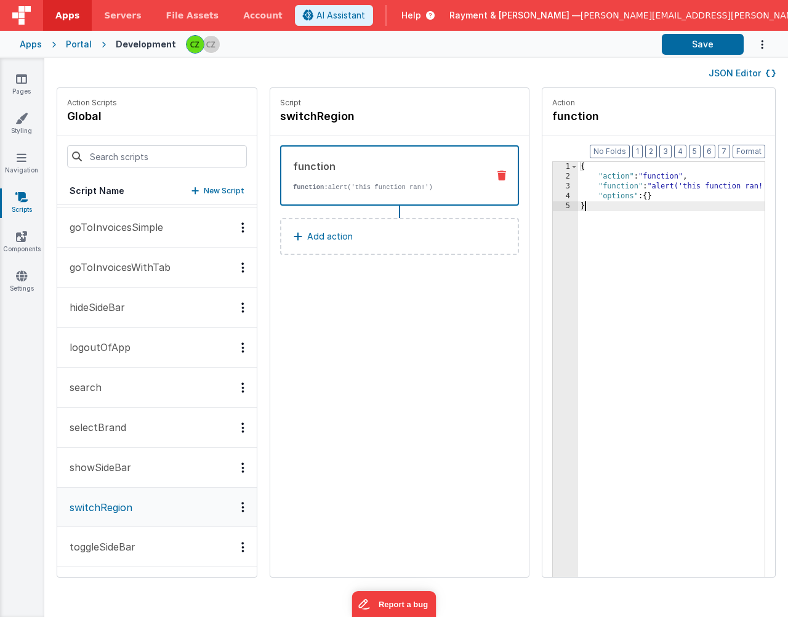
click at [553, 185] on div "3" at bounding box center [565, 187] width 25 height 10
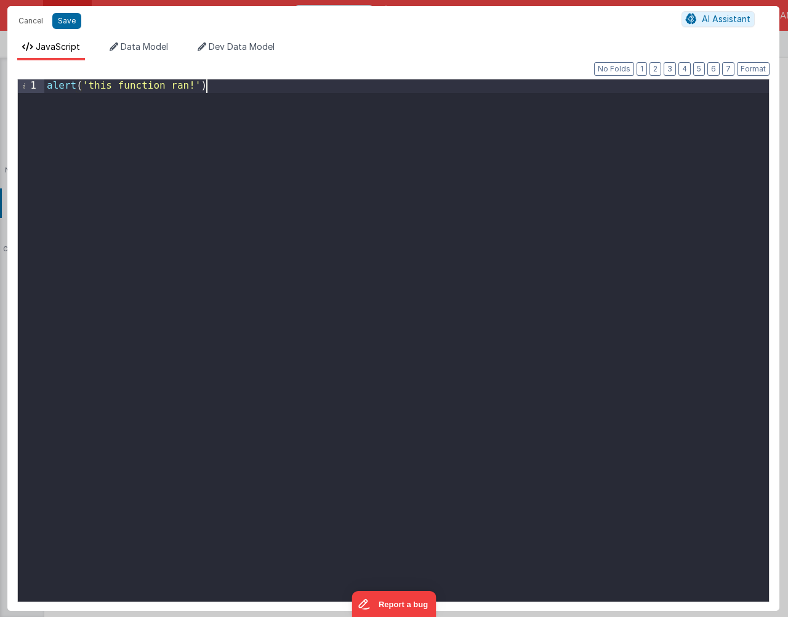
click at [319, 222] on div "alert ( 'this function ran!' )" at bounding box center [406, 357] width 724 height 556
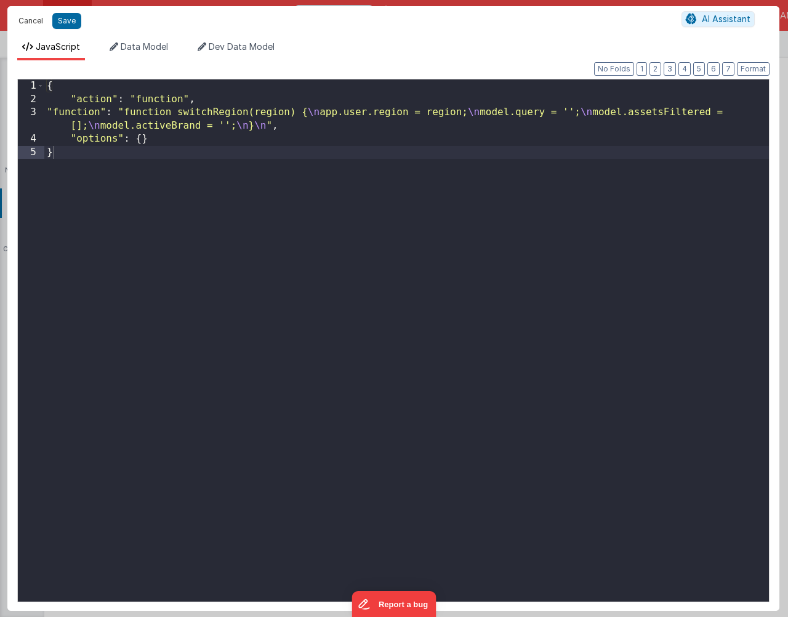
click at [28, 16] on button "Cancel" at bounding box center [30, 20] width 37 height 17
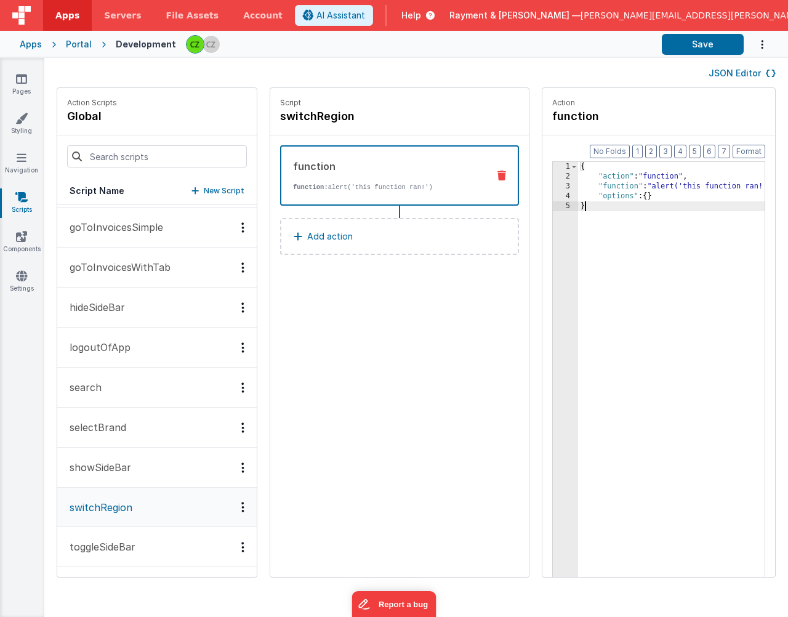
click at [657, 347] on div "{ "action" : "function" , "function" : "alert('this function ran!')" , "options…" at bounding box center [689, 398] width 223 height 473
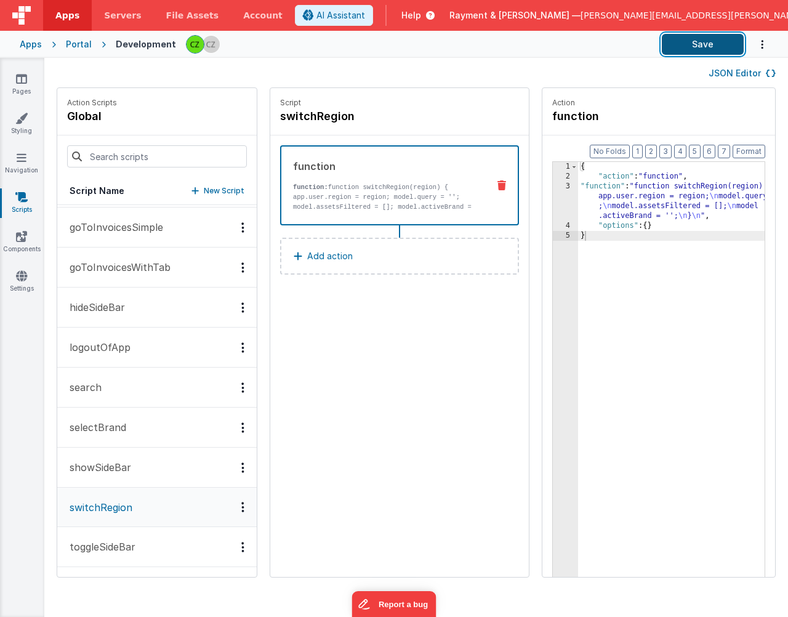
click at [712, 47] on button "Save" at bounding box center [703, 44] width 82 height 21
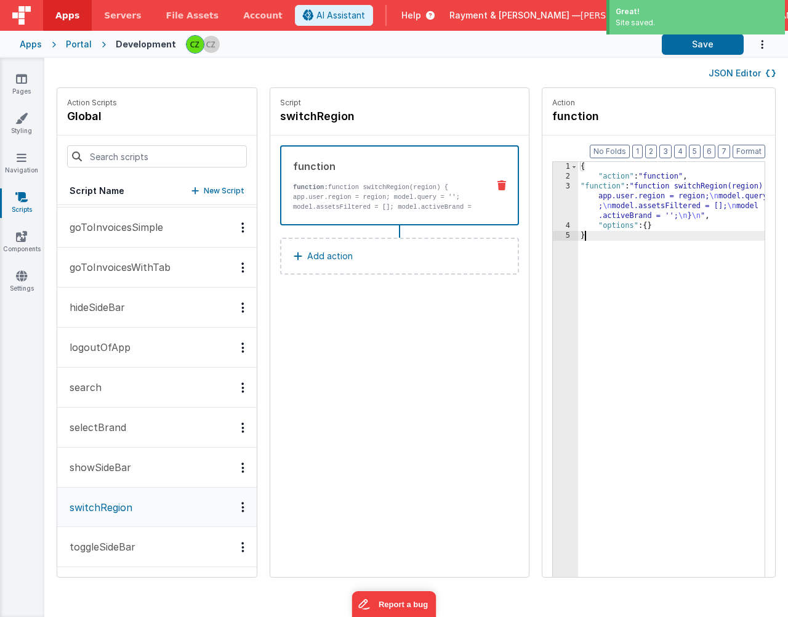
click at [652, 332] on div "{ "action" : "function" , "function" : "function switchRegion(region) { \n app.…" at bounding box center [689, 398] width 223 height 473
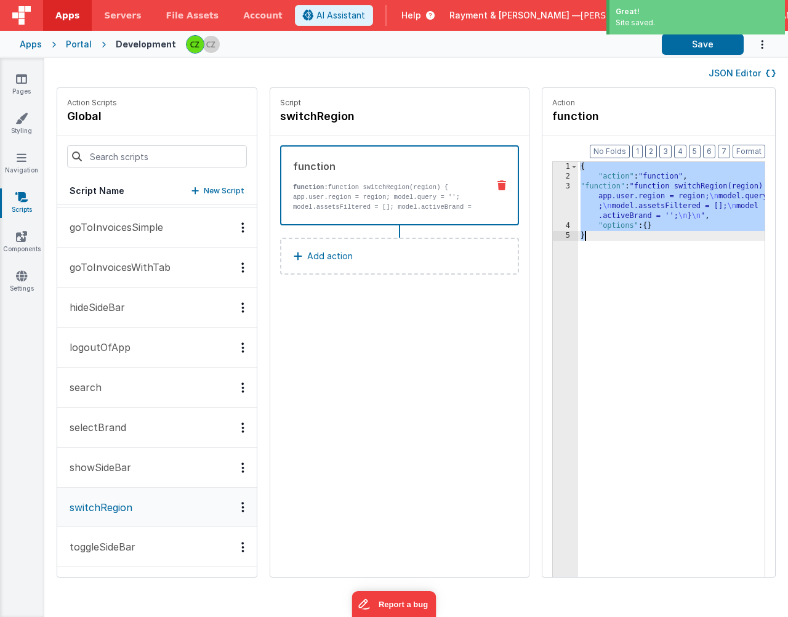
click at [652, 332] on div "{ "action" : "function" , "function" : "function switchRegion(region) { \n app.…" at bounding box center [689, 398] width 223 height 473
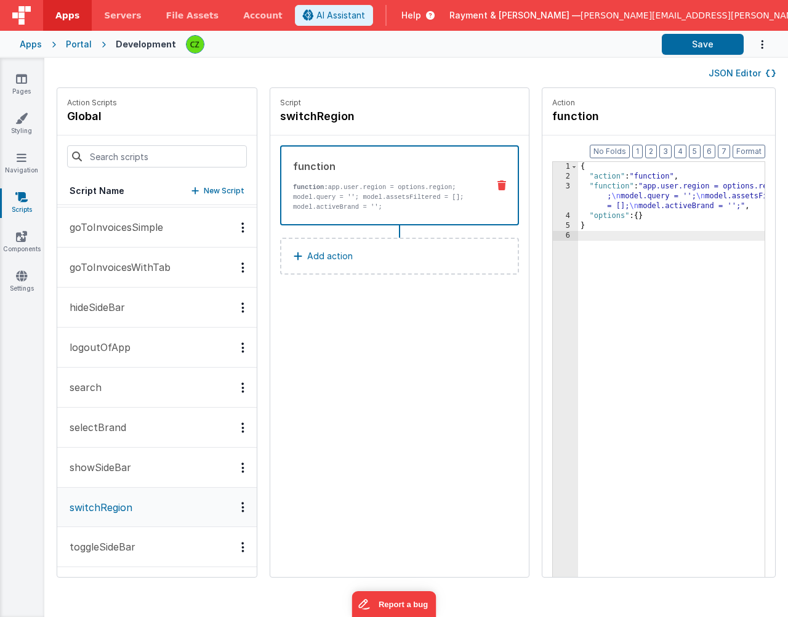
click at [710, 55] on div "Apps Portal Development Save" at bounding box center [394, 44] width 788 height 27
click at [693, 47] on button "Save" at bounding box center [703, 44] width 82 height 21
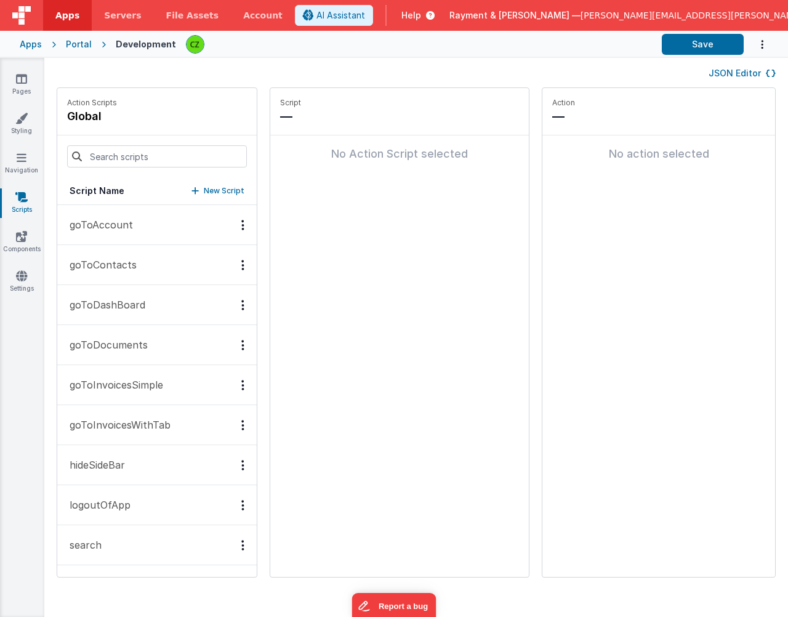
scroll to position [158, 0]
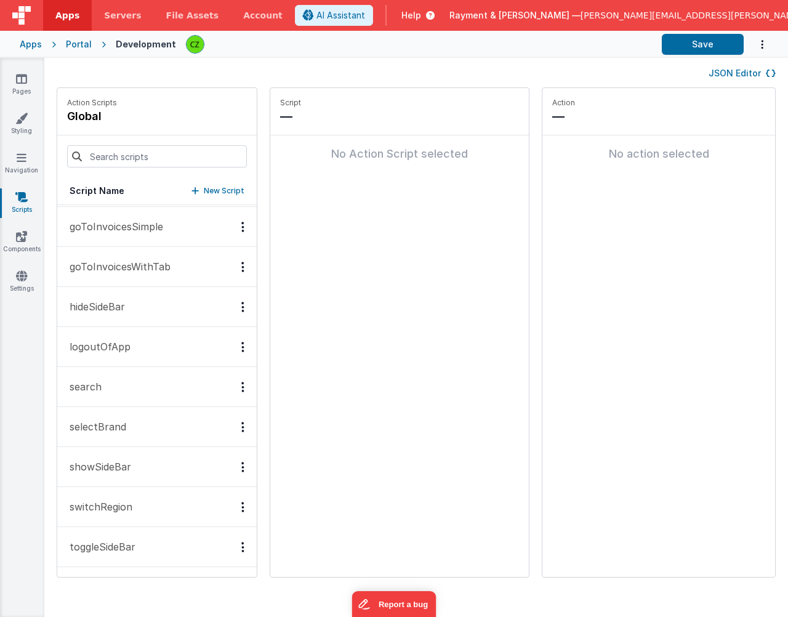
click at [98, 510] on p "switchRegion" at bounding box center [97, 506] width 70 height 15
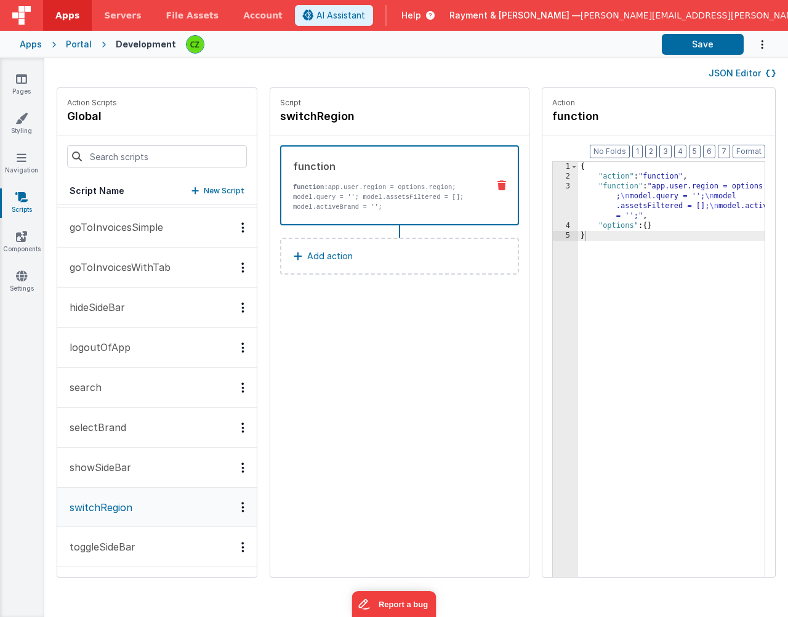
scroll to position [158, 0]
click at [553, 185] on div "3" at bounding box center [565, 201] width 25 height 39
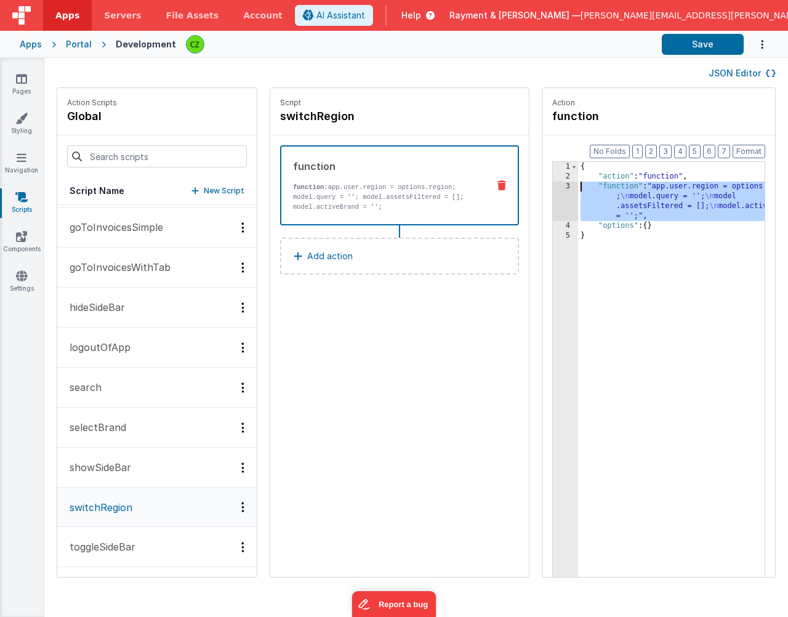
click at [553, 185] on div "3" at bounding box center [565, 201] width 25 height 39
click at [26, 113] on icon at bounding box center [21, 118] width 12 height 12
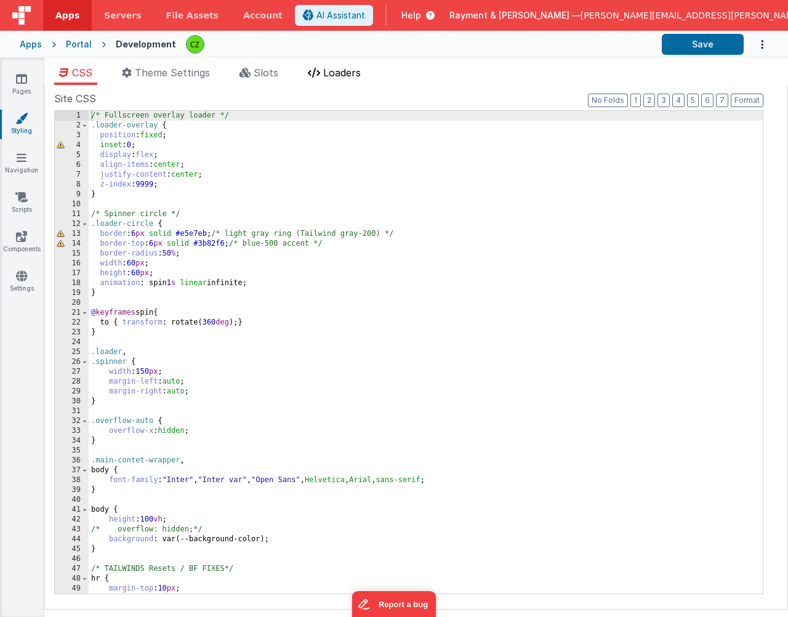
click at [346, 74] on span "Loaders" at bounding box center [342, 72] width 38 height 12
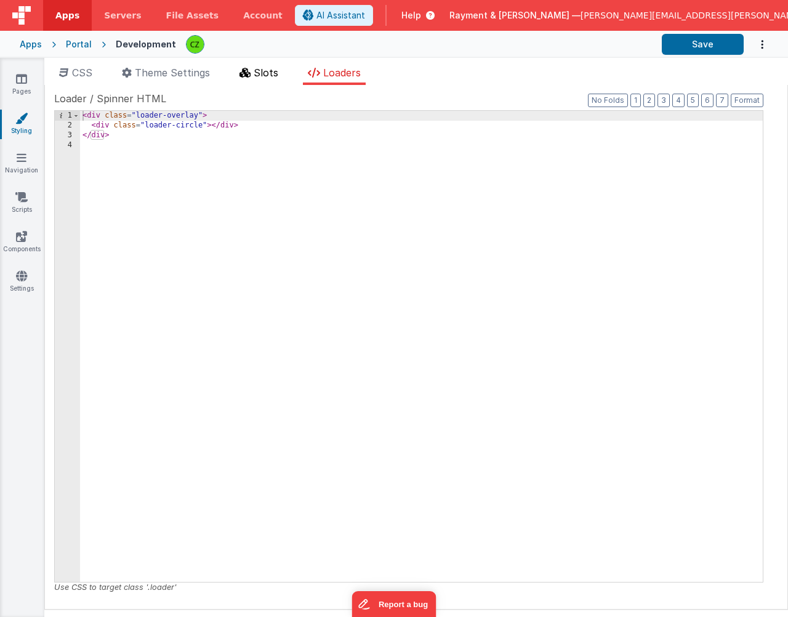
click at [260, 70] on span "Slots" at bounding box center [266, 72] width 25 height 12
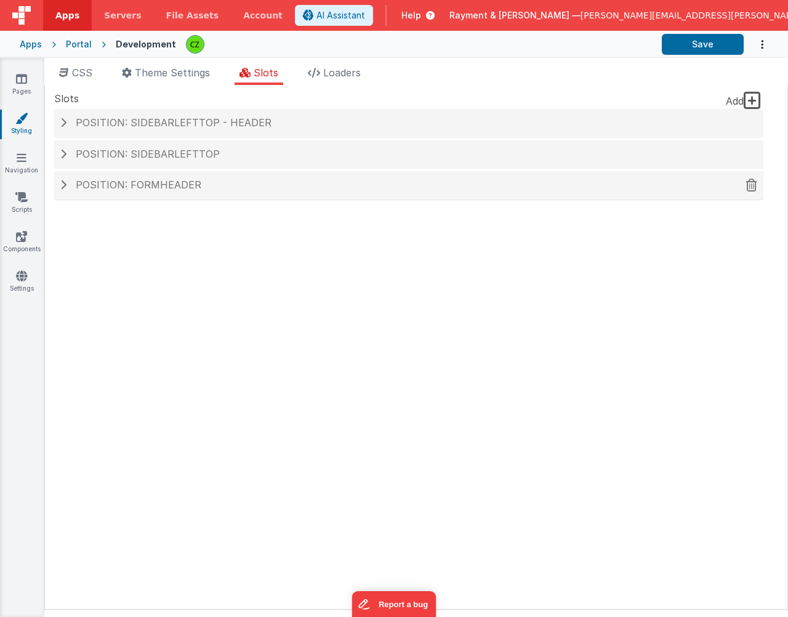
click at [132, 192] on div "Position: formHeader" at bounding box center [408, 185] width 709 height 28
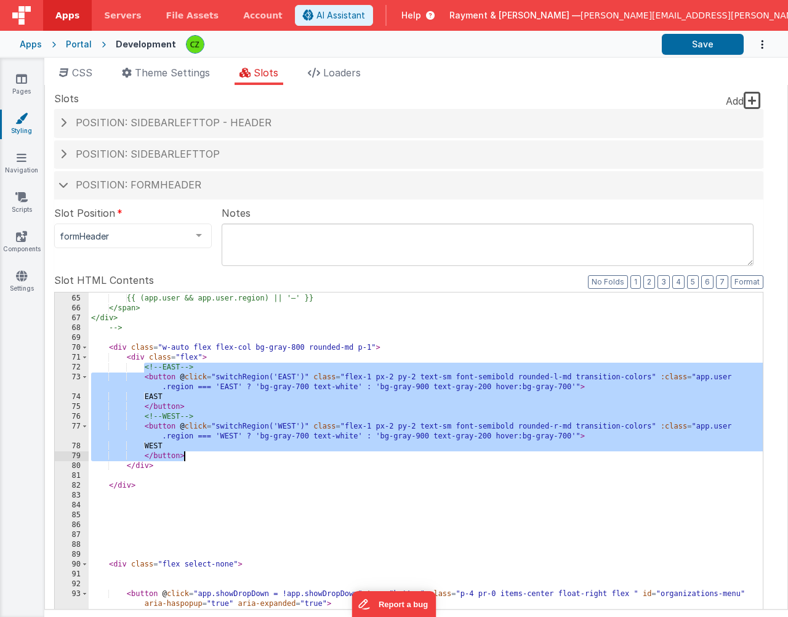
drag, startPoint x: 143, startPoint y: 369, endPoint x: 188, endPoint y: 456, distance: 98.5
click at [188, 456] on div "<span class="text-indigo-800"> {{ (app.user && app.user.region) || '—' }} </spa…" at bounding box center [426, 493] width 674 height 418
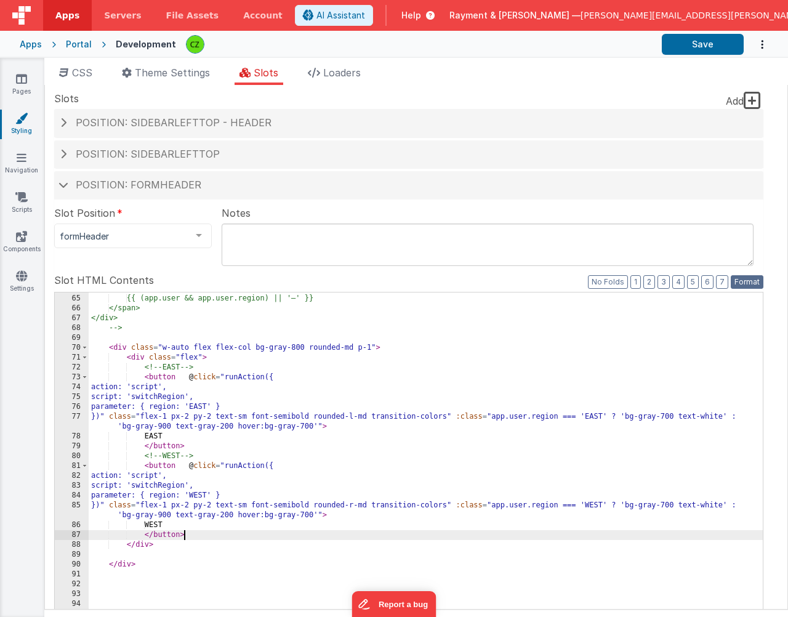
click at [753, 287] on button "Format" at bounding box center [746, 282] width 33 height 14
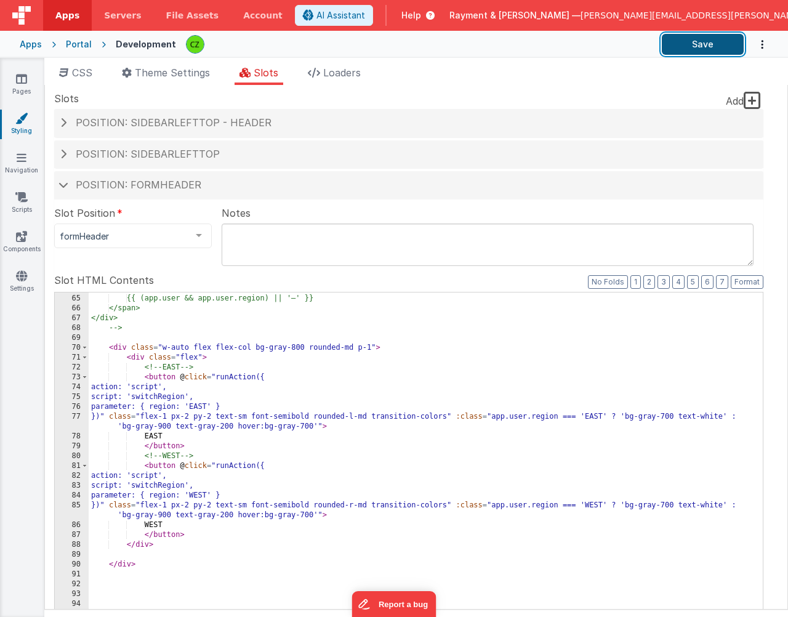
click at [697, 42] on button "Save" at bounding box center [703, 44] width 82 height 21
click at [726, 44] on button "Save" at bounding box center [703, 44] width 82 height 21
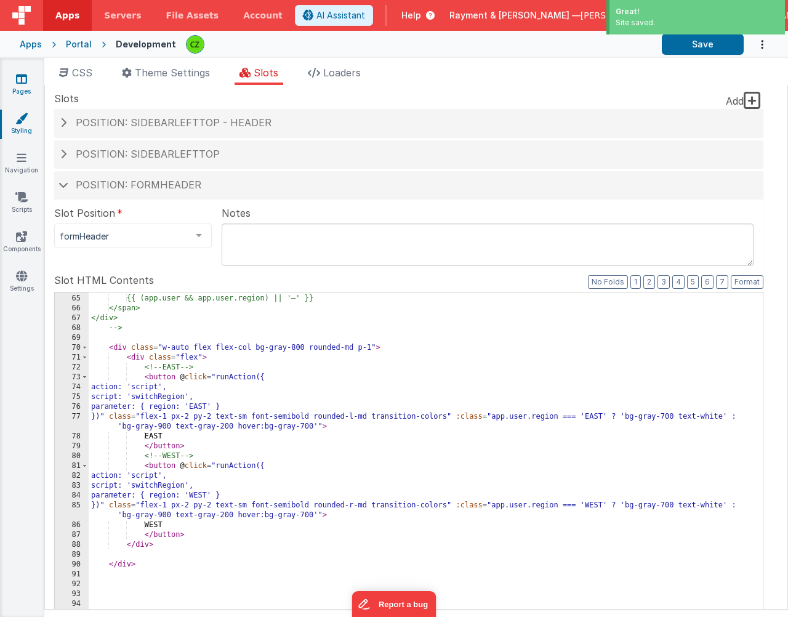
click at [18, 77] on icon at bounding box center [21, 79] width 11 height 12
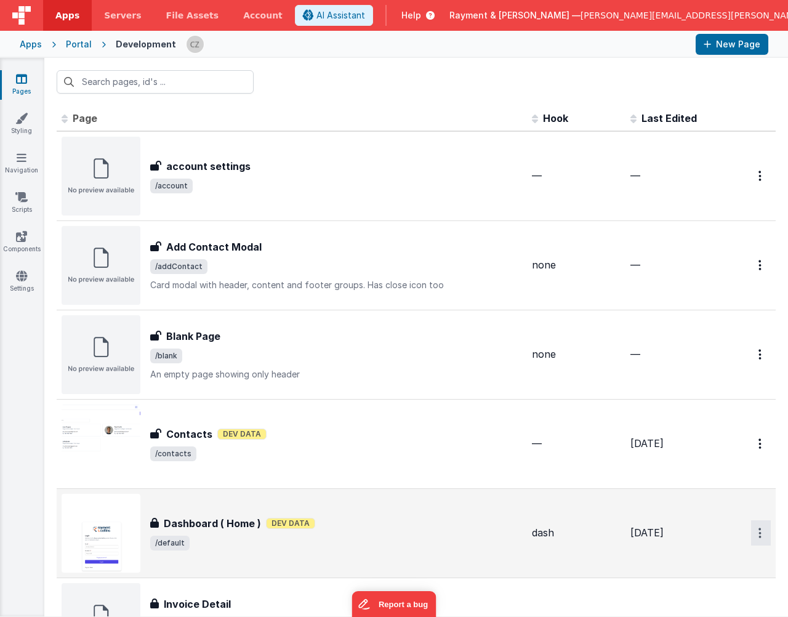
click at [758, 530] on button "Options" at bounding box center [761, 532] width 20 height 25
click at [687, 582] on link "Preview" at bounding box center [716, 583] width 108 height 22
click at [23, 118] on icon at bounding box center [21, 118] width 12 height 12
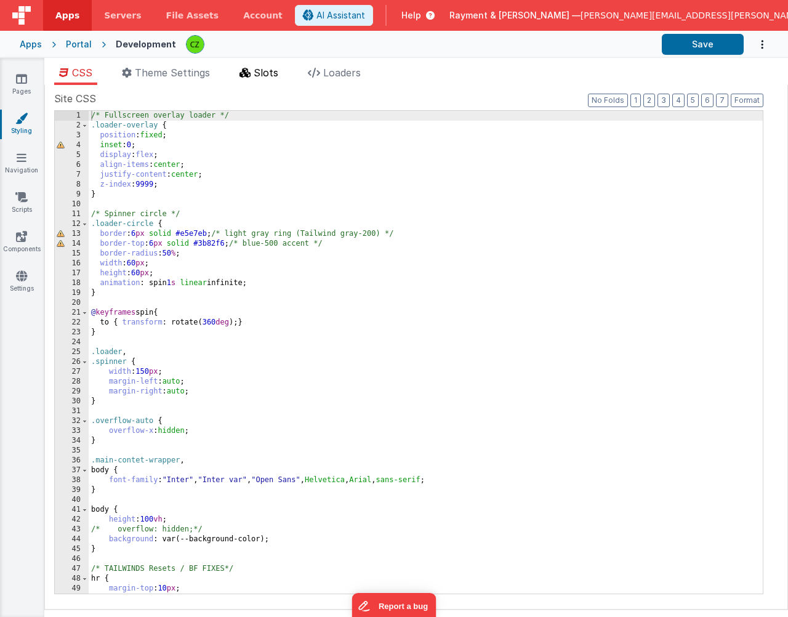
click at [262, 67] on span "Slots" at bounding box center [266, 72] width 25 height 12
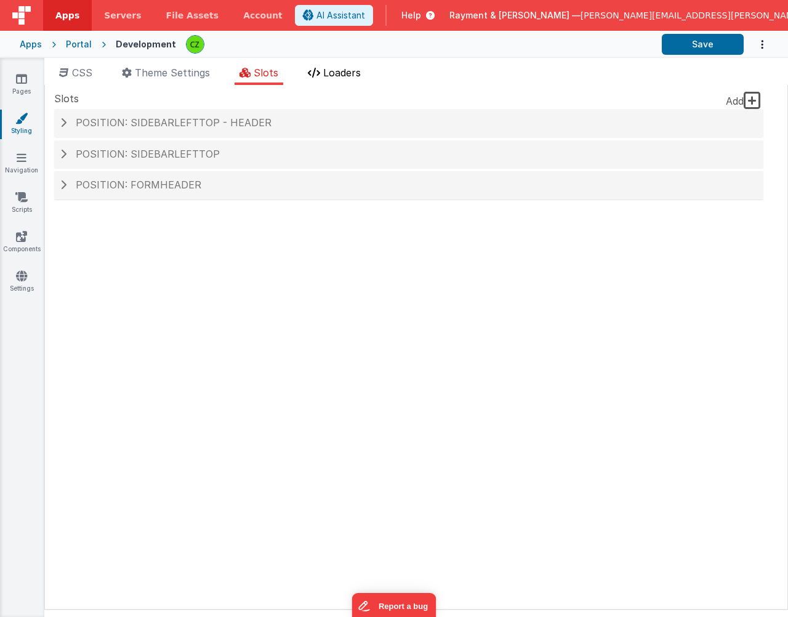
click at [354, 74] on span "Loaders" at bounding box center [342, 72] width 38 height 12
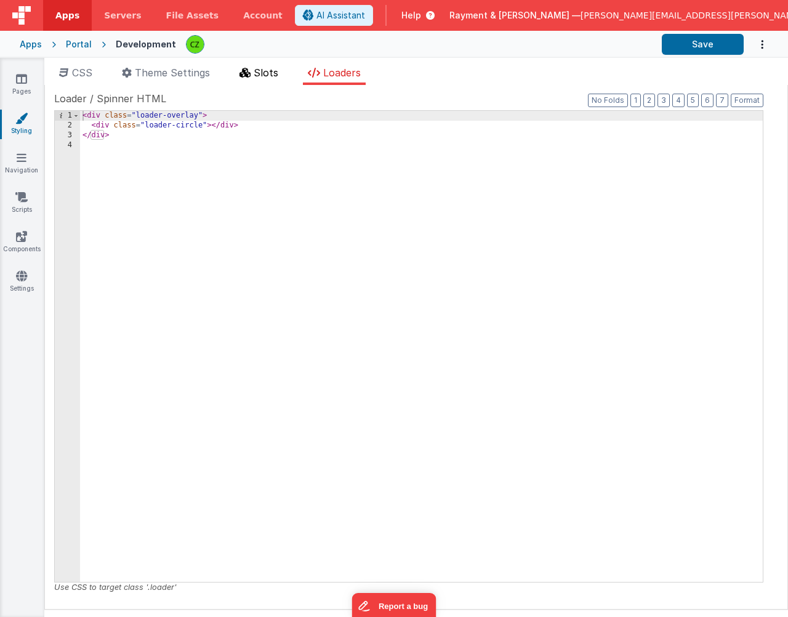
click at [271, 80] on li "Slots" at bounding box center [258, 75] width 49 height 20
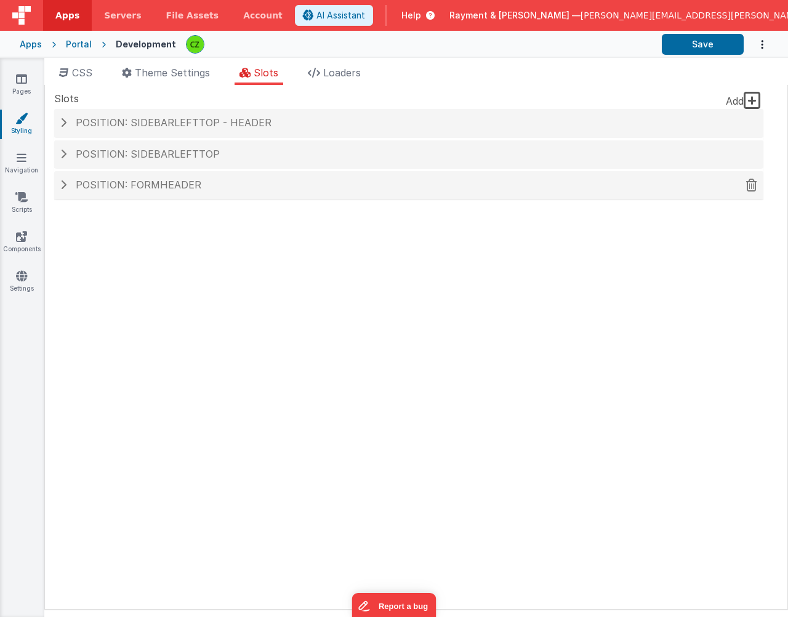
click at [140, 190] on span "Position: formHeader" at bounding box center [139, 184] width 126 height 12
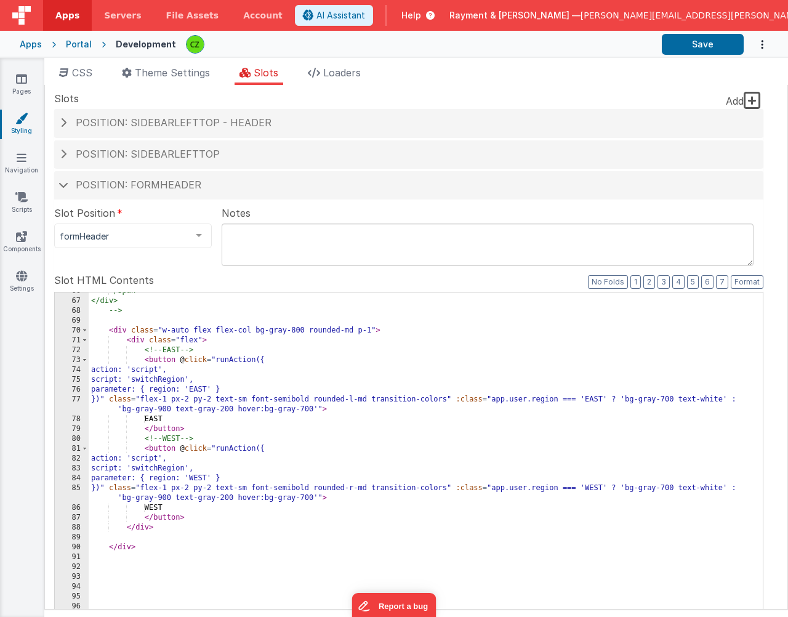
scroll to position [754, 0]
click at [179, 449] on div "</span> </div> --> < div class = "w-auto flex flex-col bg-gray-800 rounded-md p…" at bounding box center [426, 495] width 674 height 418
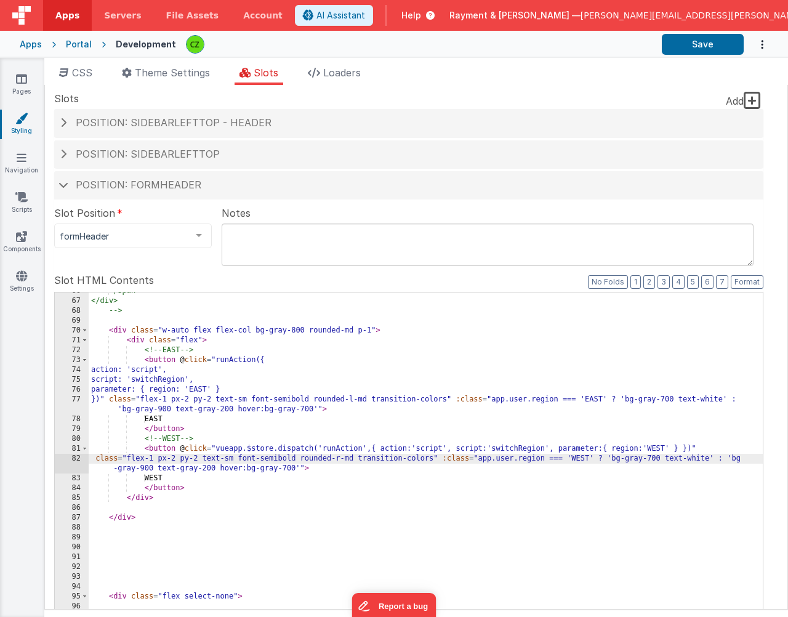
click at [181, 359] on div "</span> </div> --> < div class = "w-auto flex flex-col bg-gray-800 rounded-md p…" at bounding box center [426, 495] width 674 height 418
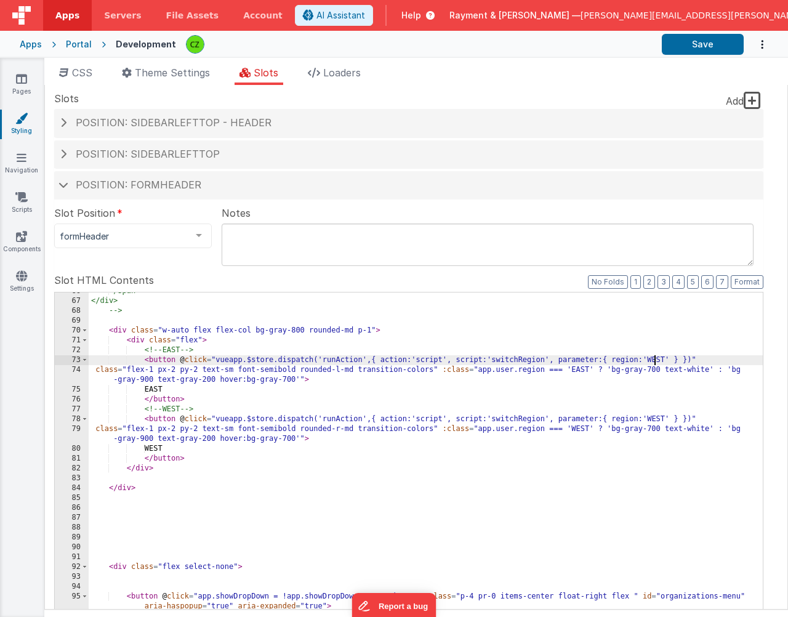
click at [653, 360] on div "</span> </div> --> < div class = "w-auto flex flex-col bg-gray-800 rounded-md p…" at bounding box center [426, 495] width 674 height 418
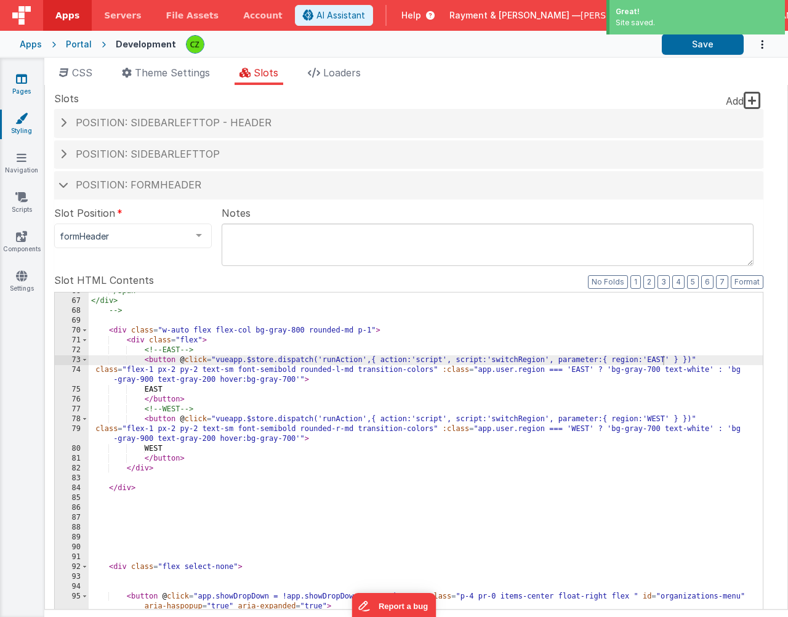
click at [23, 79] on icon at bounding box center [21, 79] width 11 height 12
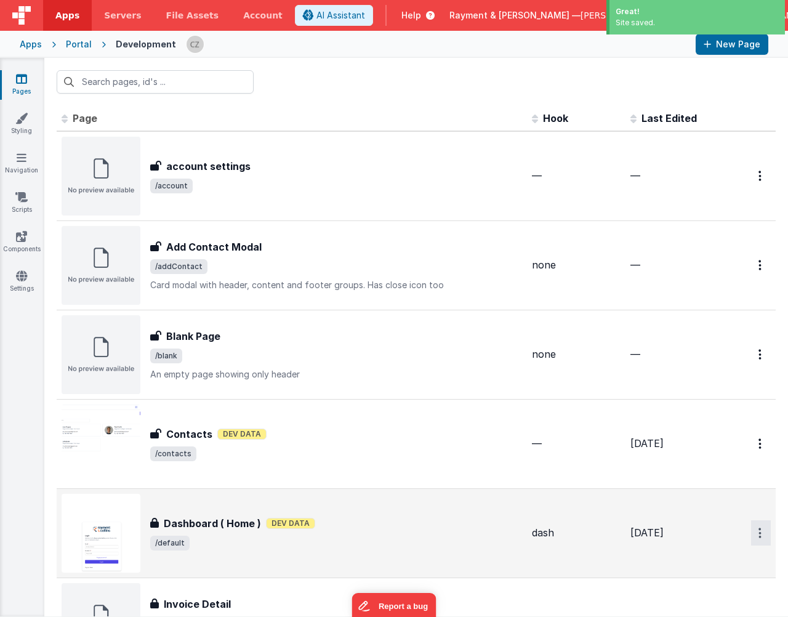
click at [762, 540] on button "Options" at bounding box center [761, 532] width 20 height 25
click at [689, 582] on link "Preview" at bounding box center [716, 583] width 108 height 22
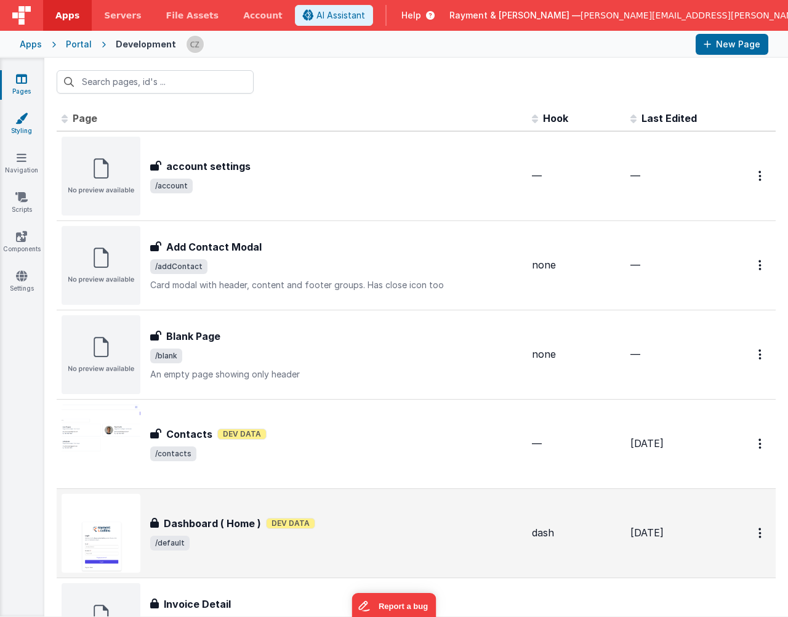
click at [27, 121] on icon at bounding box center [21, 118] width 12 height 12
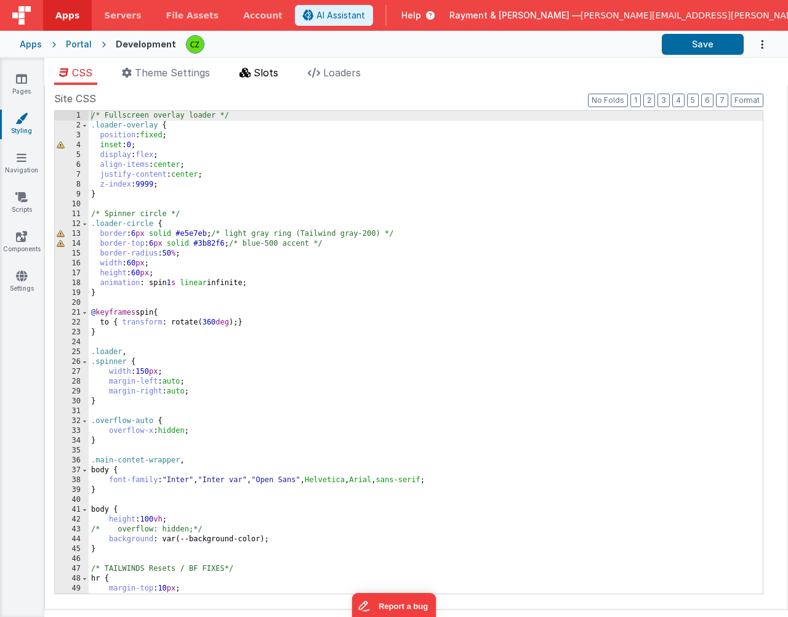
click at [263, 68] on span "Slots" at bounding box center [266, 72] width 25 height 12
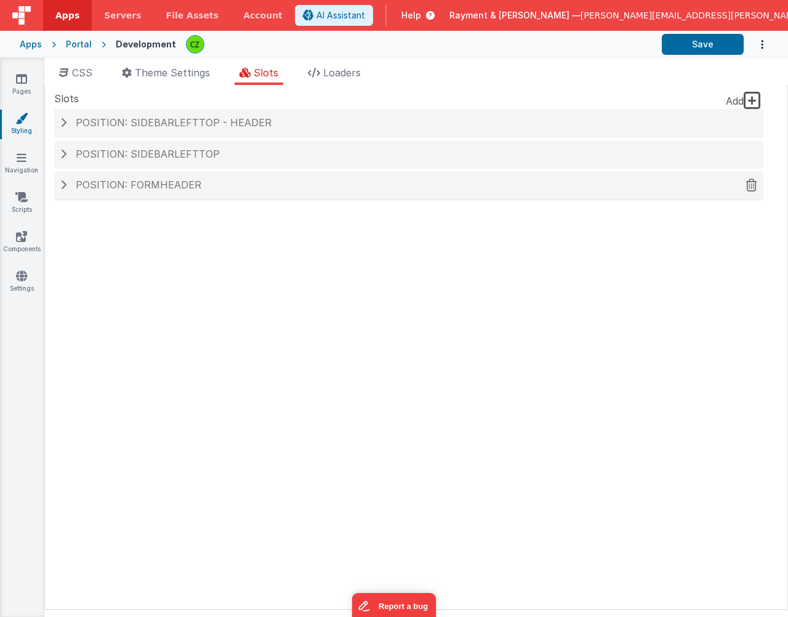
click at [154, 188] on span "Position: formHeader" at bounding box center [139, 184] width 126 height 12
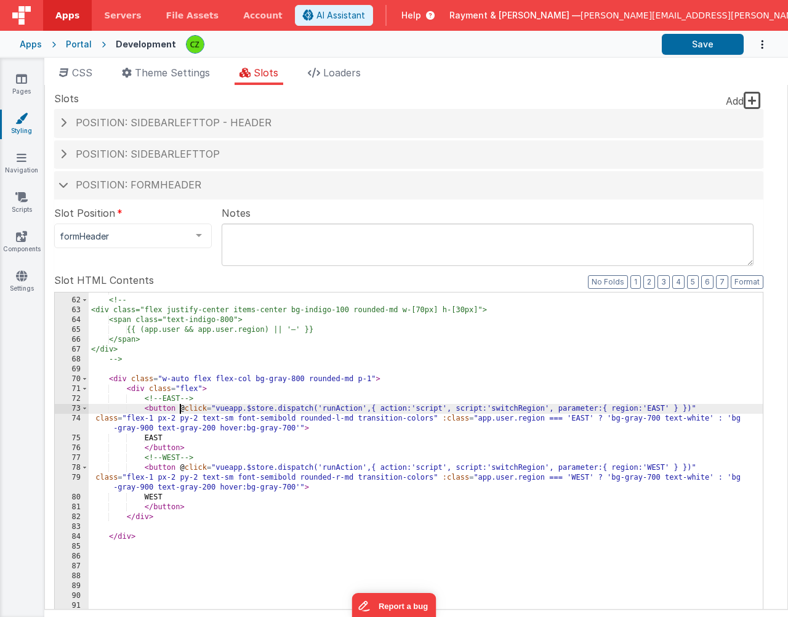
click at [180, 408] on div "--> <!-- <div class="flex justify-center items-center bg-indigo-100 rounded-md …" at bounding box center [426, 495] width 674 height 418
click at [178, 465] on div "--> <!-- <div class="flex justify-center items-center bg-indigo-100 rounded-md …" at bounding box center [426, 495] width 674 height 418
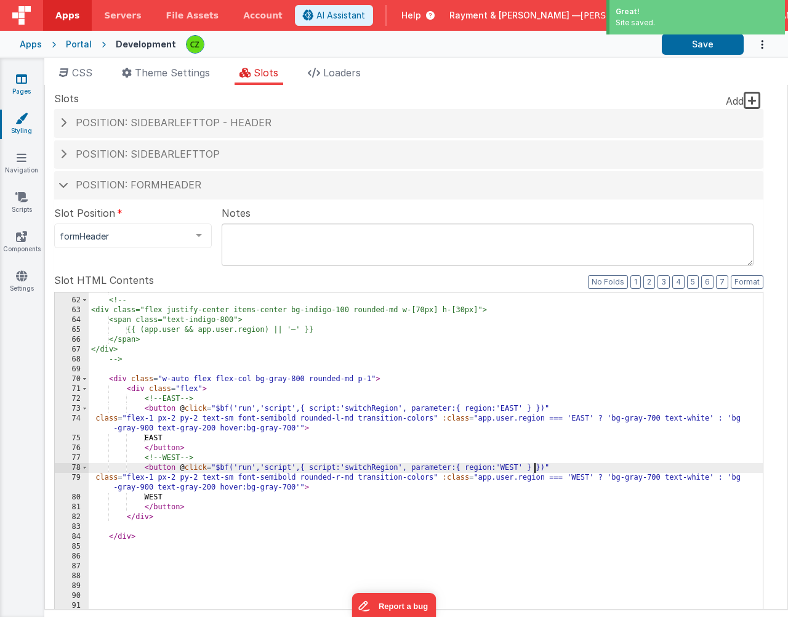
click at [22, 81] on icon at bounding box center [21, 79] width 11 height 12
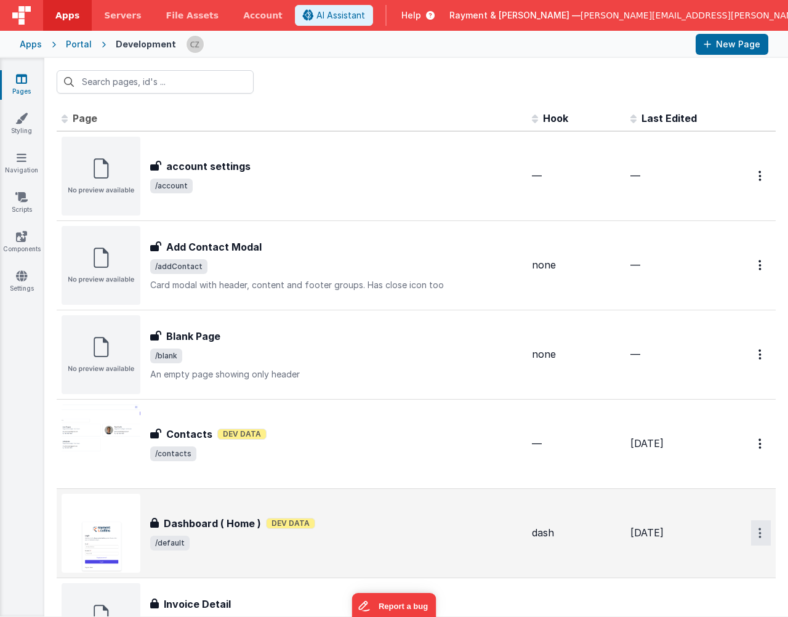
click at [759, 534] on icon "Options" at bounding box center [759, 532] width 3 height 10
click at [706, 584] on link "Preview" at bounding box center [716, 583] width 108 height 22
click at [758, 535] on icon "Options" at bounding box center [759, 532] width 3 height 10
click at [687, 590] on link "Preview" at bounding box center [716, 583] width 108 height 22
click at [18, 119] on icon at bounding box center [21, 118] width 12 height 12
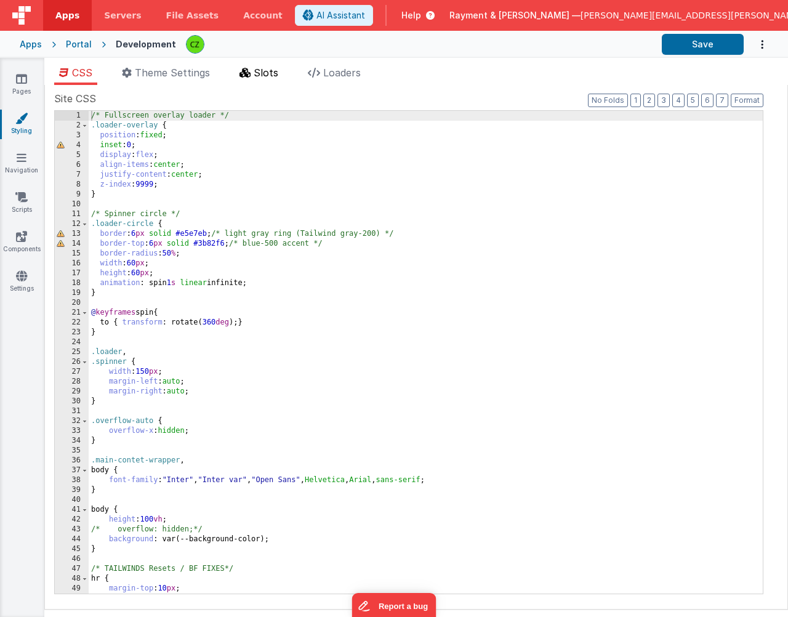
click at [269, 79] on li "Slots" at bounding box center [258, 75] width 49 height 20
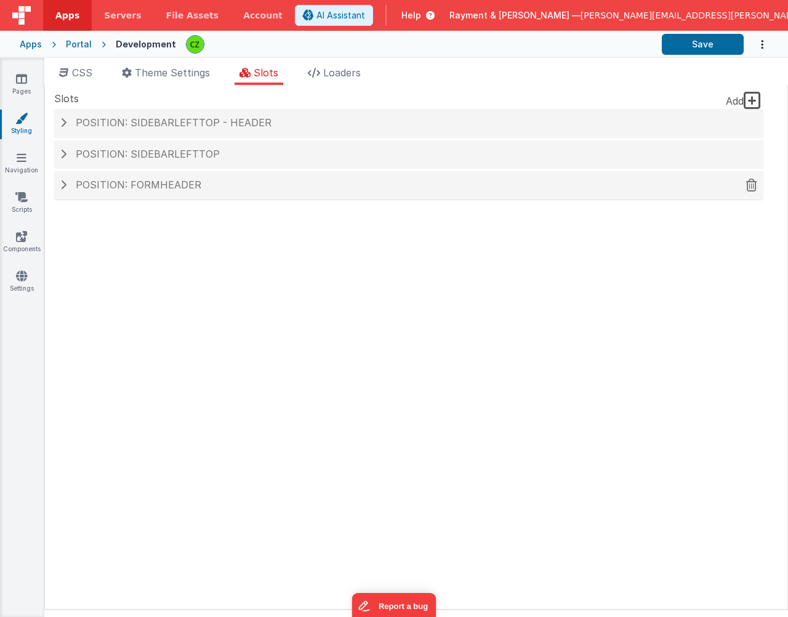
click at [180, 182] on span "Position: formHeader" at bounding box center [139, 184] width 126 height 12
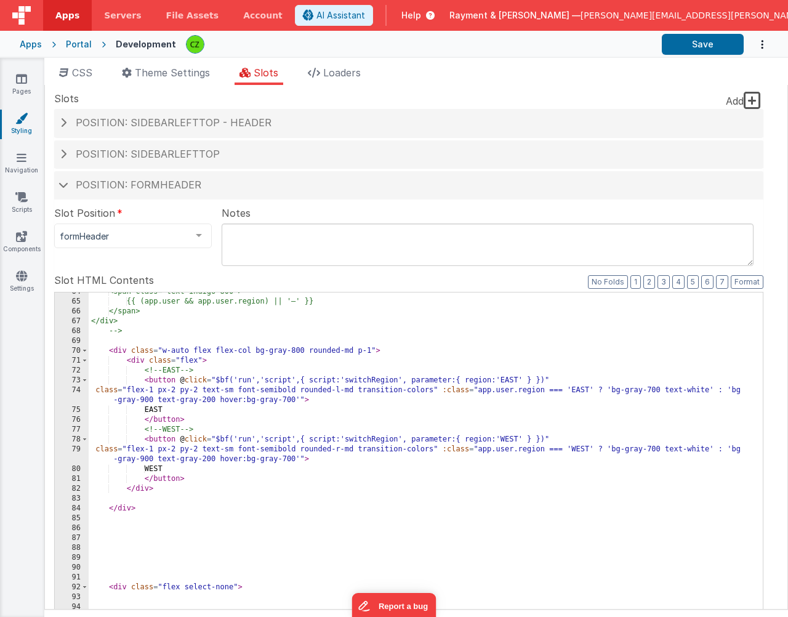
scroll to position [730, 0]
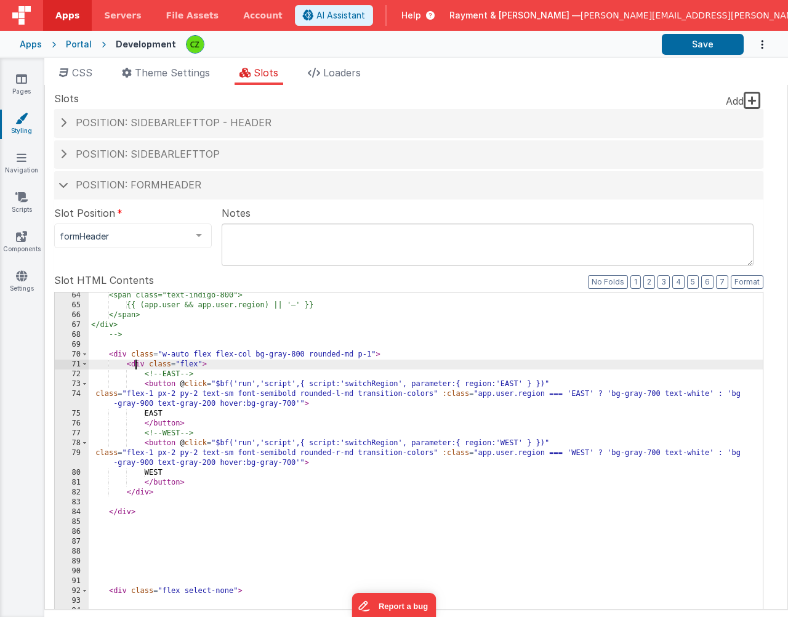
click at [136, 365] on div "<span class="text-indigo-800"> {{ (app.user && app.user.region) || '—' }} </spa…" at bounding box center [426, 504] width 674 height 428
click at [179, 492] on div "<span class="text-indigo-800"> {{ (app.user && app.user.region) || '—' }} </spa…" at bounding box center [426, 504] width 674 height 428
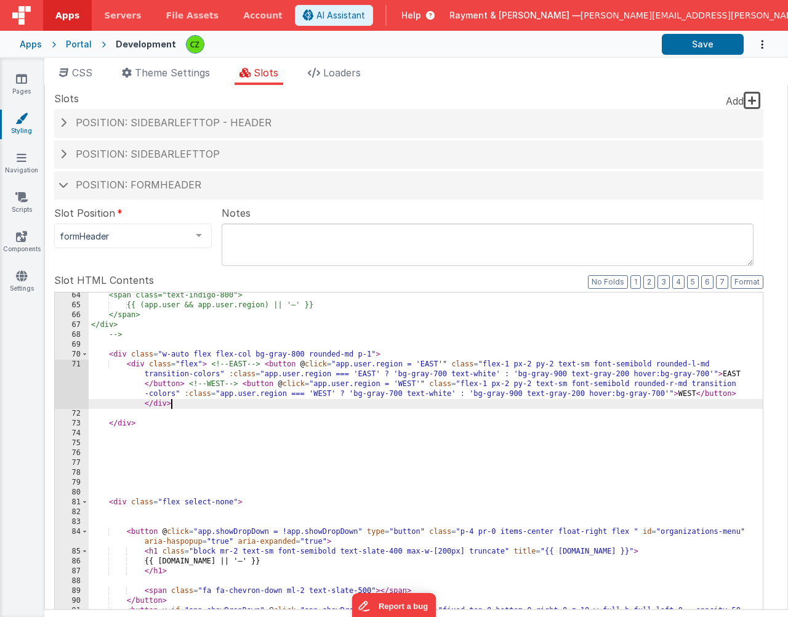
click at [758, 274] on label "Slot HTML Contents" at bounding box center [408, 280] width 709 height 15
click at [756, 276] on button "Format" at bounding box center [746, 282] width 33 height 14
click at [756, 279] on button "Format" at bounding box center [746, 282] width 33 height 14
click at [753, 282] on button "Format" at bounding box center [746, 282] width 33 height 14
click at [772, 263] on div "Site CSS Format 7 6 5 4 3 2 1 No Folds 1 2 3 4 5 6 7 8 9 10 11 12 13 14 15 16 1…" at bounding box center [415, 347] width 743 height 524
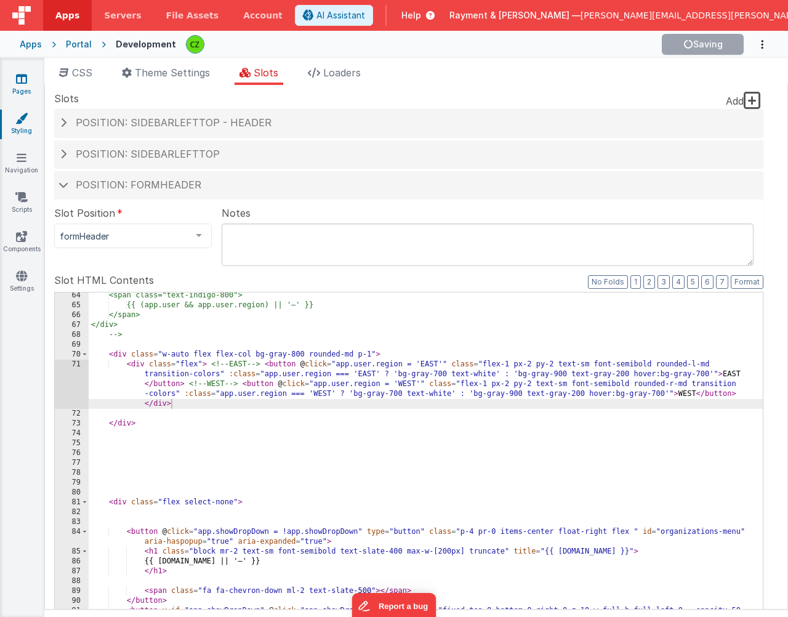
click at [23, 82] on icon at bounding box center [21, 79] width 11 height 12
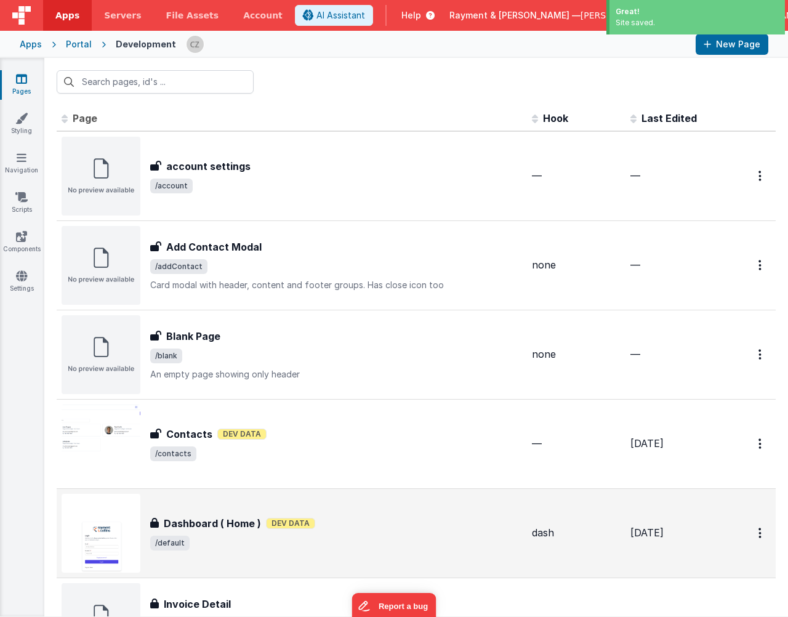
click at [403, 513] on div "Dashboard ( Home ) Dashboard ( Home ) Dev Data /default" at bounding box center [292, 533] width 460 height 79
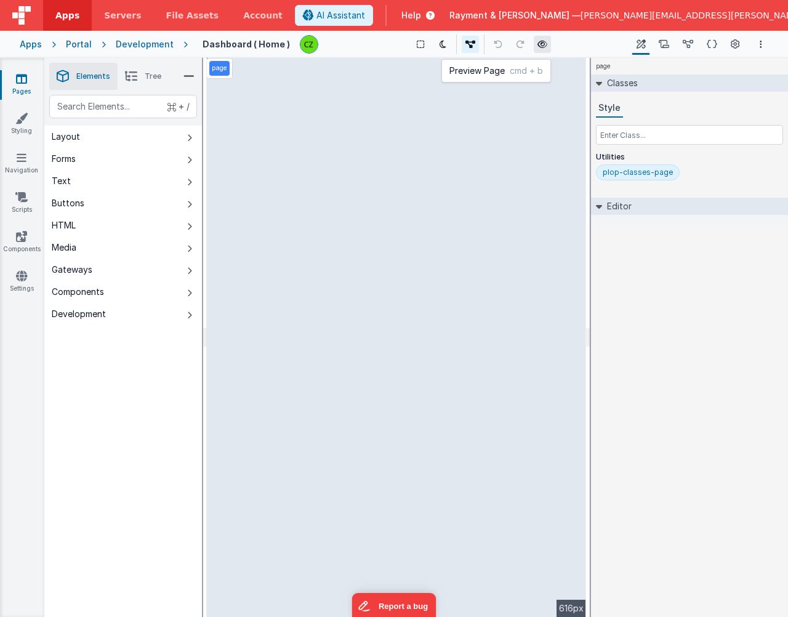
click at [538, 42] on icon at bounding box center [542, 44] width 10 height 9
click at [538, 46] on icon at bounding box center [542, 44] width 10 height 9
